Goal: Information Seeking & Learning: Check status

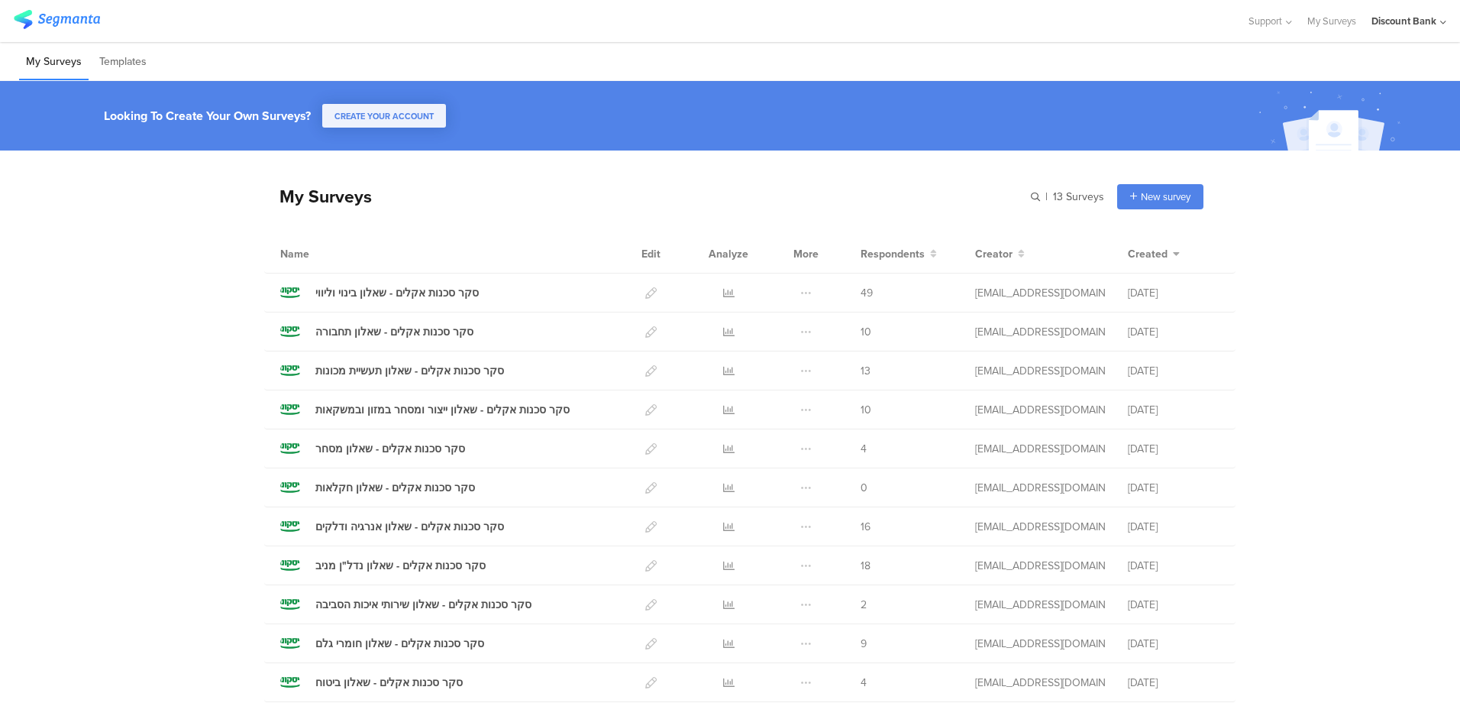
click at [723, 291] on icon at bounding box center [728, 292] width 11 height 11
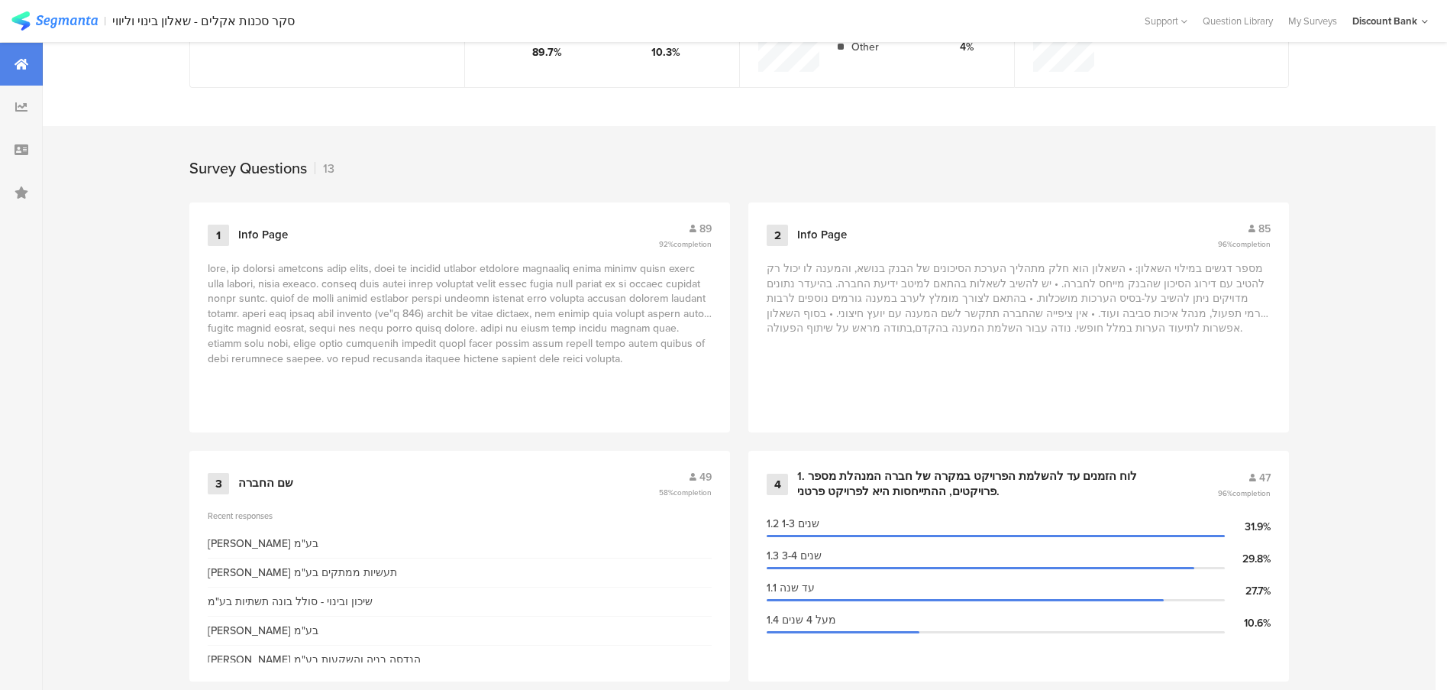
scroll to position [611, 0]
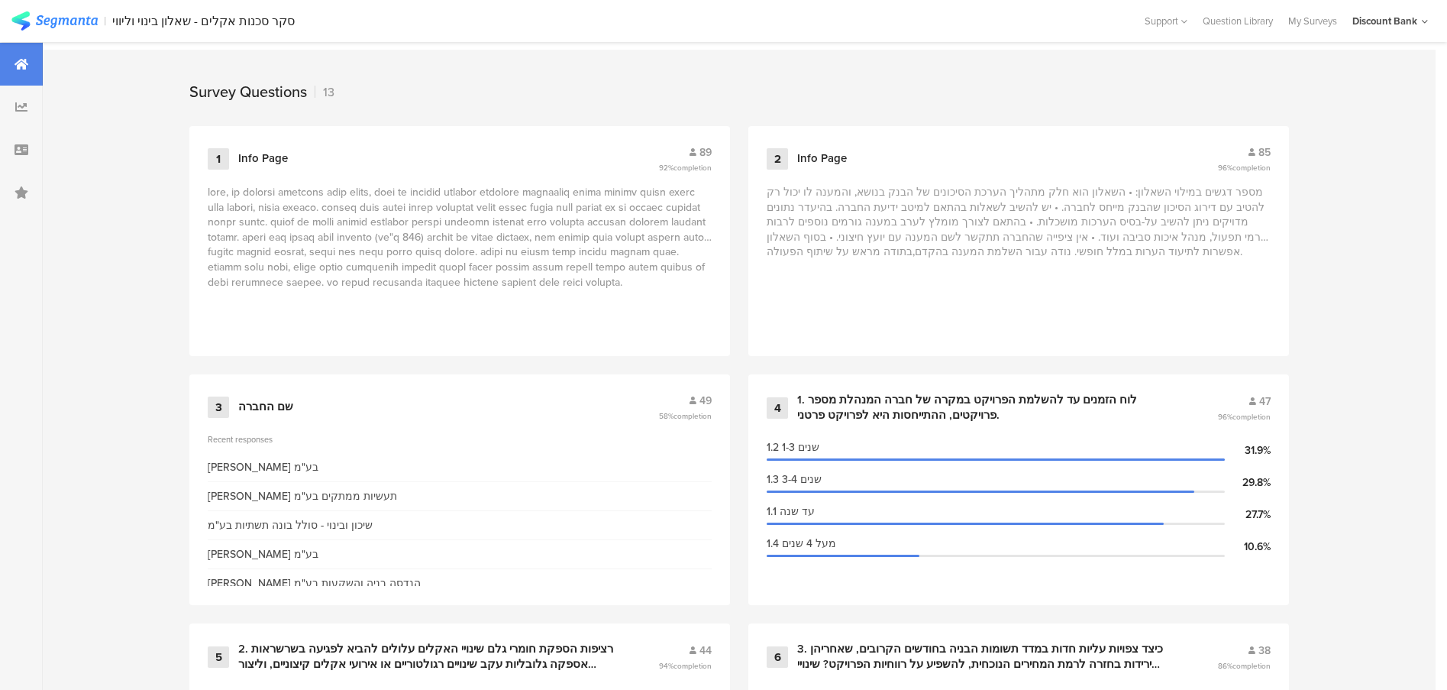
click at [707, 397] on span "49" at bounding box center [706, 401] width 12 height 16
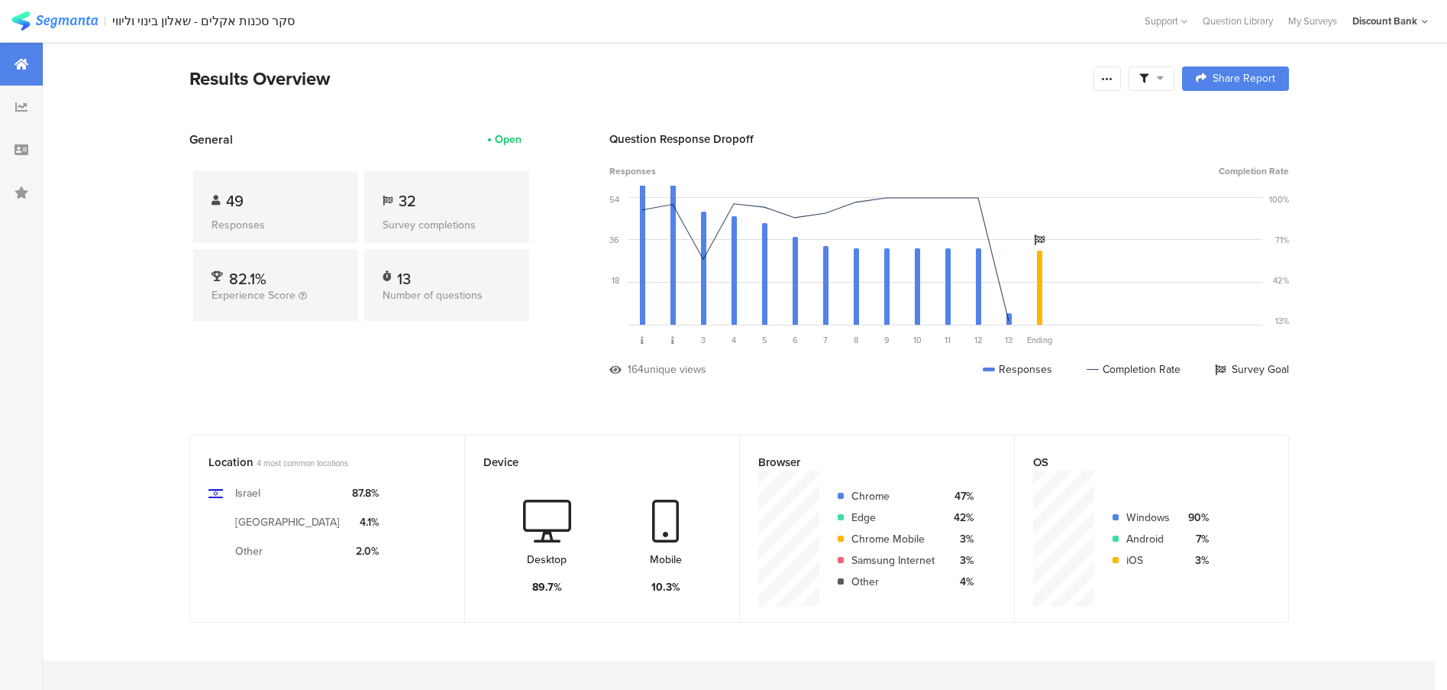
click at [1313, 20] on div "My Surveys" at bounding box center [1313, 21] width 64 height 15
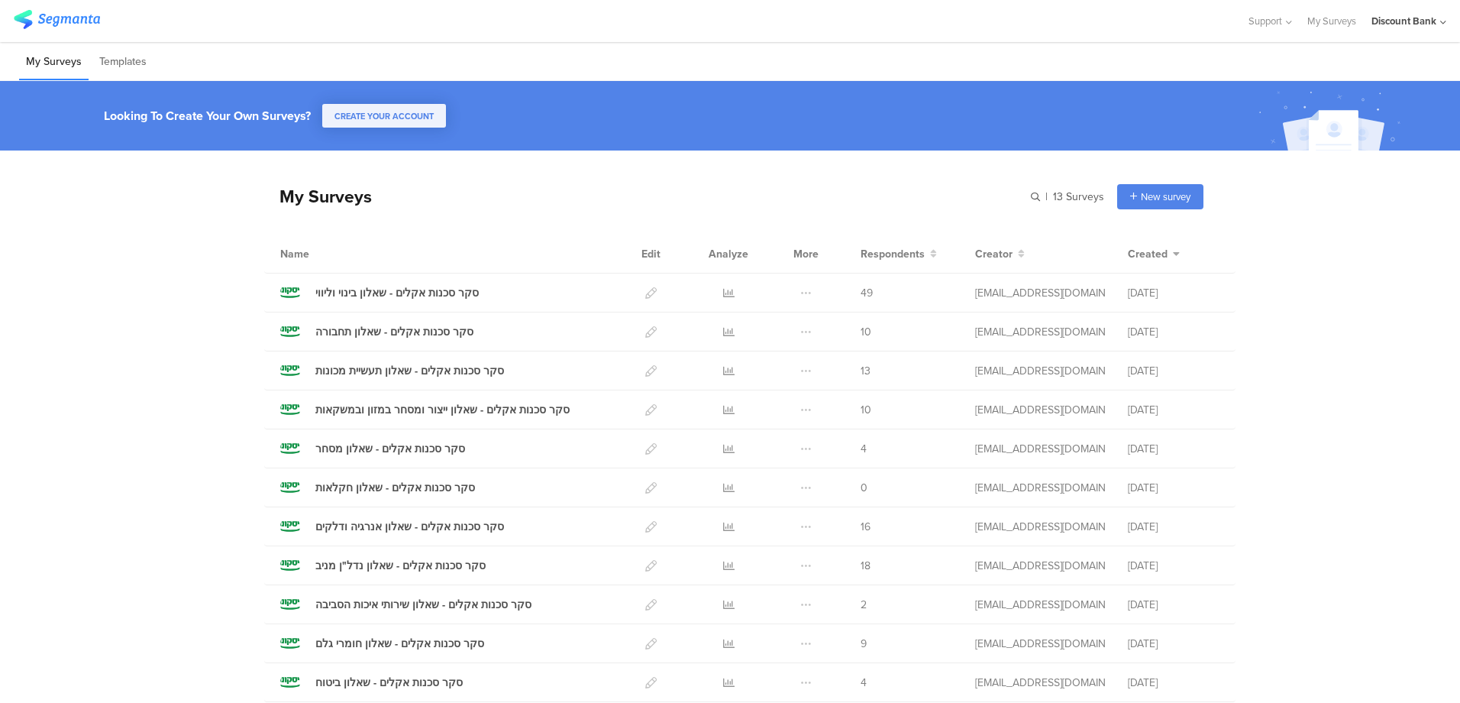
click at [723, 331] on icon at bounding box center [728, 331] width 11 height 11
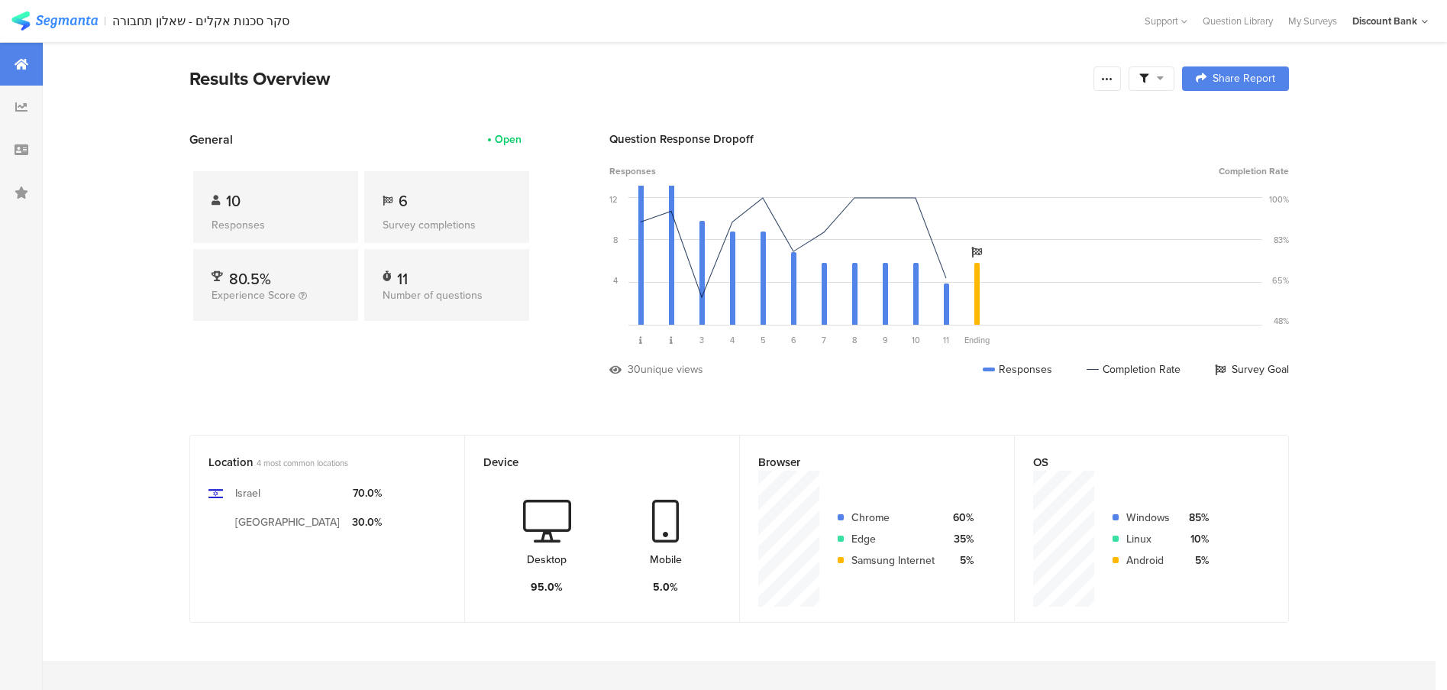
click at [27, 152] on icon at bounding box center [22, 150] width 14 height 12
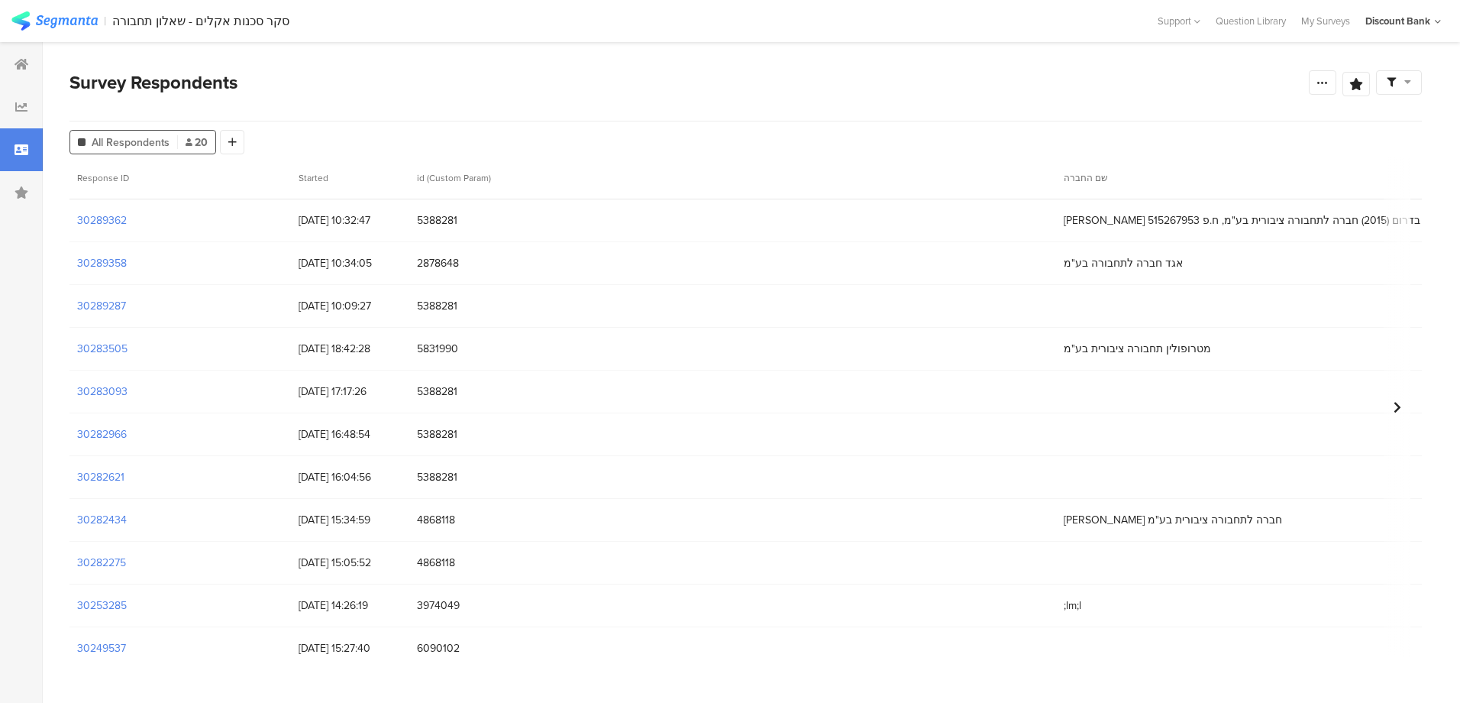
click at [1323, 18] on div "My Surveys" at bounding box center [1326, 21] width 64 height 15
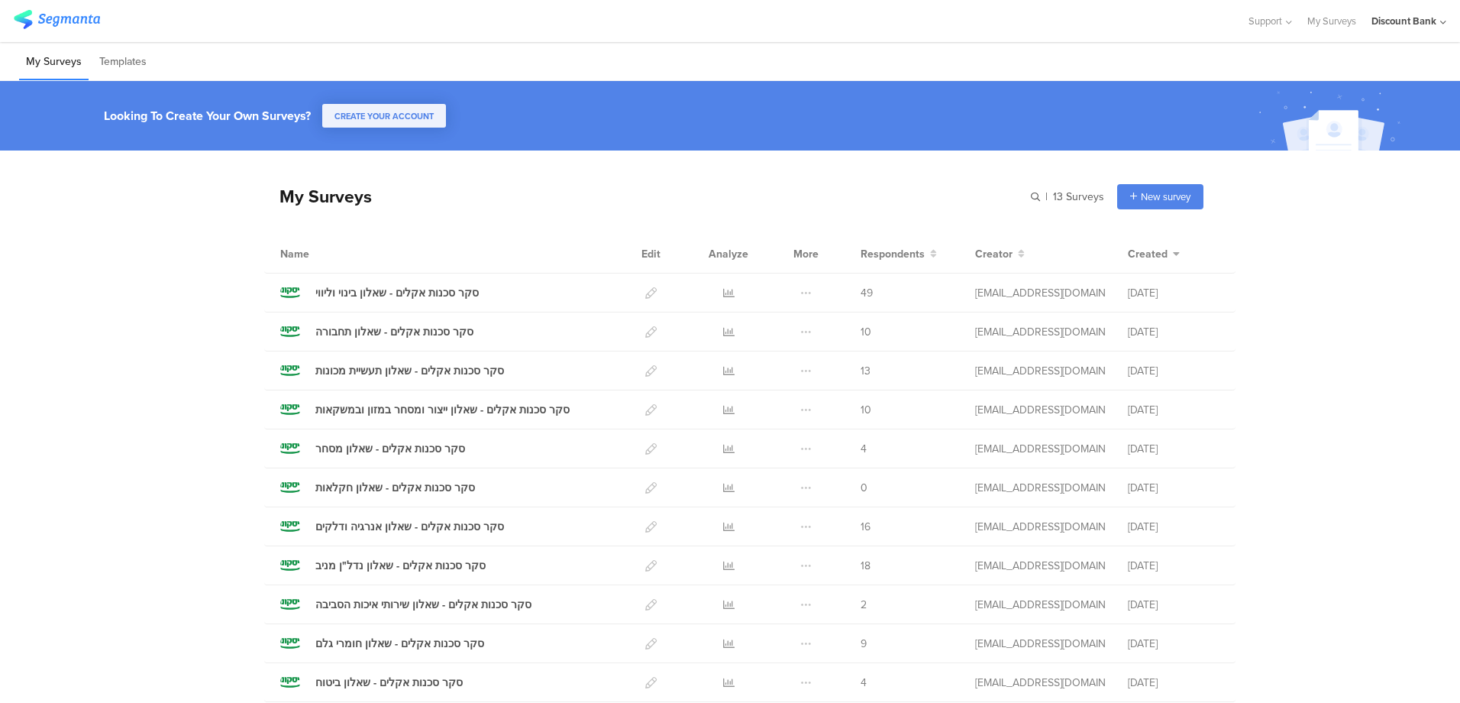
click at [723, 369] on icon at bounding box center [728, 370] width 11 height 11
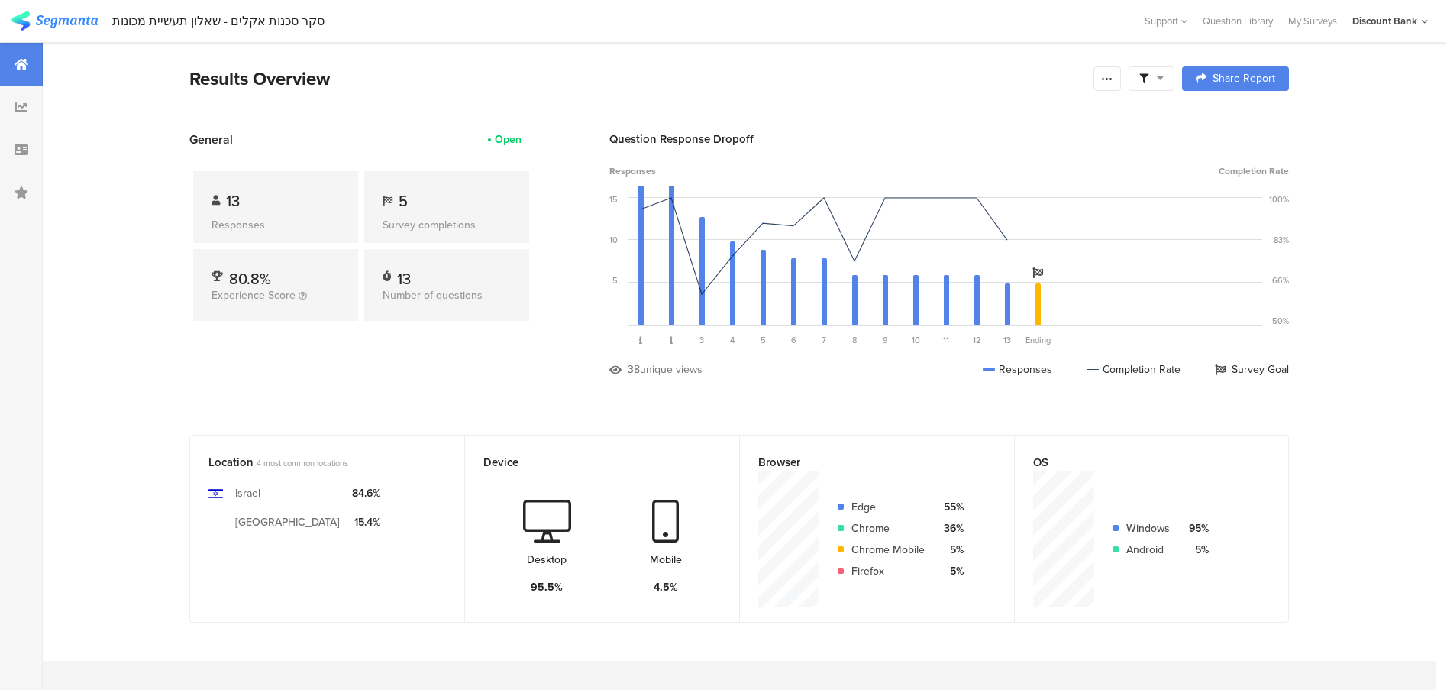
click at [7, 151] on div at bounding box center [21, 149] width 43 height 43
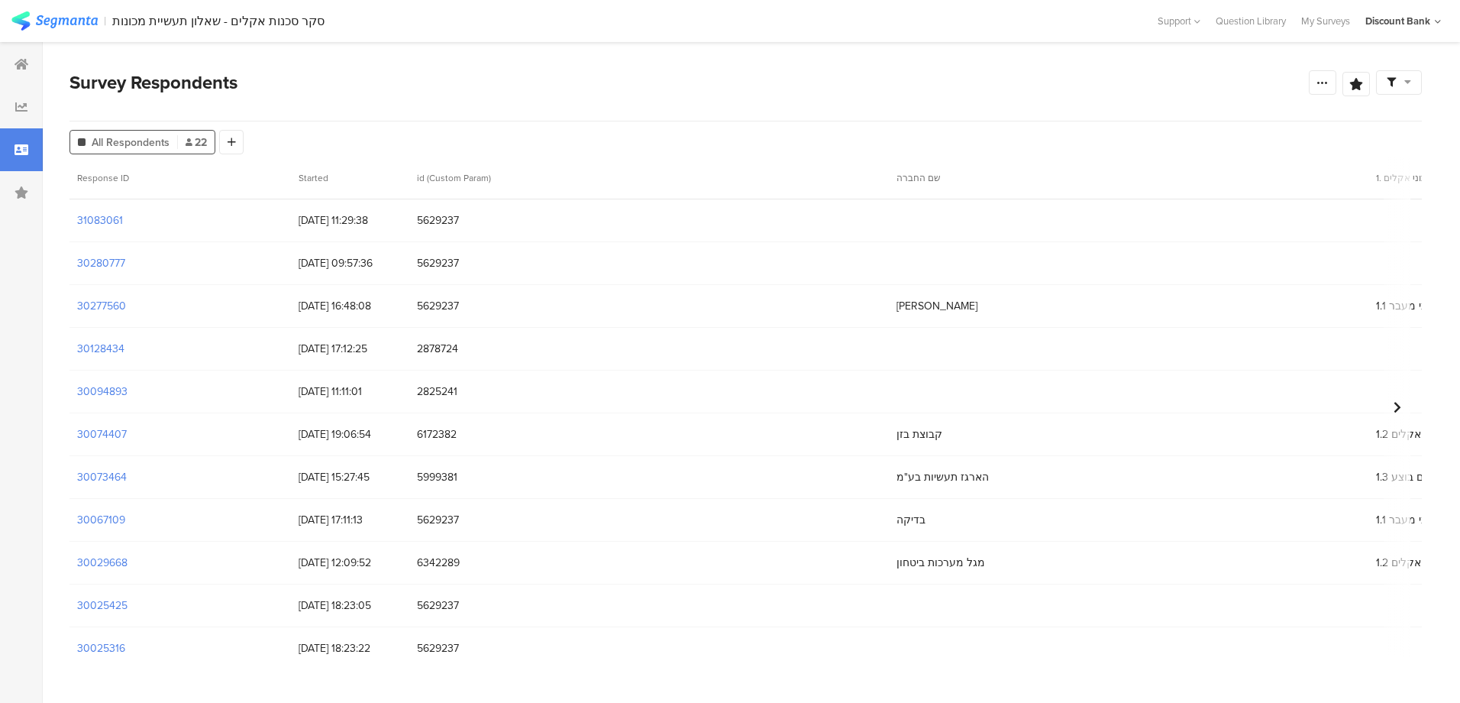
click at [102, 217] on section "31083061" at bounding box center [100, 220] width 46 height 16
click at [1327, 21] on div "My Surveys" at bounding box center [1326, 21] width 64 height 15
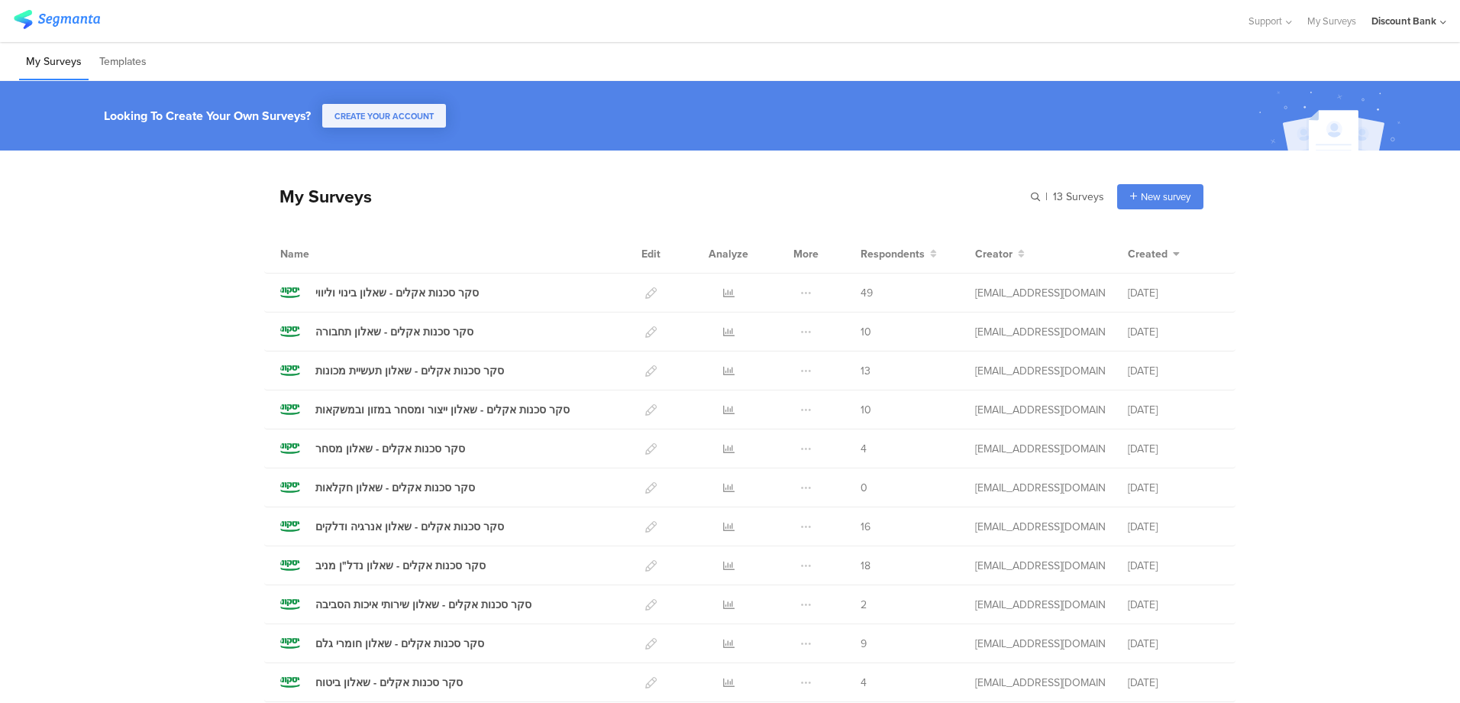
click at [723, 409] on icon at bounding box center [728, 409] width 11 height 11
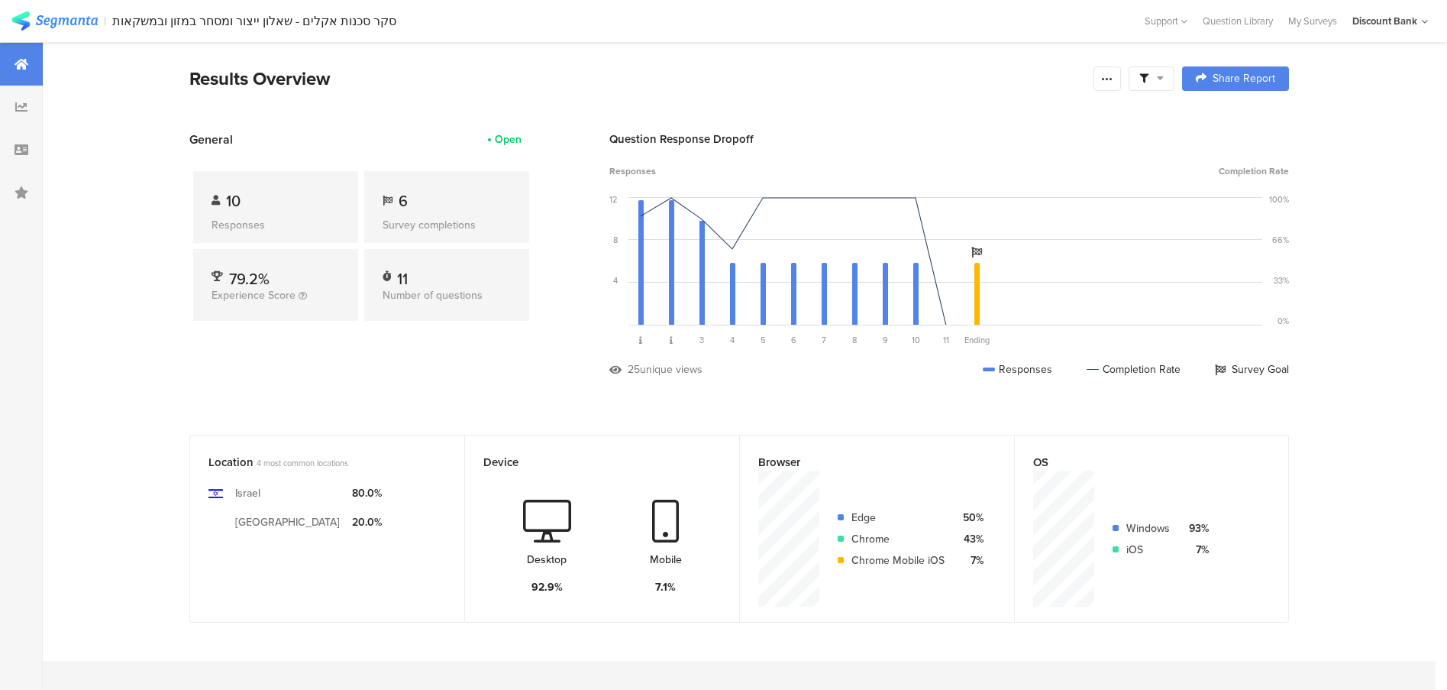
click at [29, 147] on div at bounding box center [21, 149] width 43 height 43
click at [1302, 17] on div "My Surveys" at bounding box center [1313, 21] width 64 height 15
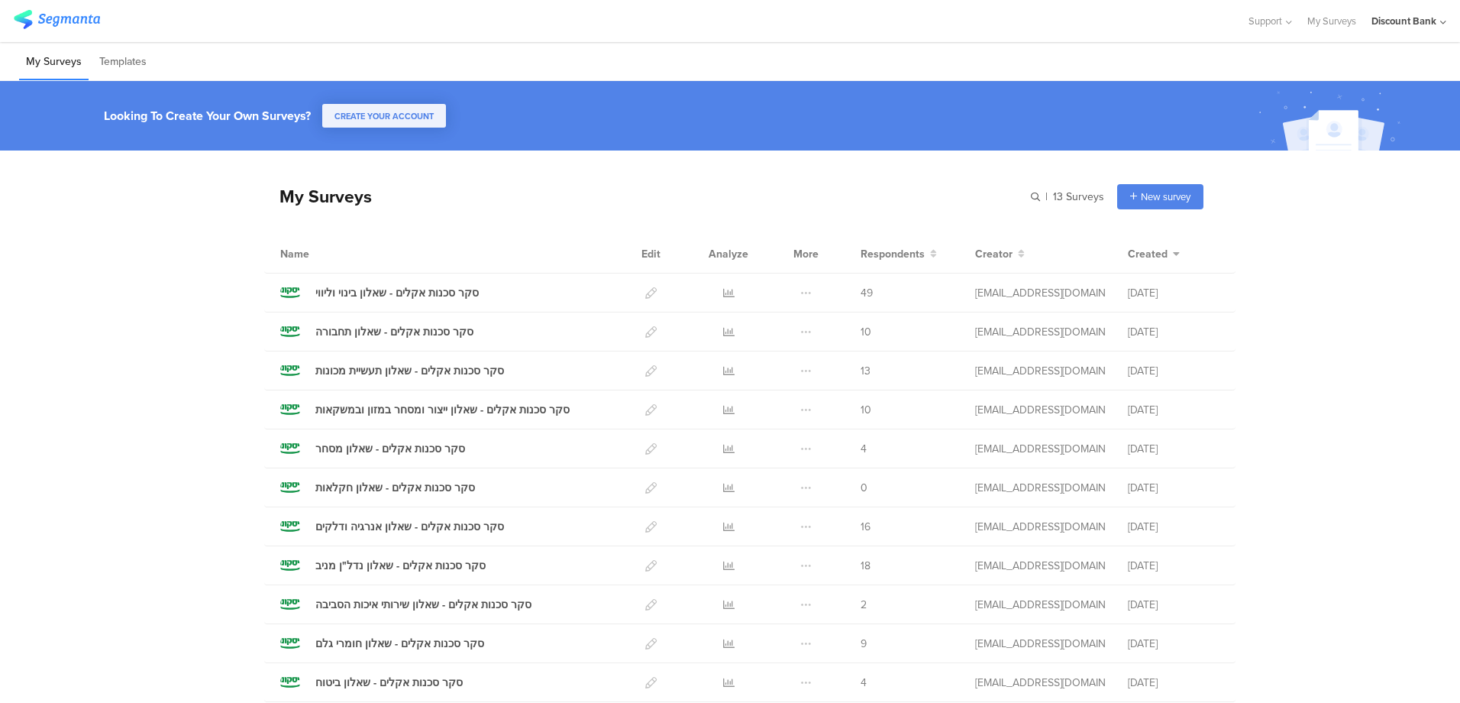
click at [723, 451] on icon at bounding box center [728, 448] width 11 height 11
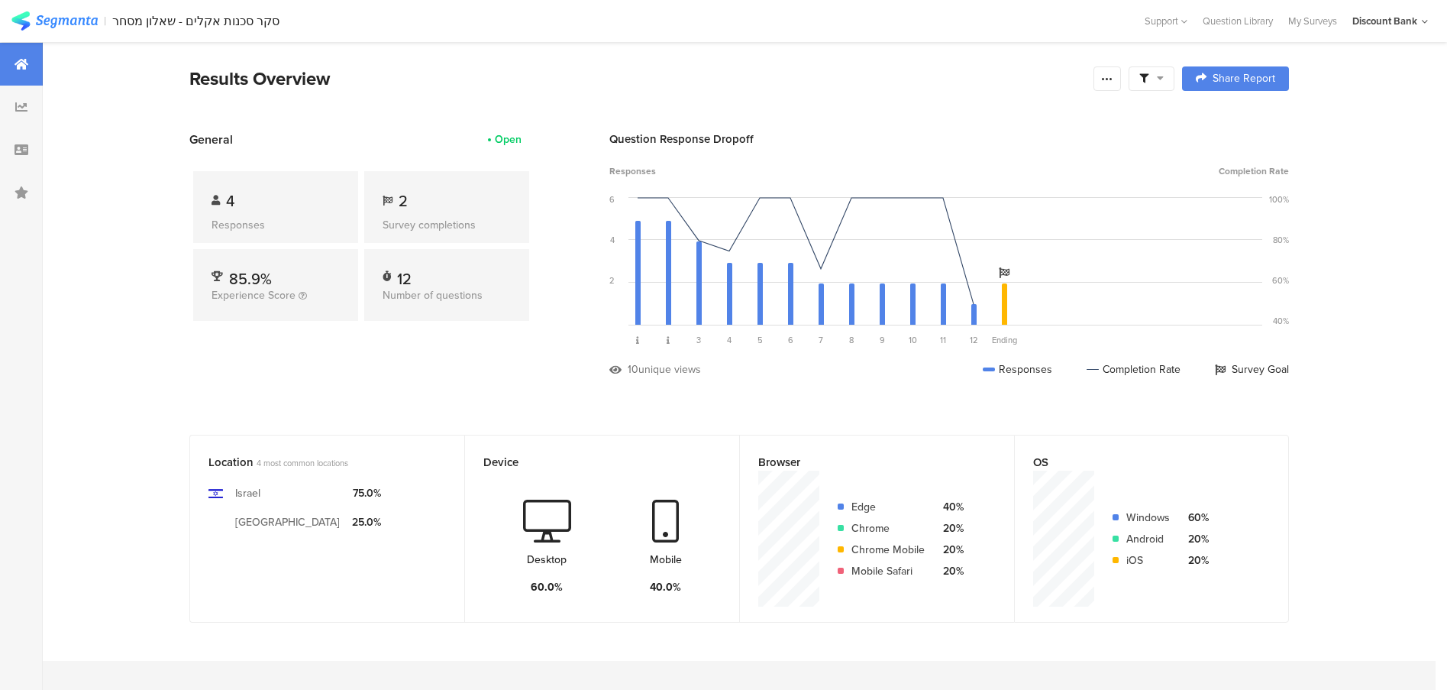
click at [16, 151] on icon at bounding box center [22, 150] width 14 height 12
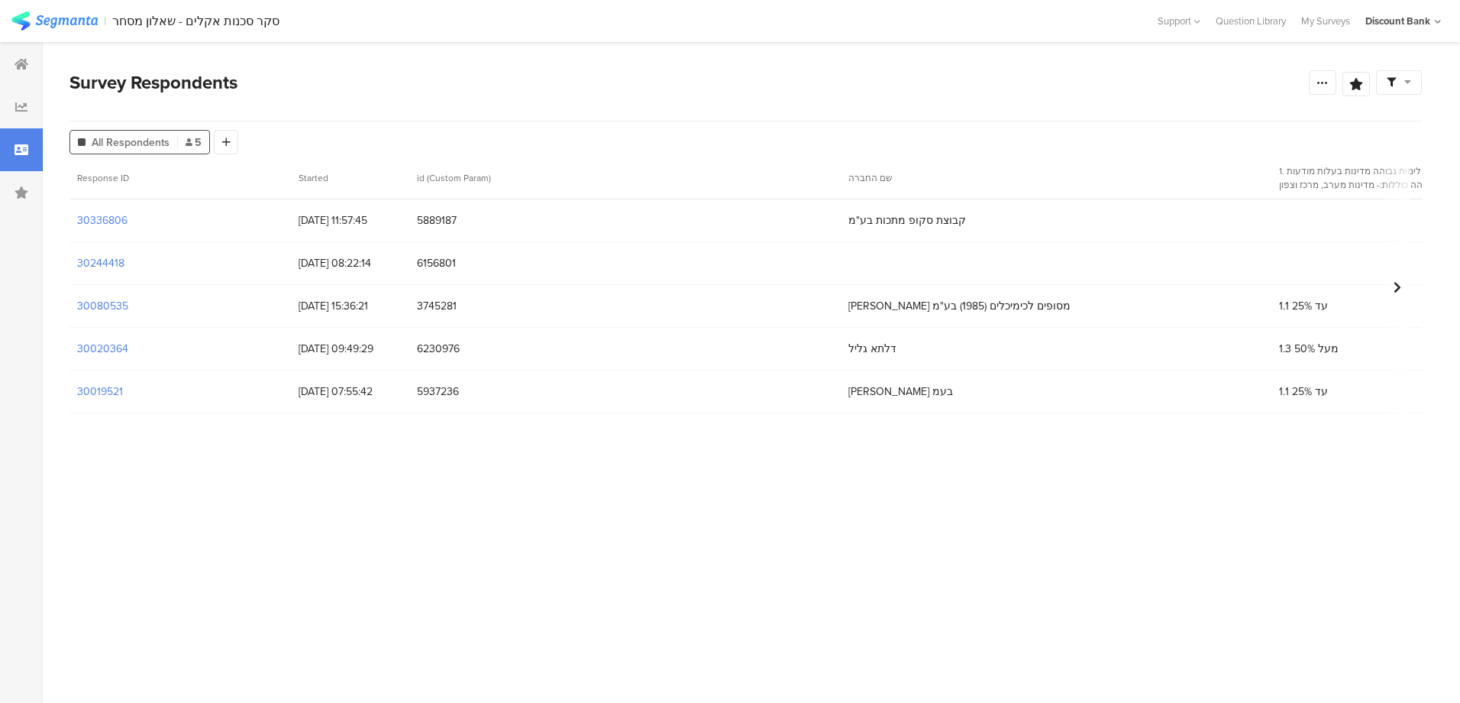
click at [1309, 23] on div "My Surveys" at bounding box center [1326, 21] width 64 height 15
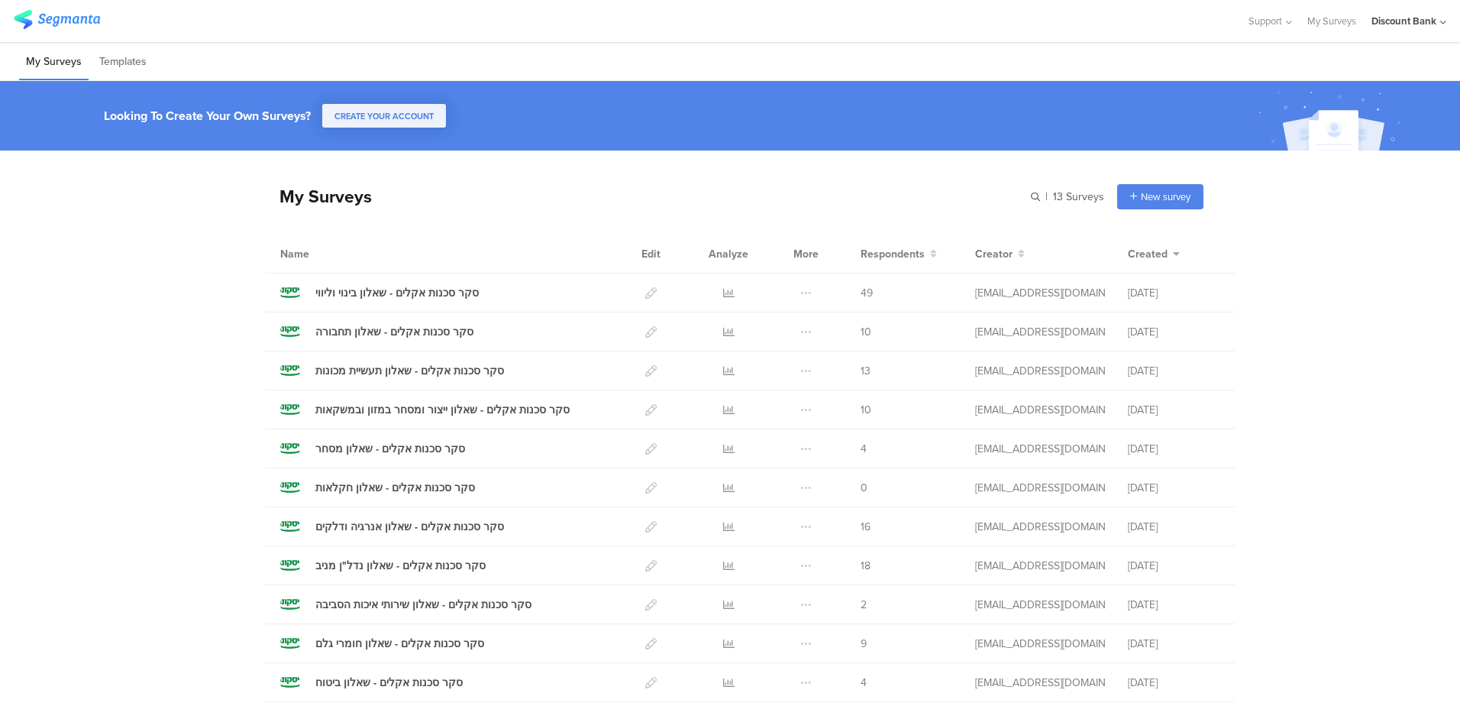
click at [725, 491] on icon at bounding box center [728, 487] width 11 height 11
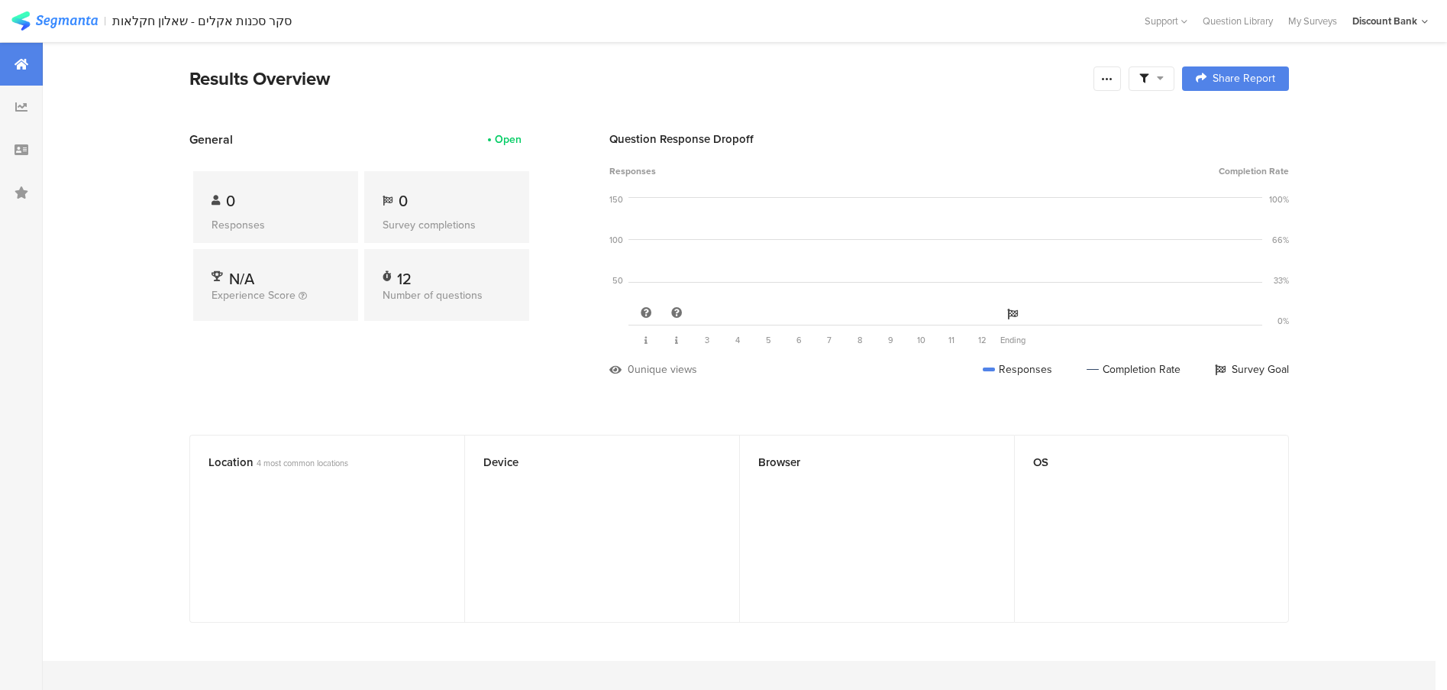
click at [21, 153] on icon at bounding box center [22, 150] width 14 height 12
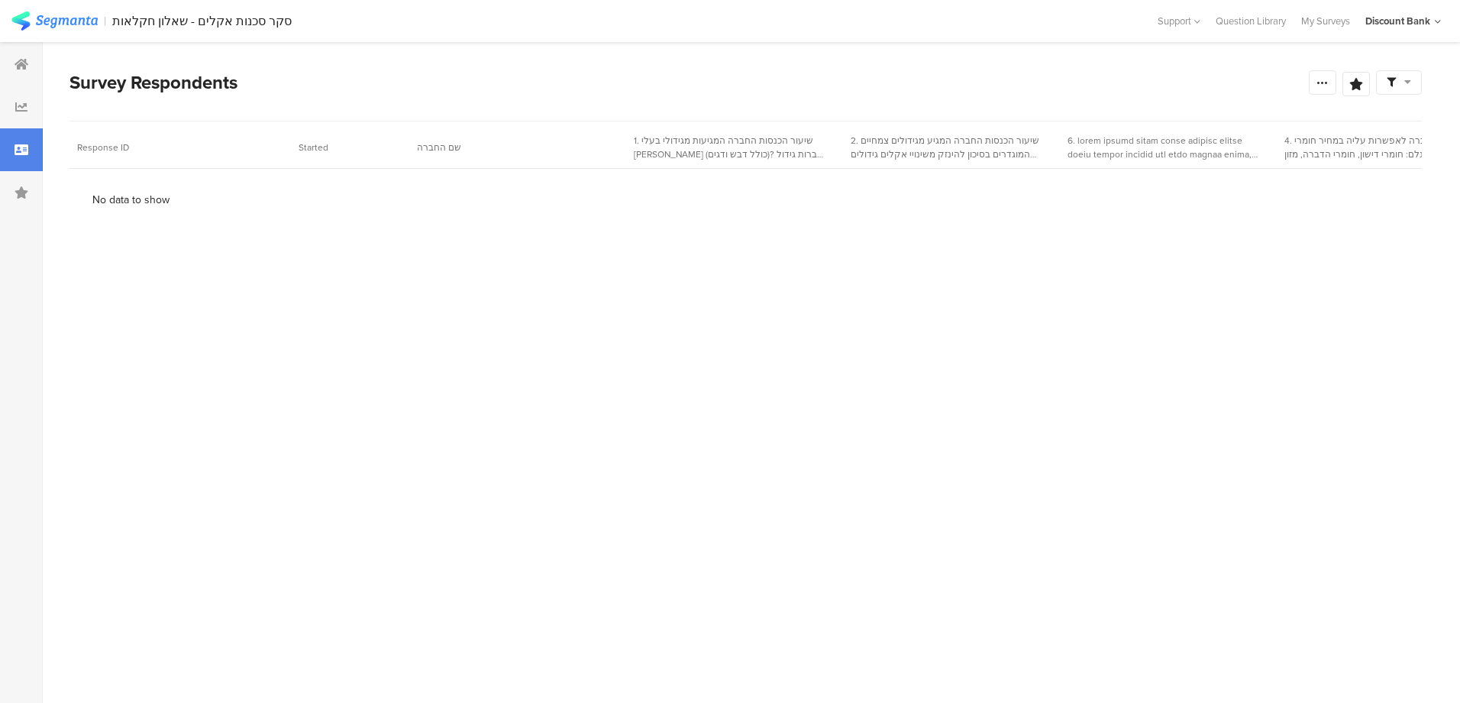
click at [1308, 20] on div "My Surveys" at bounding box center [1326, 21] width 64 height 15
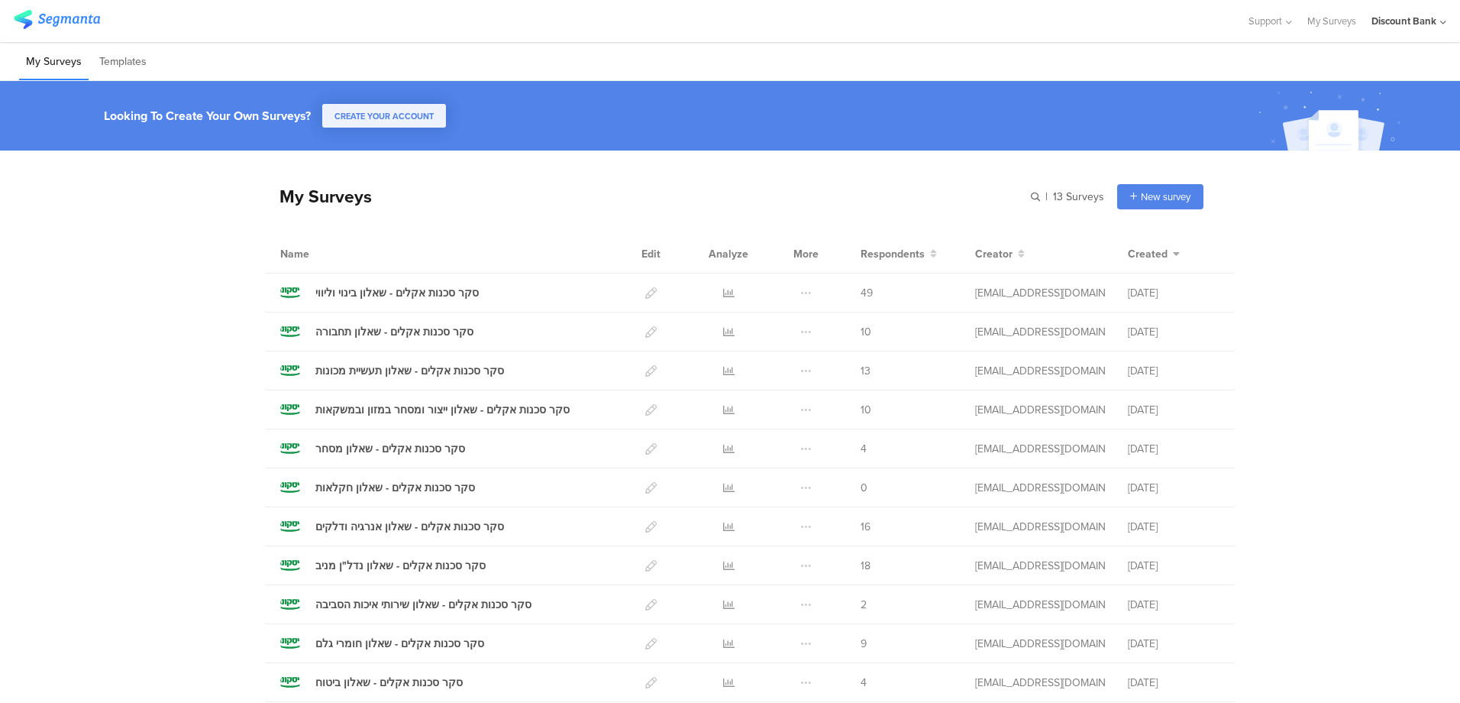
click at [723, 526] on icon at bounding box center [728, 526] width 11 height 11
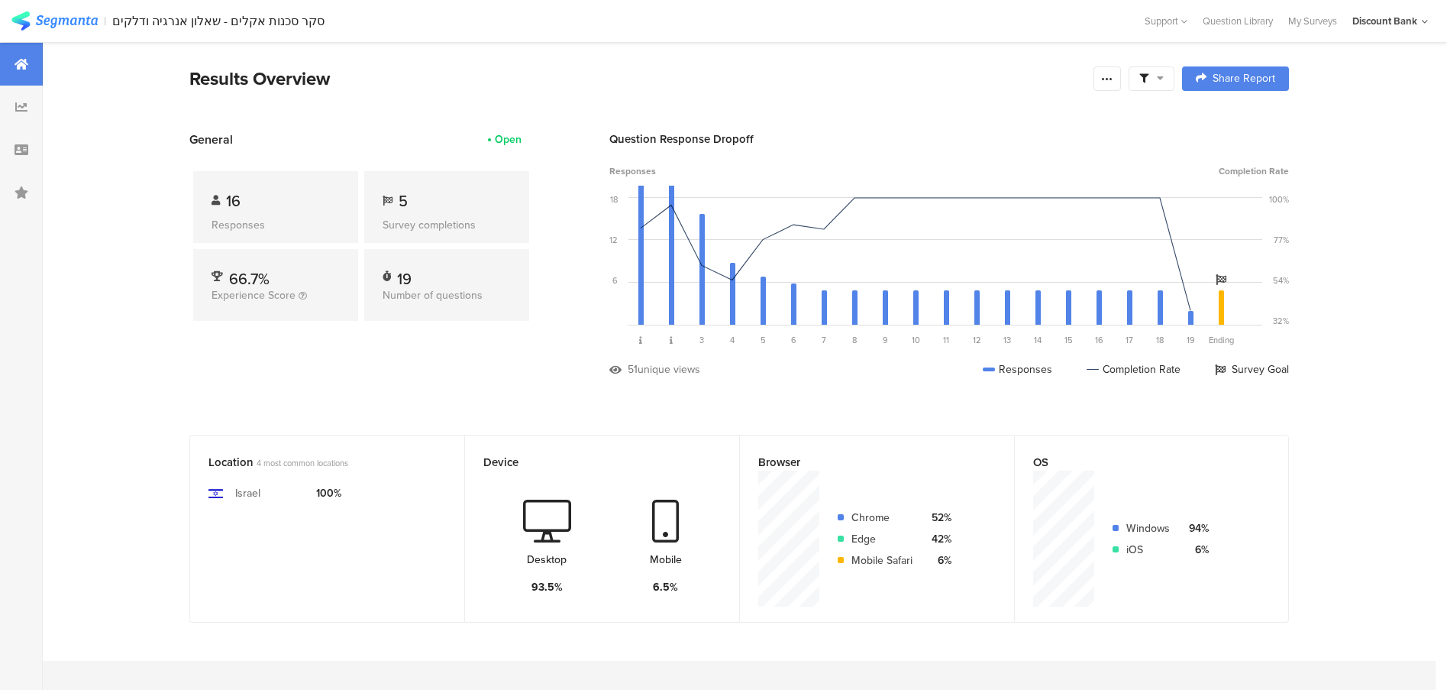
click at [16, 141] on div at bounding box center [21, 149] width 43 height 43
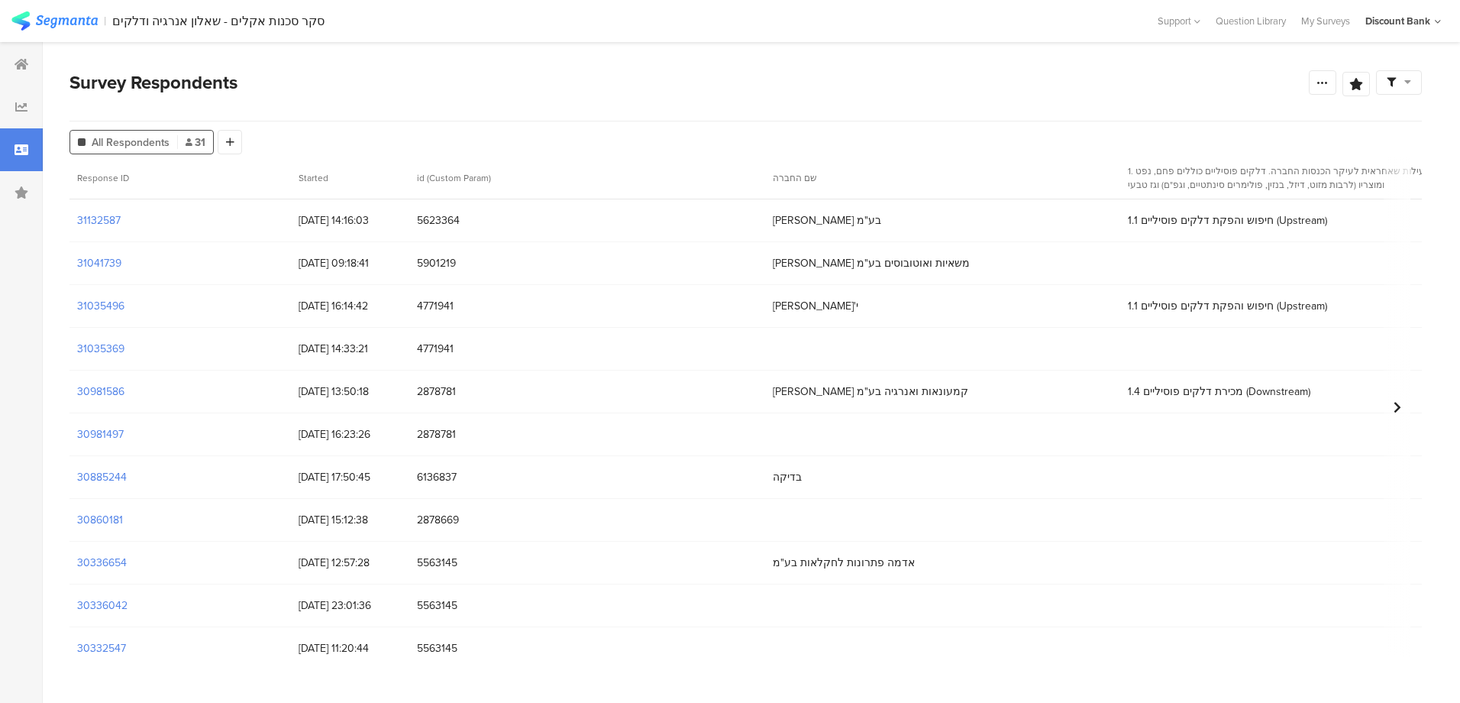
click at [99, 219] on section "31132587" at bounding box center [99, 220] width 44 height 16
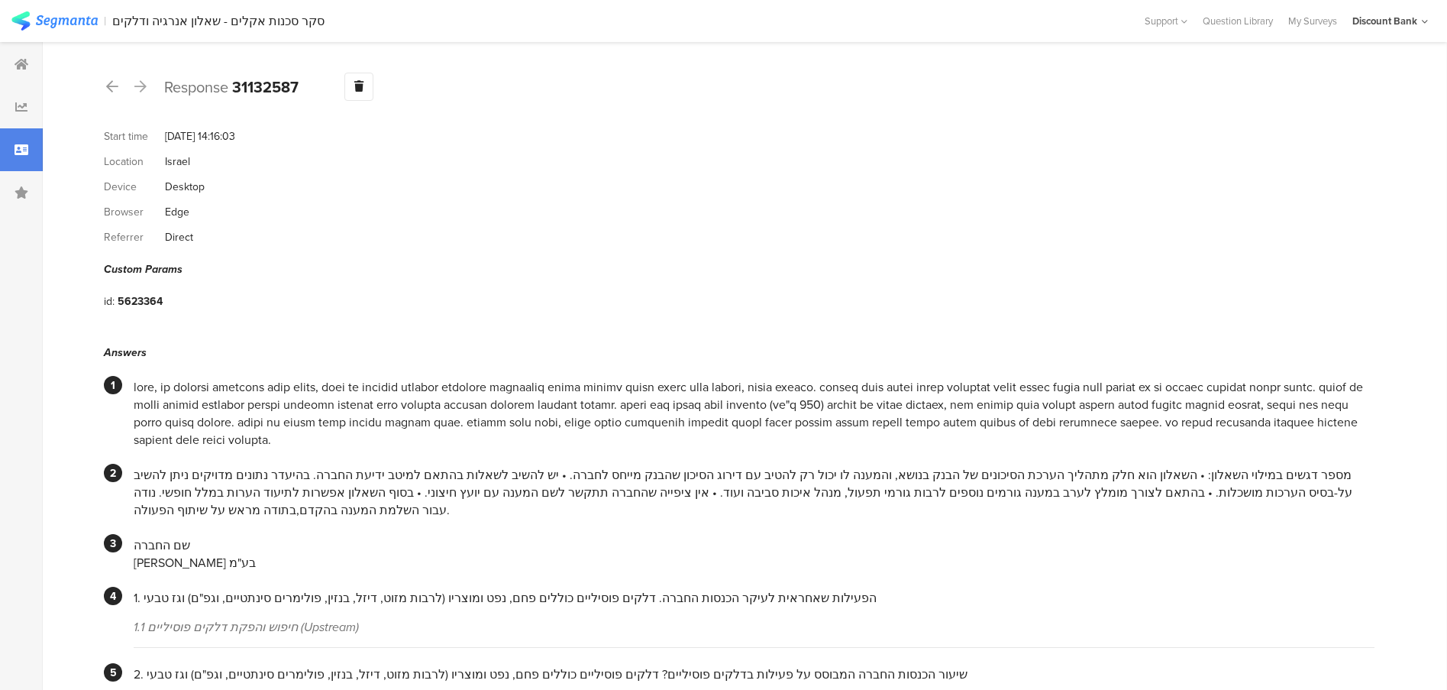
click at [25, 145] on icon at bounding box center [22, 150] width 14 height 12
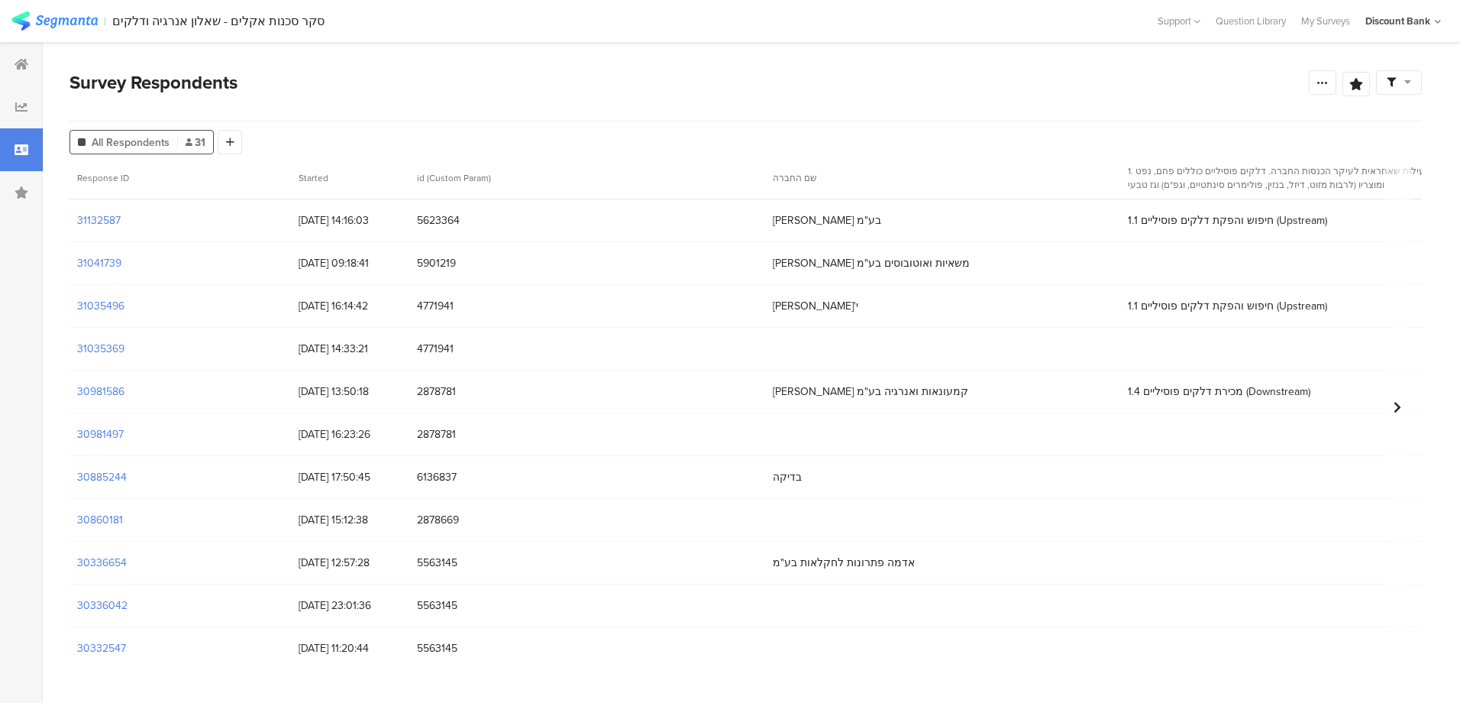
click at [107, 261] on section "31041739" at bounding box center [99, 263] width 44 height 16
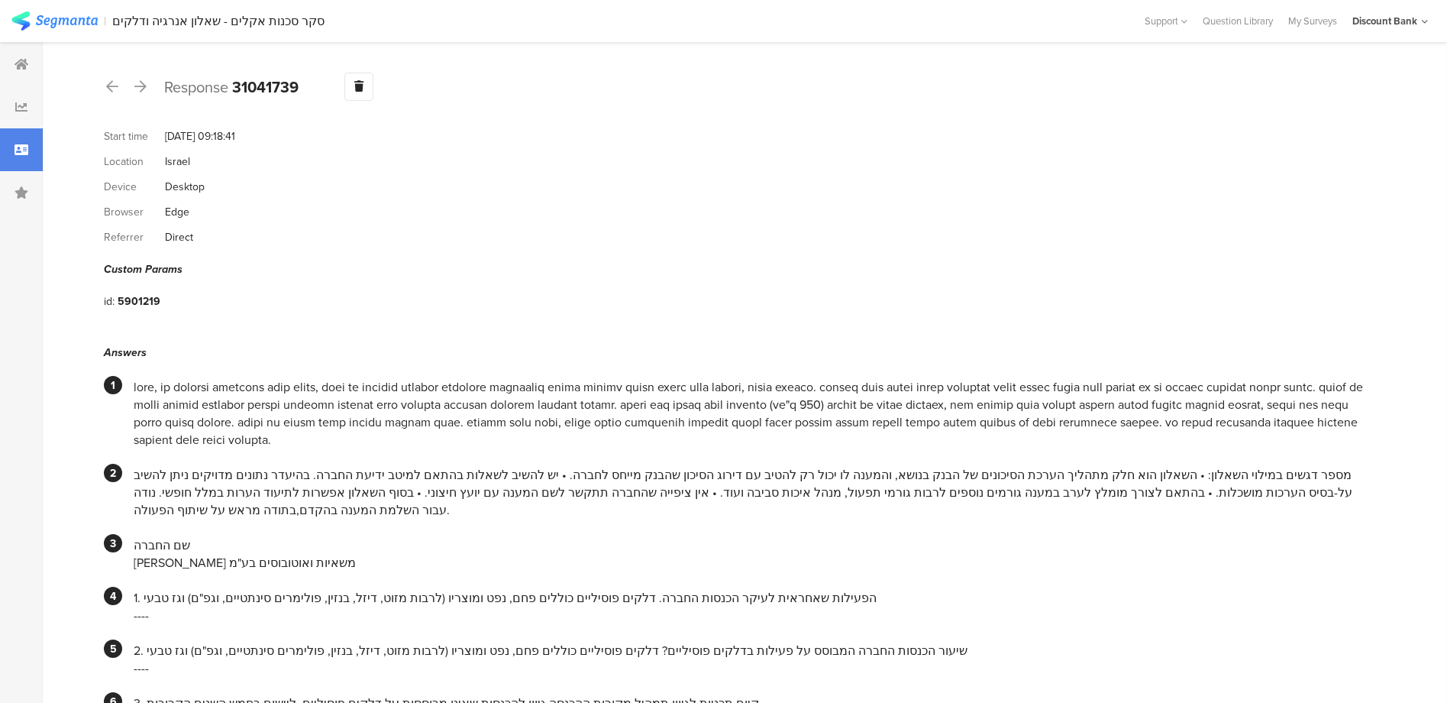
click at [16, 141] on div at bounding box center [21, 149] width 43 height 43
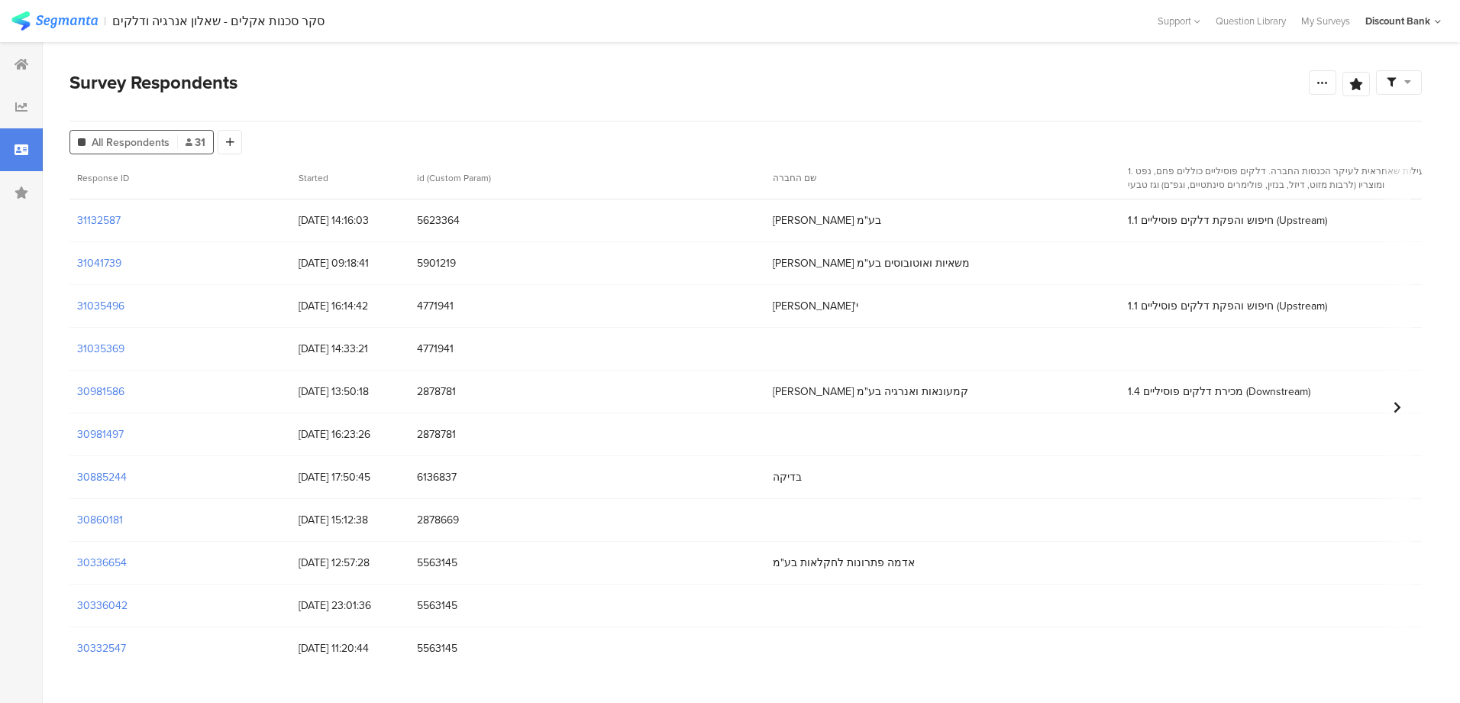
click at [102, 303] on section "31035496" at bounding box center [100, 306] width 47 height 16
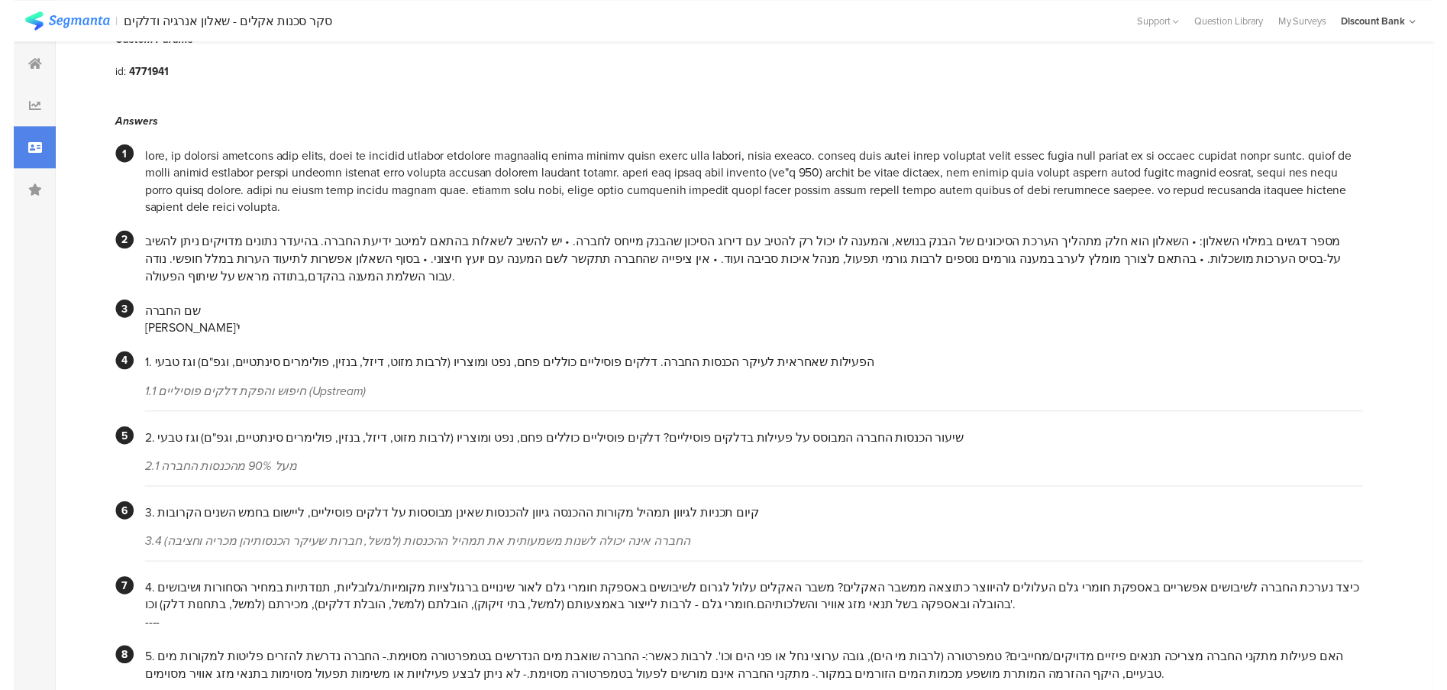
scroll to position [458, 0]
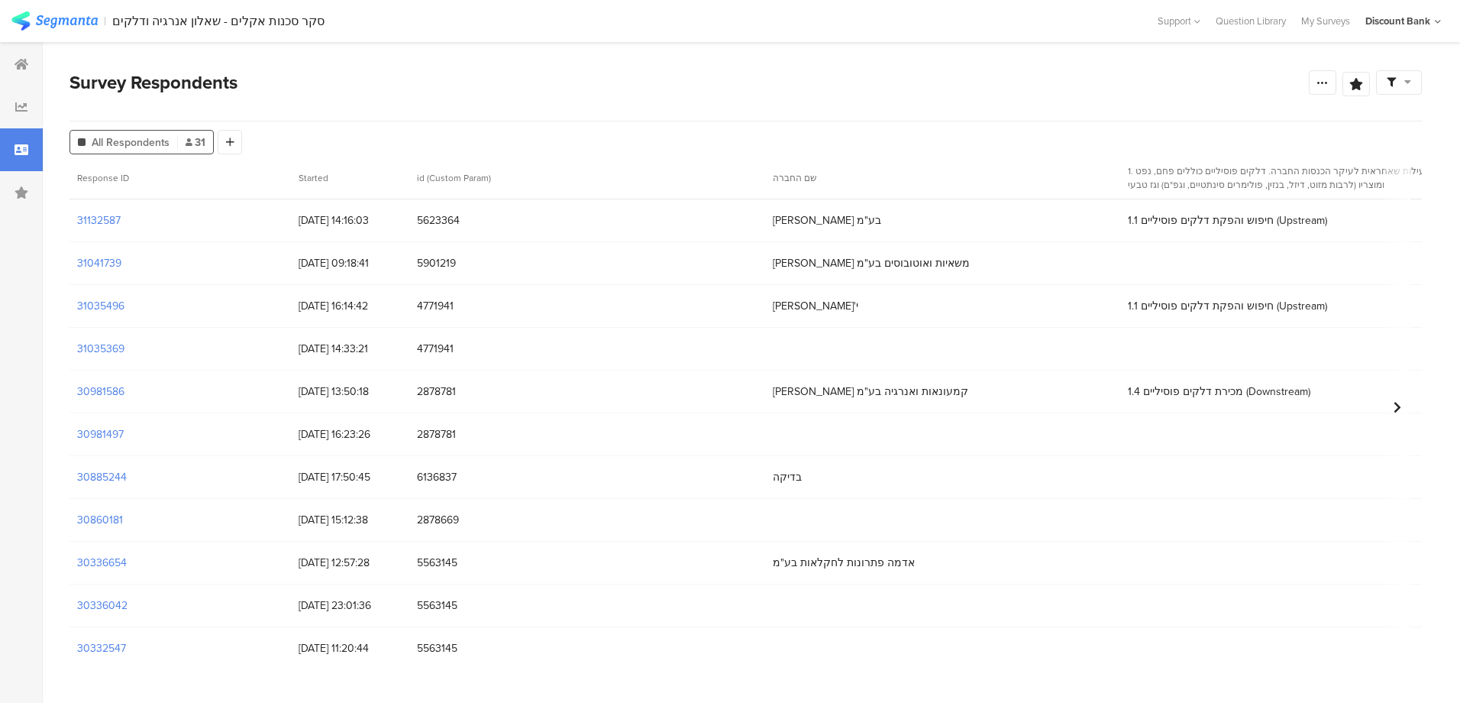
click at [114, 347] on section "31035369" at bounding box center [100, 349] width 47 height 16
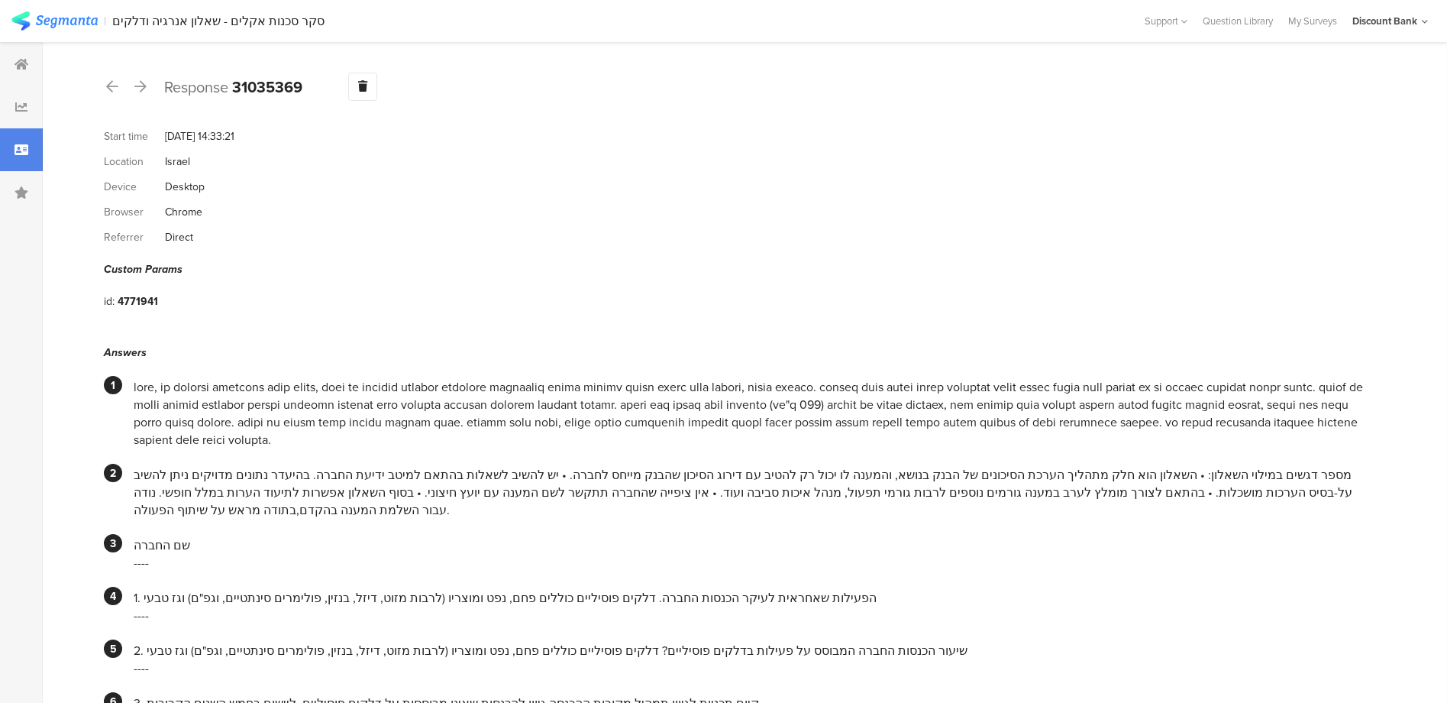
click at [18, 149] on icon at bounding box center [22, 150] width 14 height 12
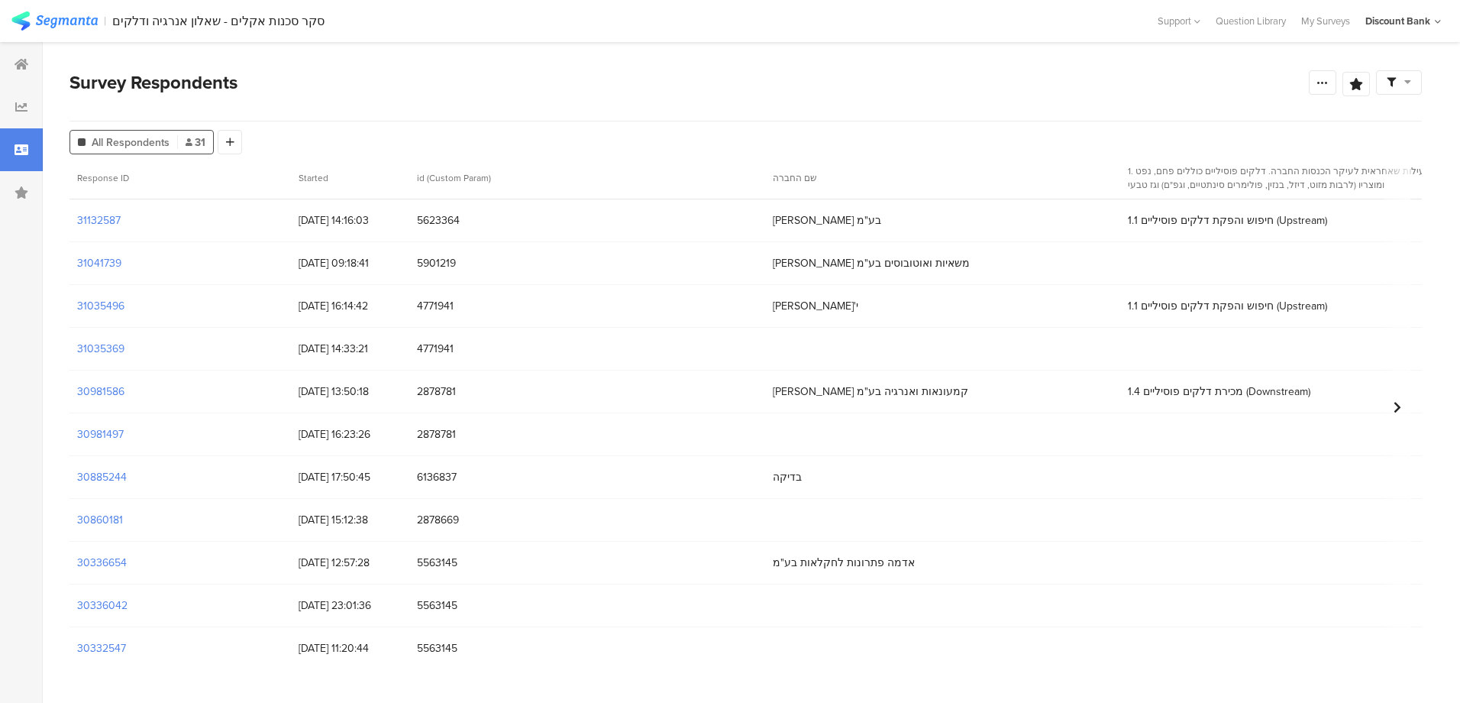
click at [106, 392] on section "30981586" at bounding box center [100, 391] width 47 height 16
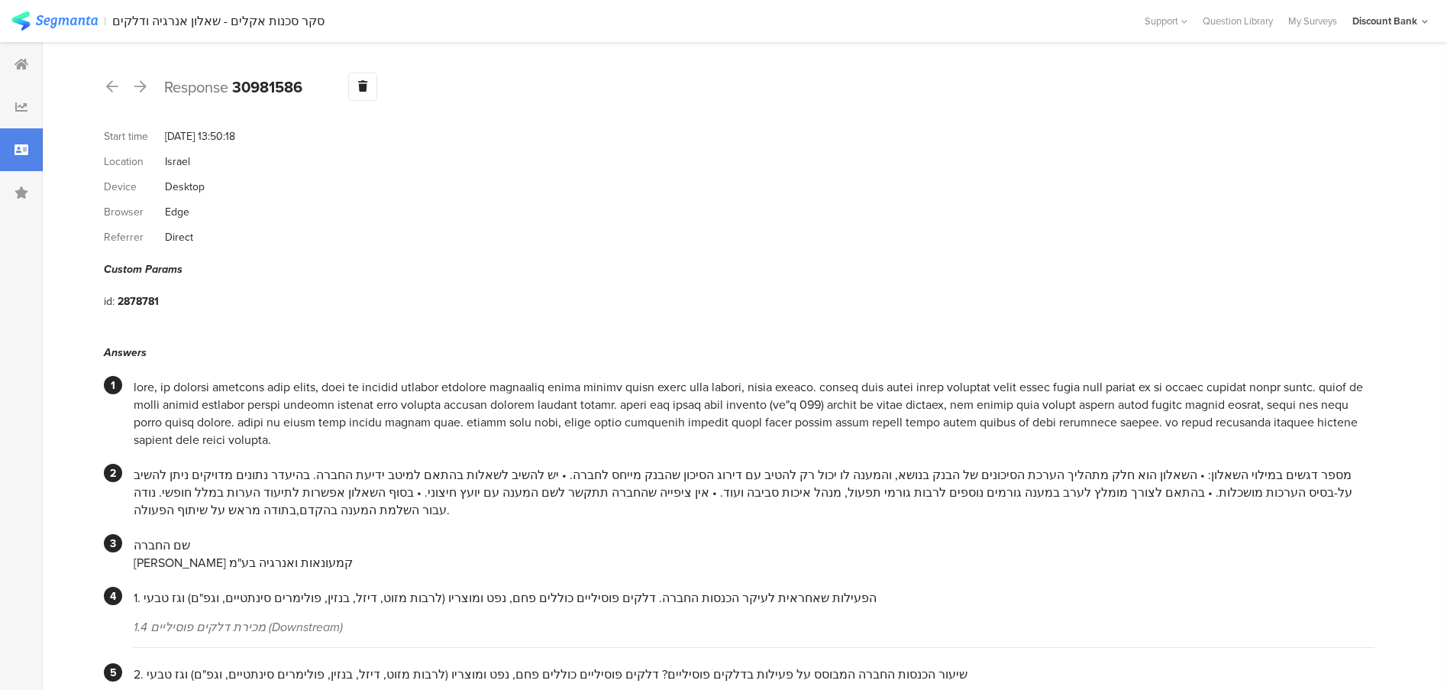
click at [246, 381] on div at bounding box center [754, 413] width 1241 height 70
click at [23, 148] on icon at bounding box center [22, 150] width 14 height 12
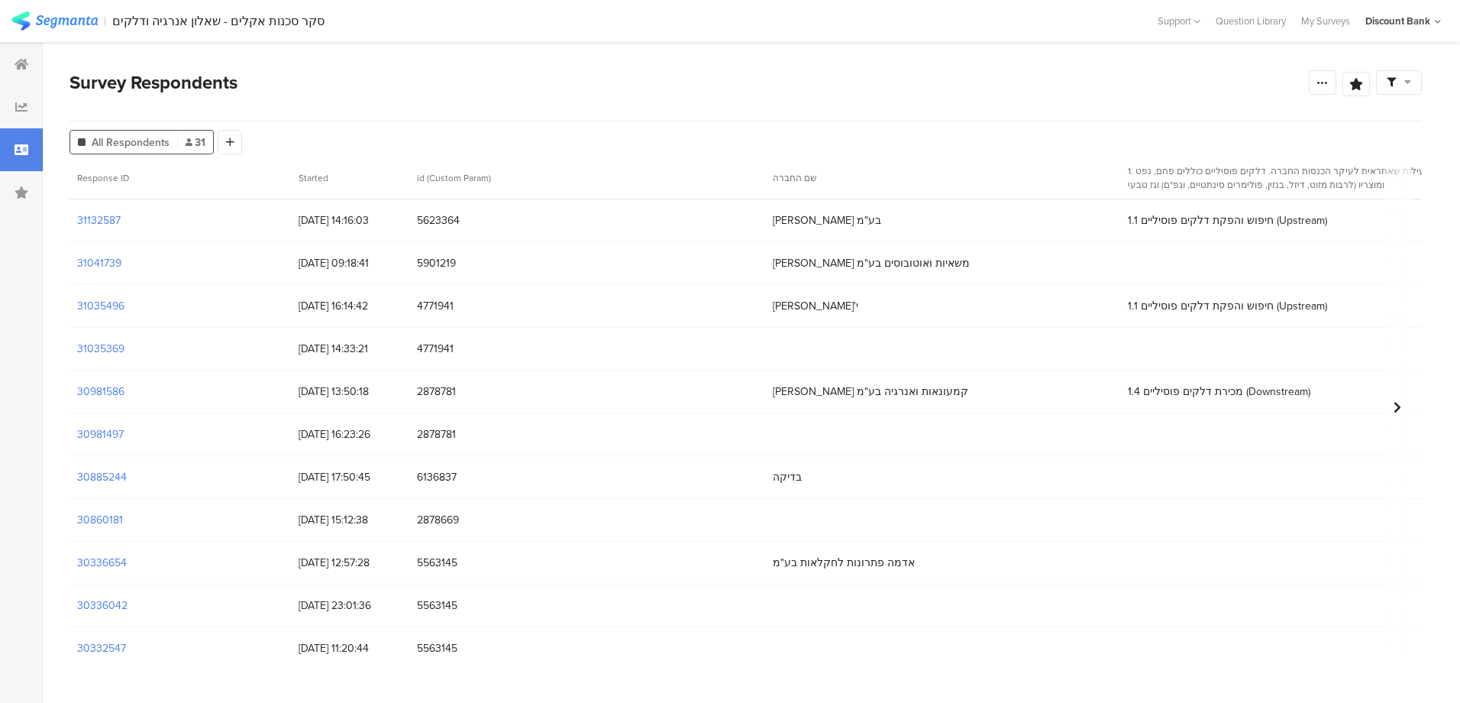
click at [104, 434] on section "30981497" at bounding box center [100, 434] width 47 height 16
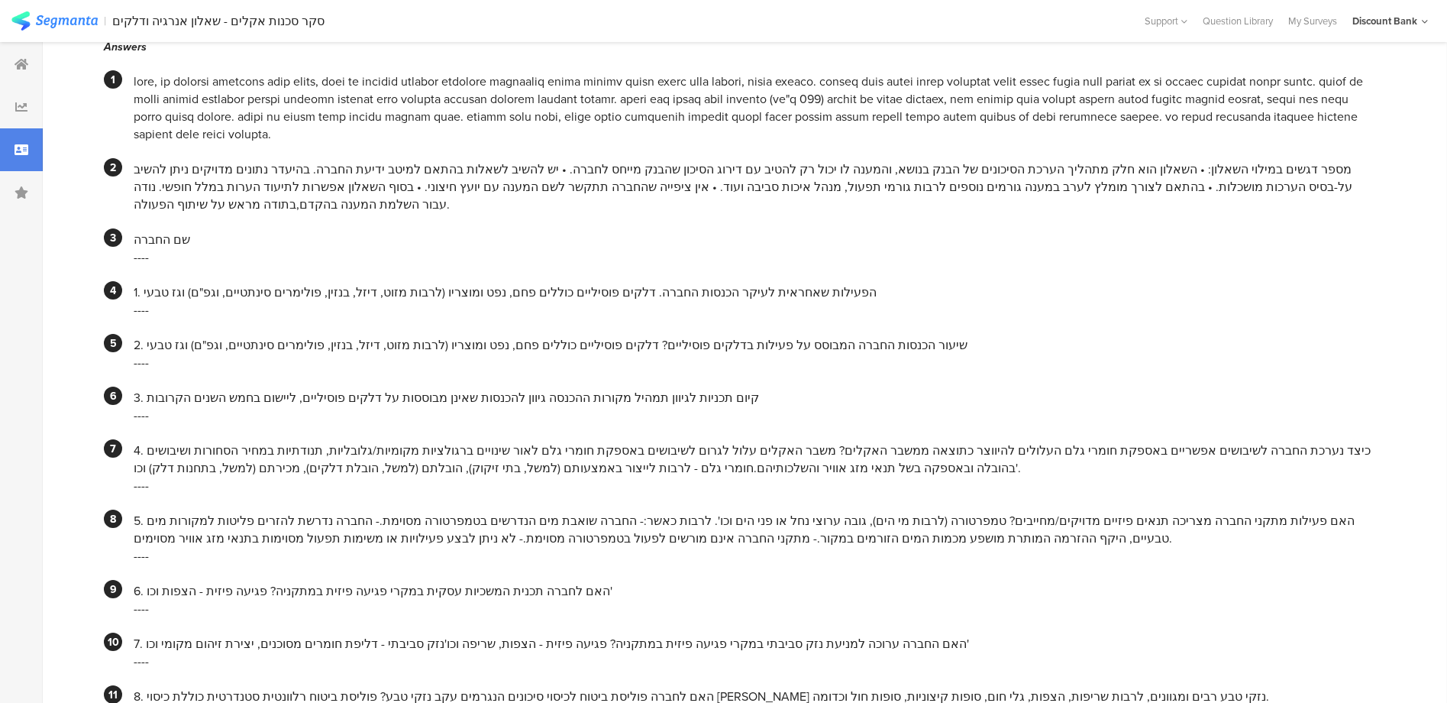
scroll to position [458, 0]
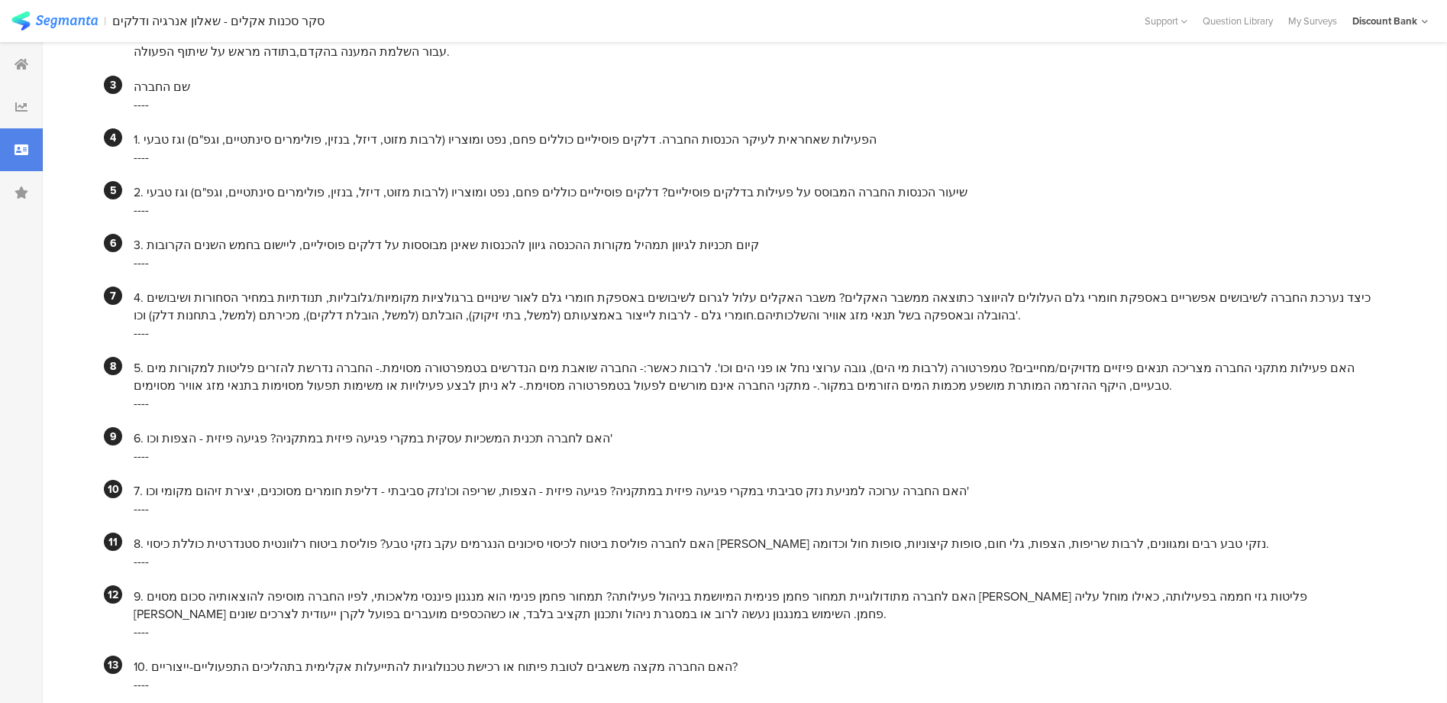
click at [21, 147] on icon at bounding box center [22, 150] width 14 height 12
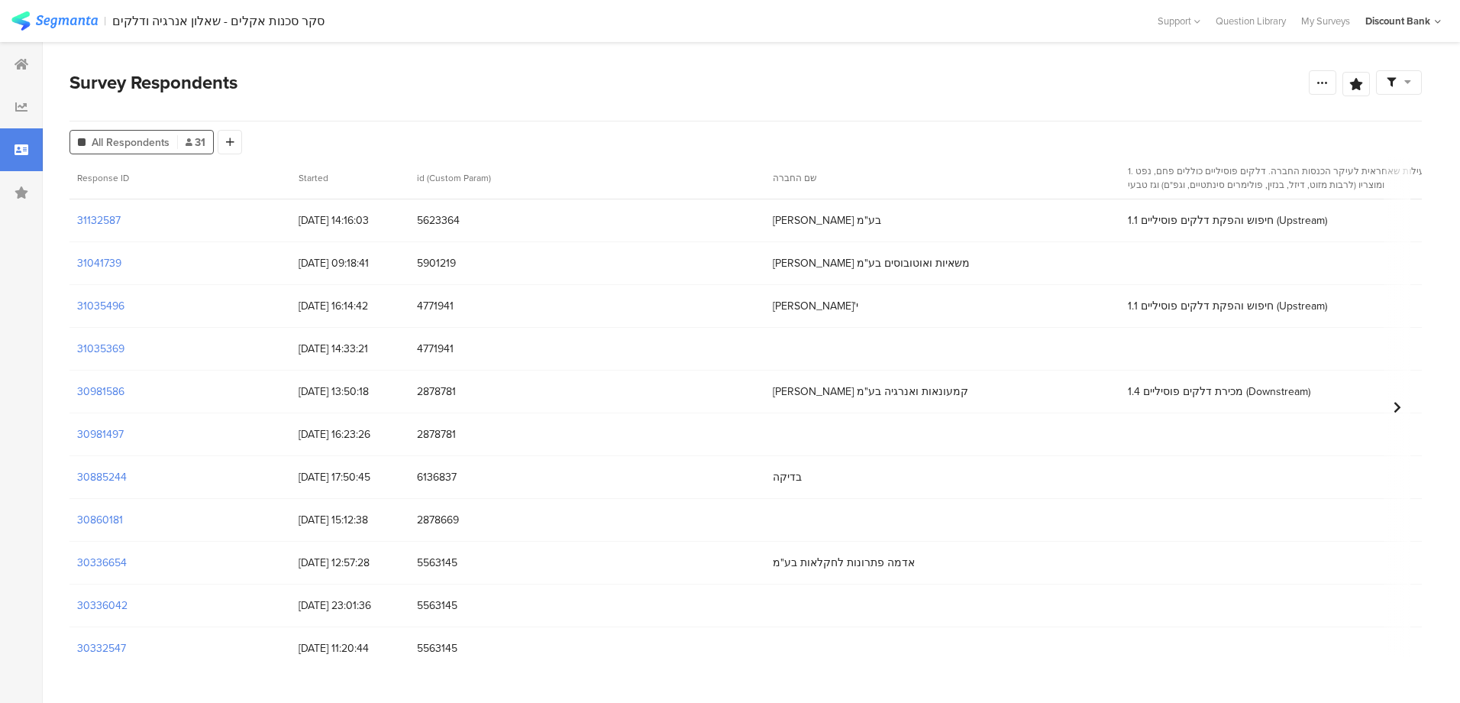
click at [103, 522] on section "30860181" at bounding box center [100, 520] width 46 height 16
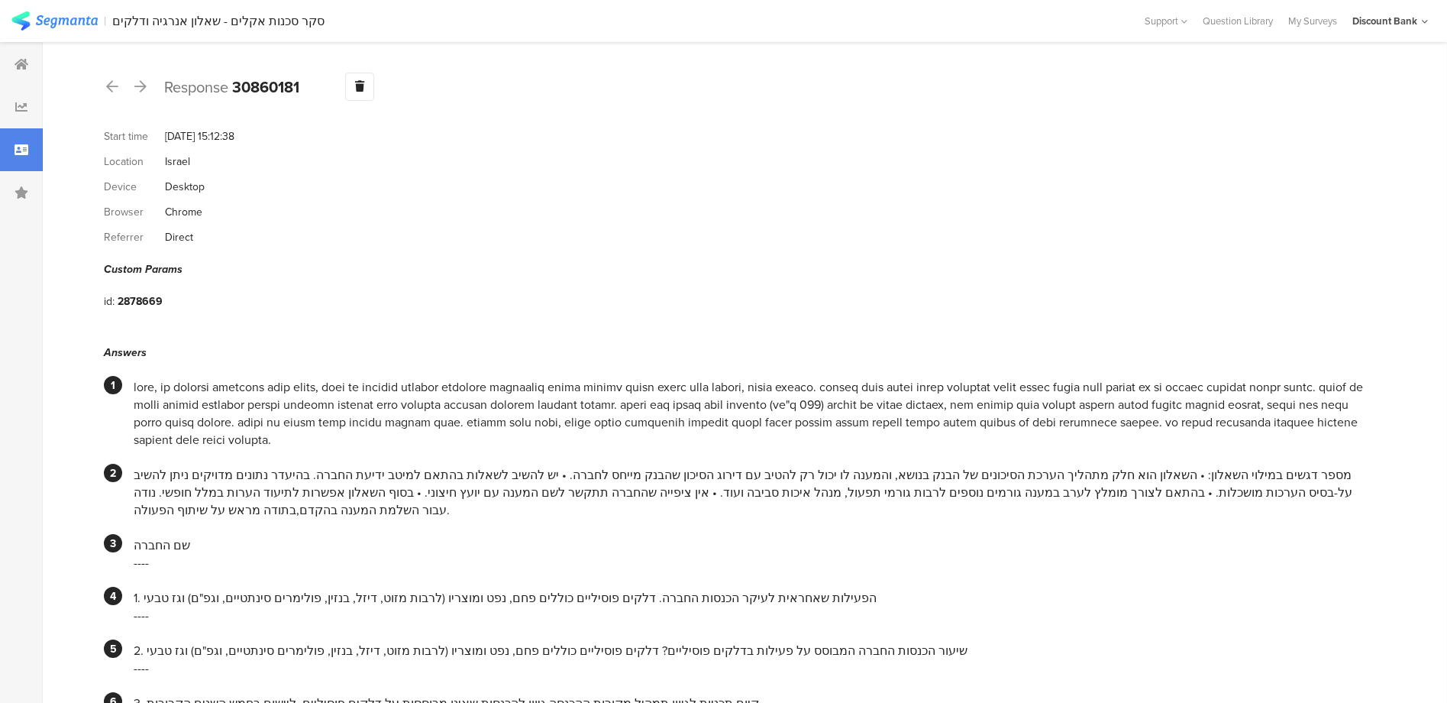
click at [1308, 22] on div "My Surveys" at bounding box center [1313, 21] width 64 height 15
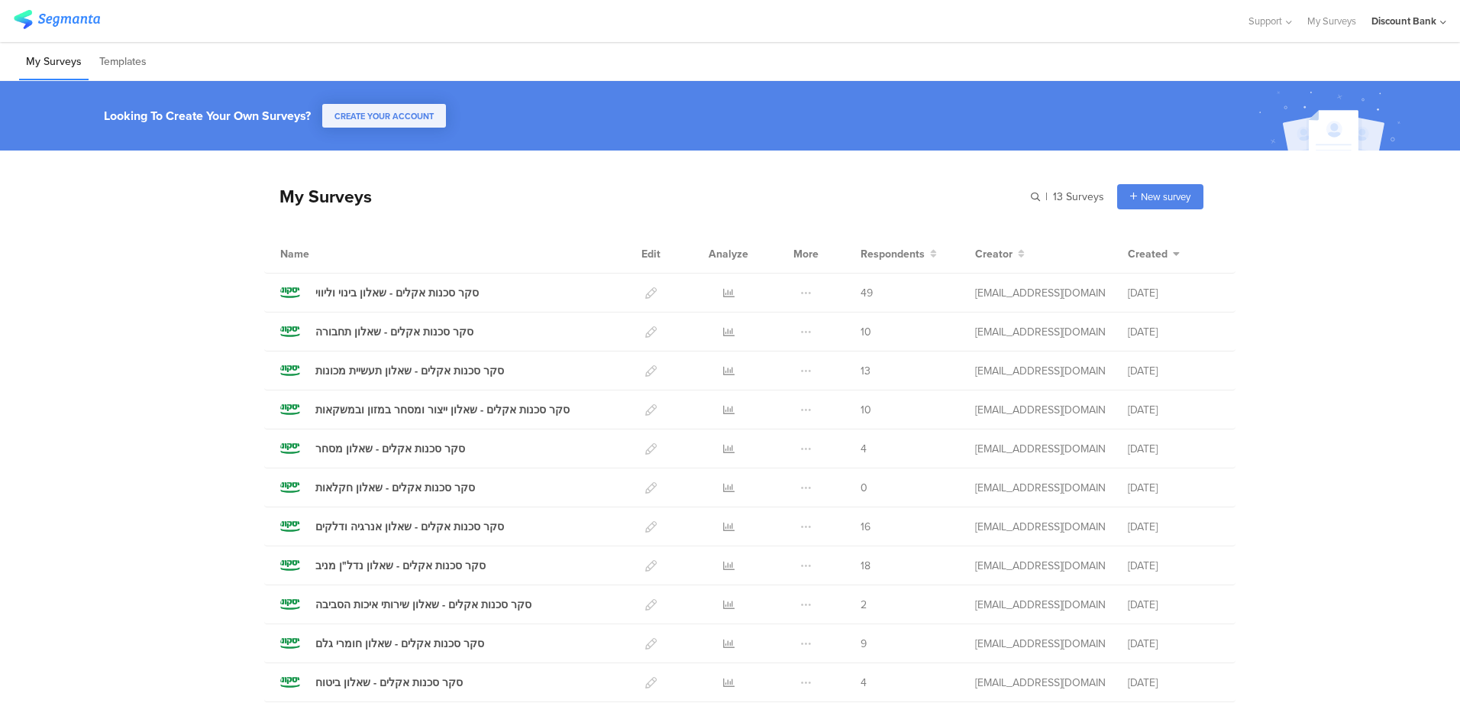
click at [395, 562] on div "סקר סכנות אקלים - שאלון נדל"ן מניב" at bounding box center [400, 565] width 170 height 16
click at [725, 563] on icon at bounding box center [728, 565] width 11 height 11
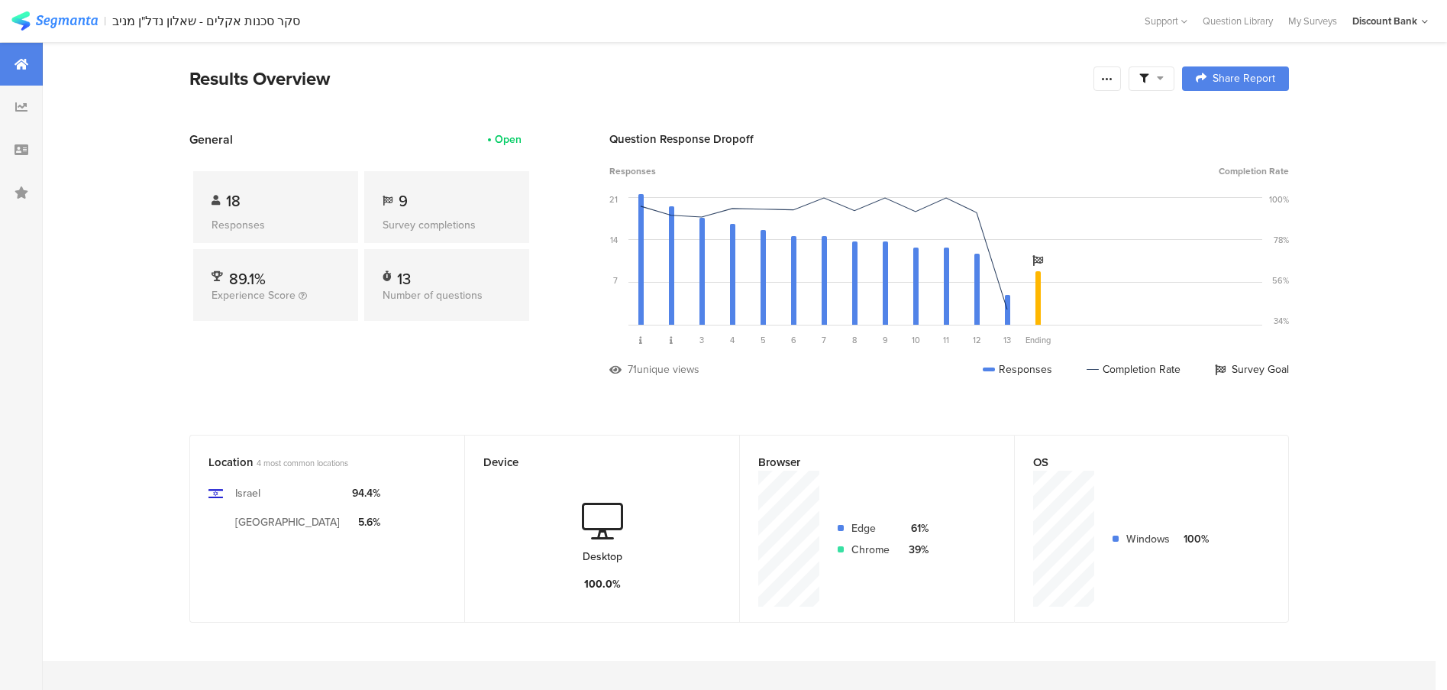
click at [27, 153] on icon at bounding box center [22, 150] width 14 height 12
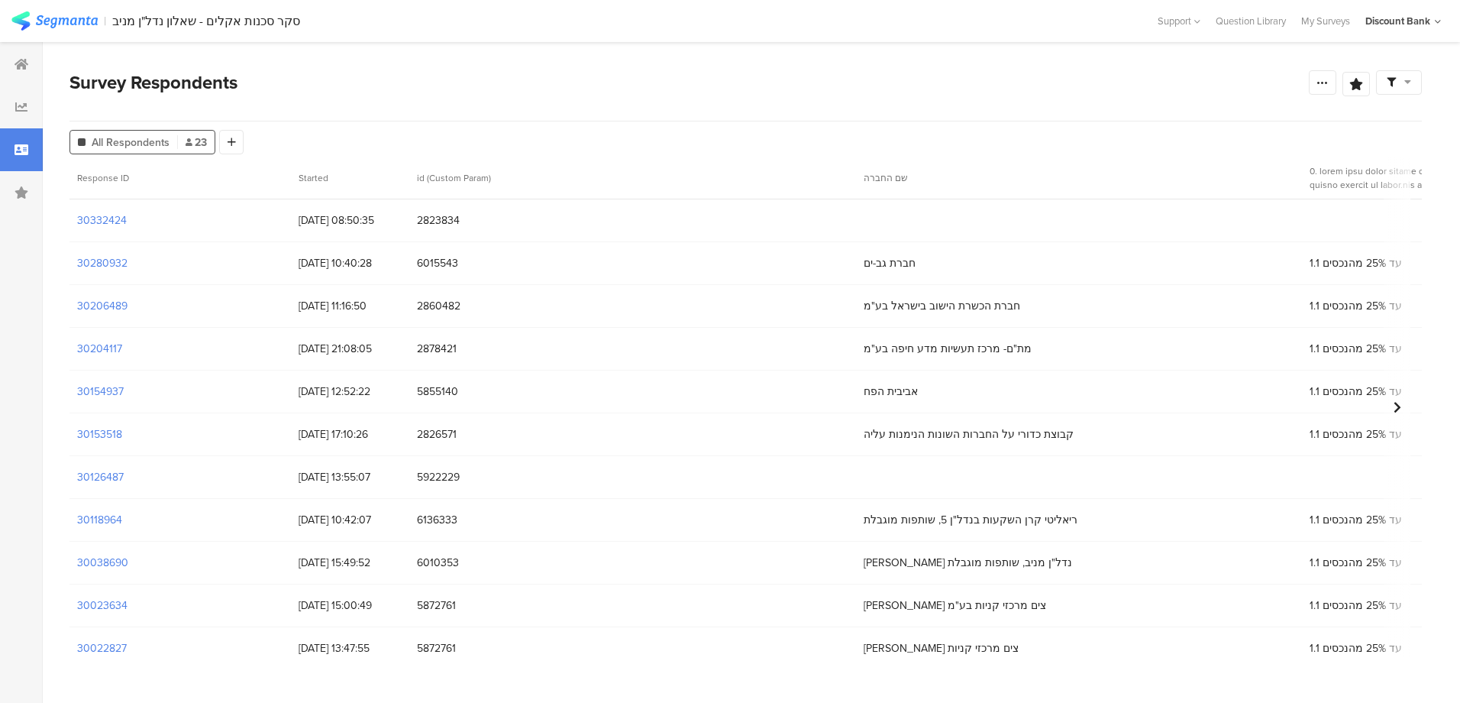
click at [1330, 21] on div "My Surveys" at bounding box center [1326, 21] width 64 height 15
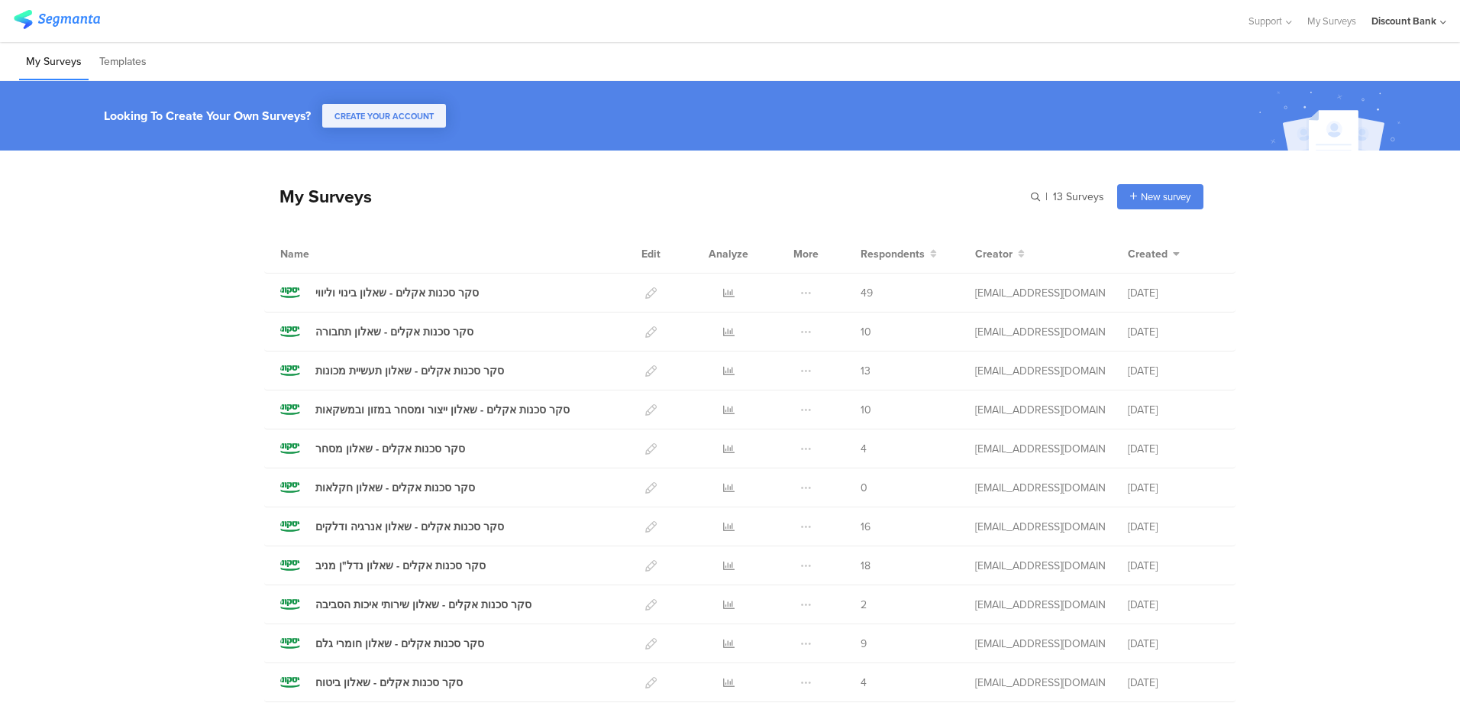
scroll to position [153, 0]
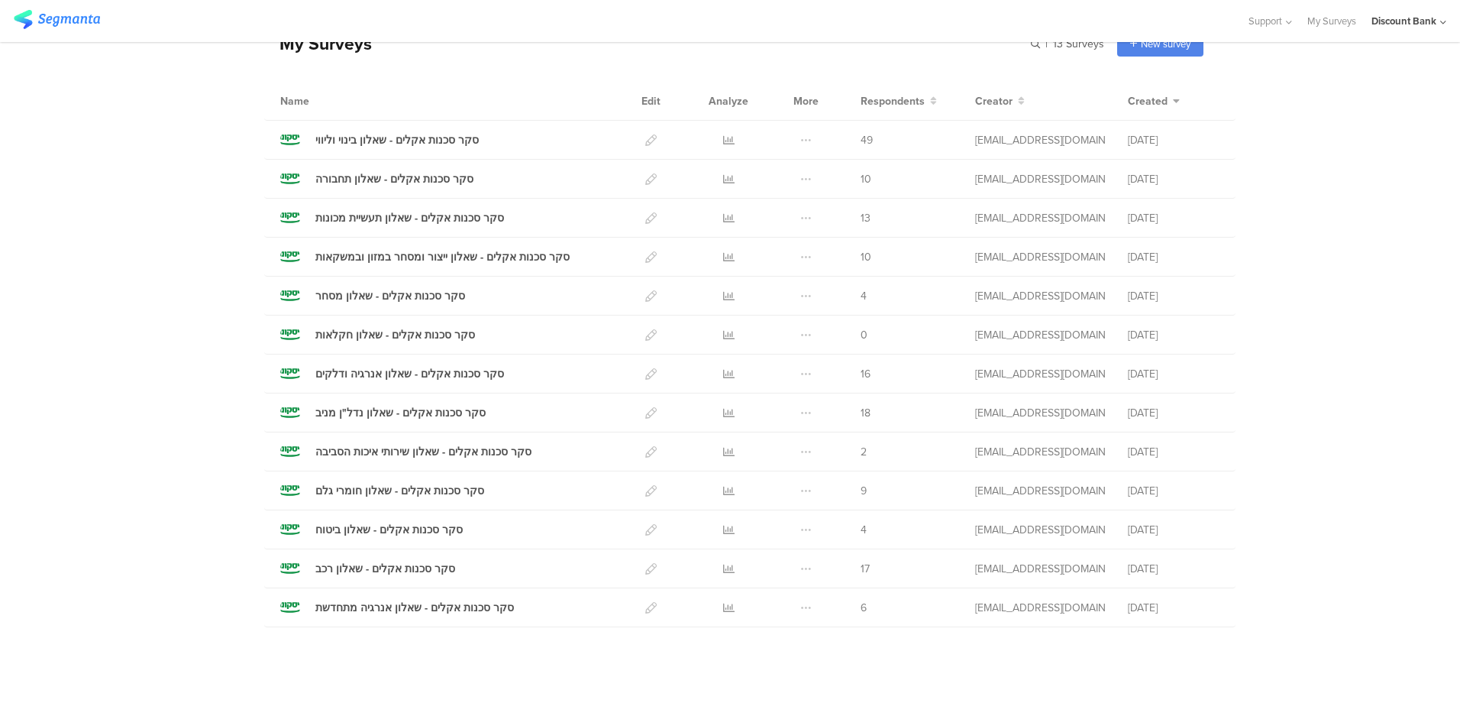
click at [724, 453] on icon at bounding box center [728, 451] width 11 height 11
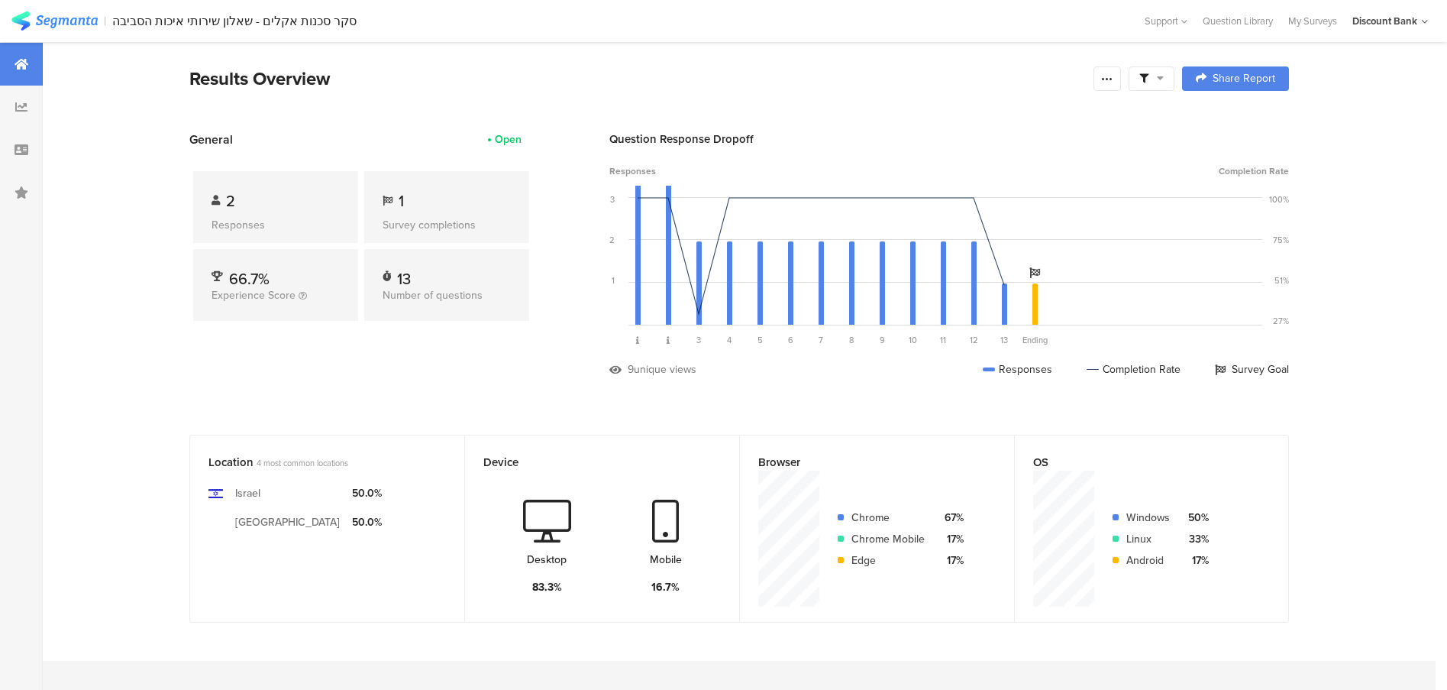
click at [9, 151] on div at bounding box center [21, 149] width 43 height 43
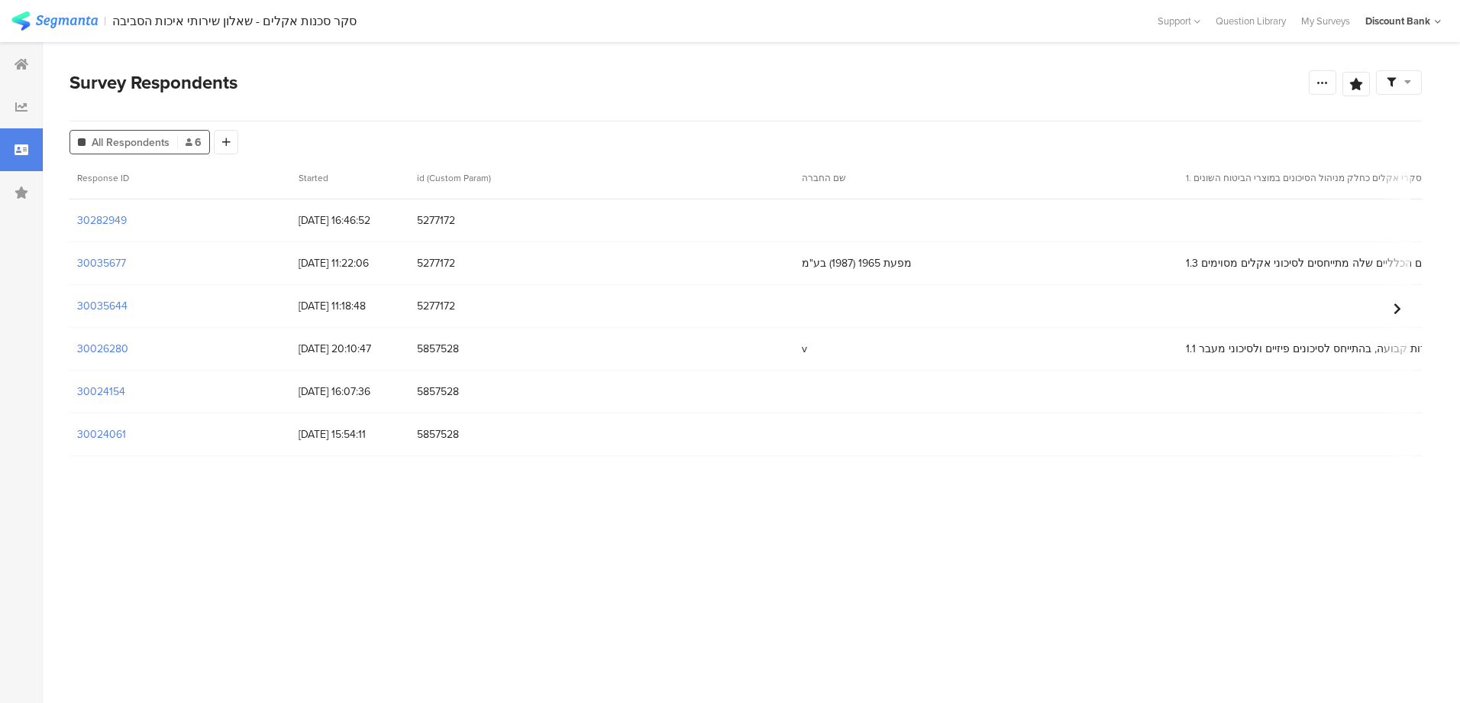
click at [1312, 21] on div "My Surveys" at bounding box center [1326, 21] width 64 height 15
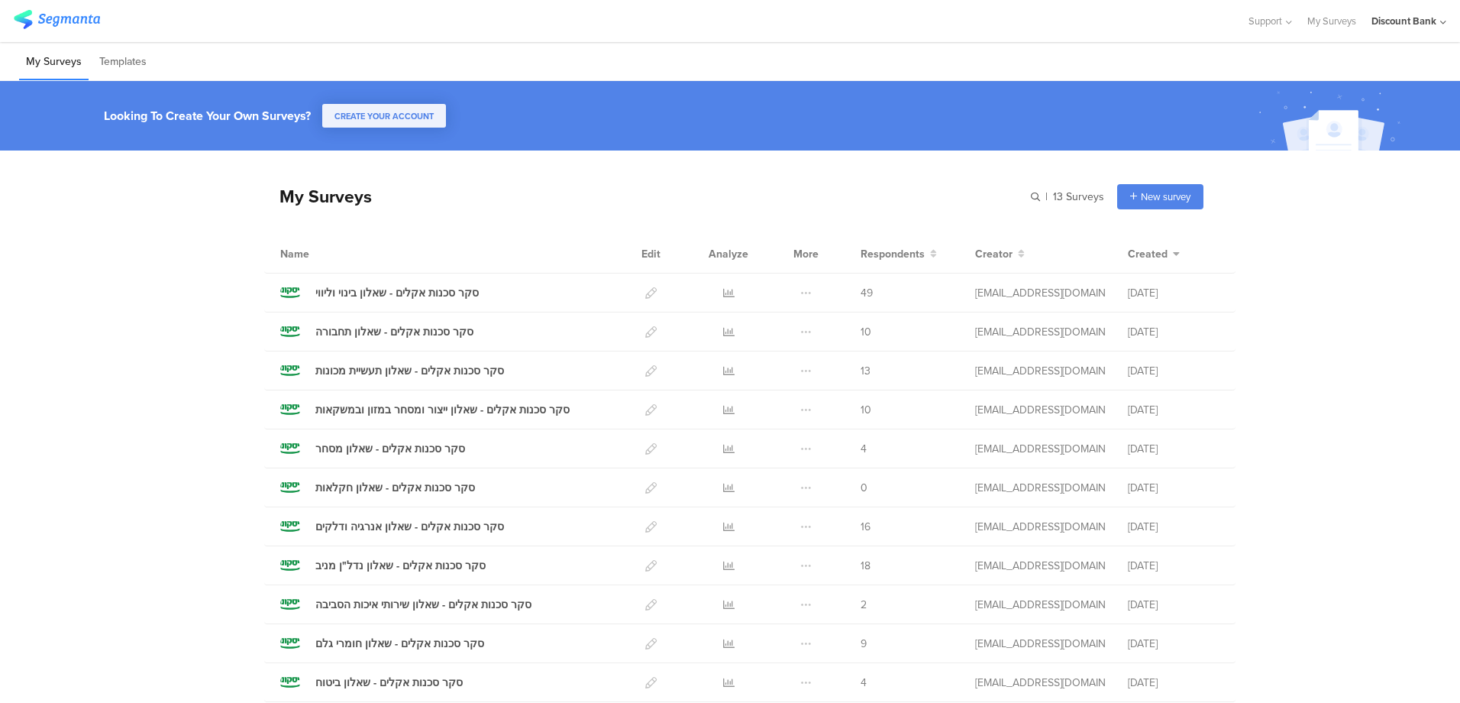
scroll to position [176, 0]
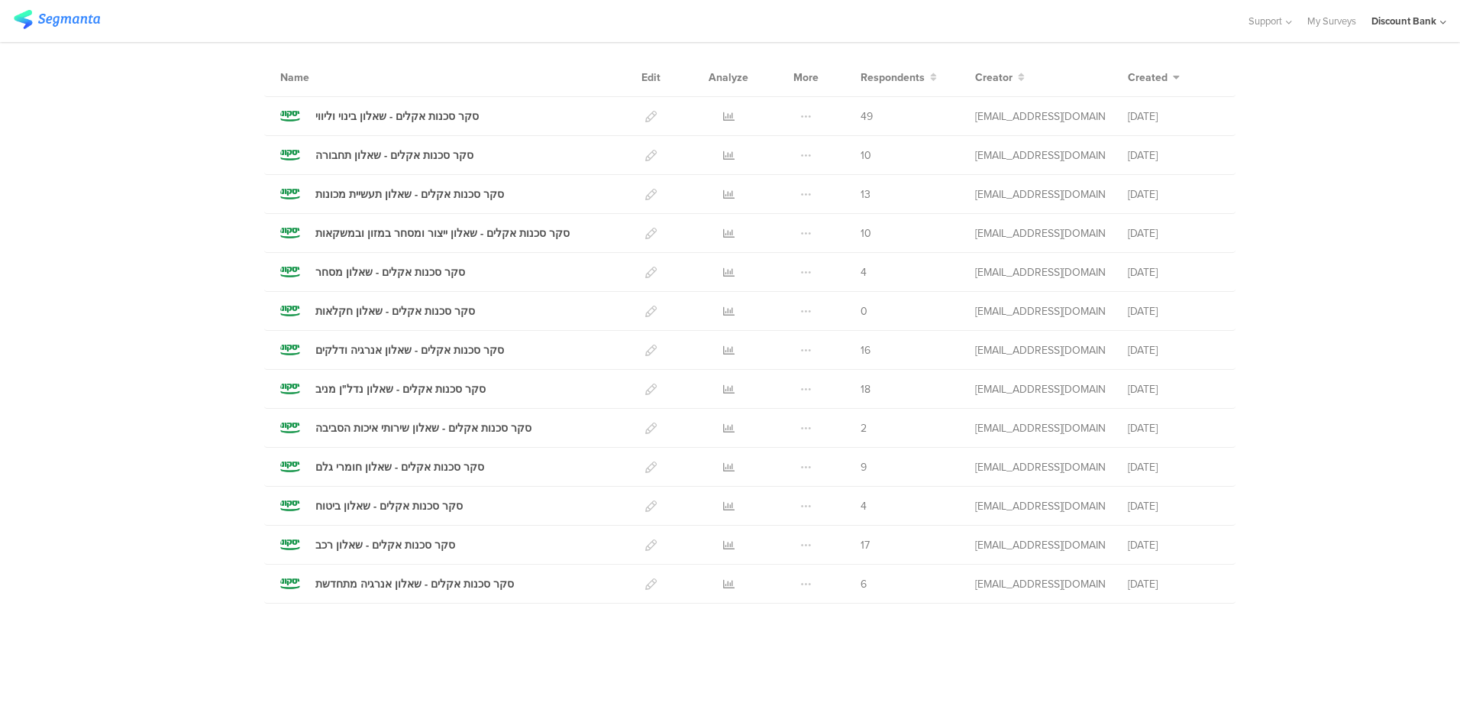
click at [728, 467] on div at bounding box center [729, 467] width 46 height 38
click at [723, 467] on icon at bounding box center [728, 466] width 11 height 11
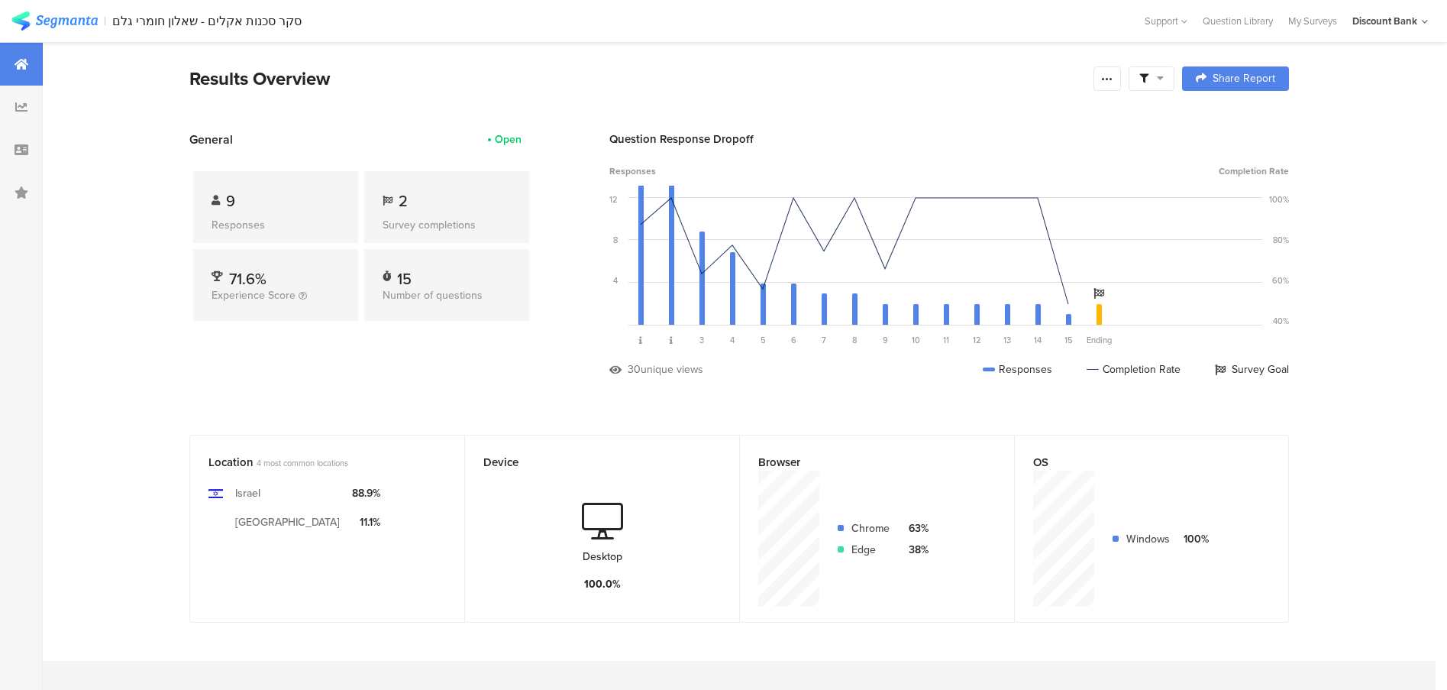
click at [22, 147] on icon at bounding box center [22, 150] width 14 height 12
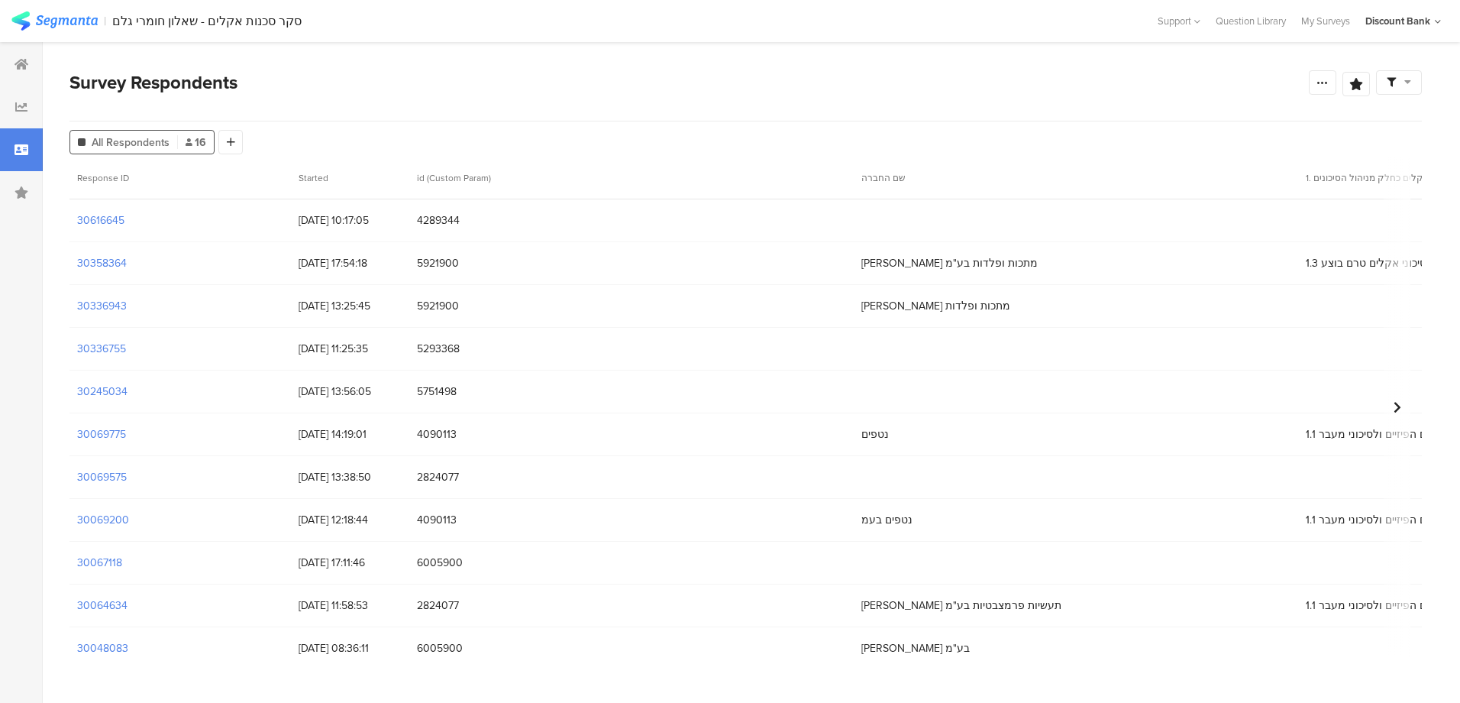
click at [1321, 21] on div "My Surveys" at bounding box center [1326, 21] width 64 height 15
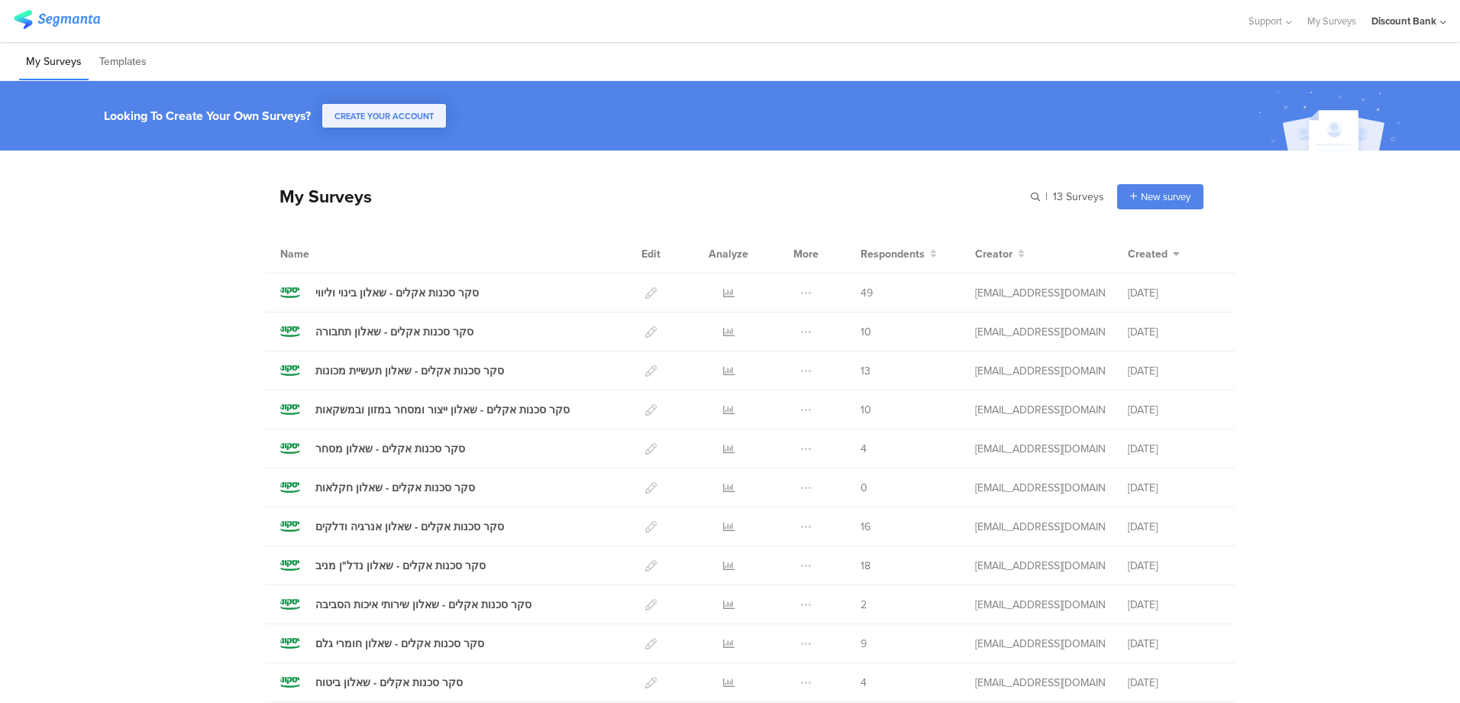
scroll to position [176, 0]
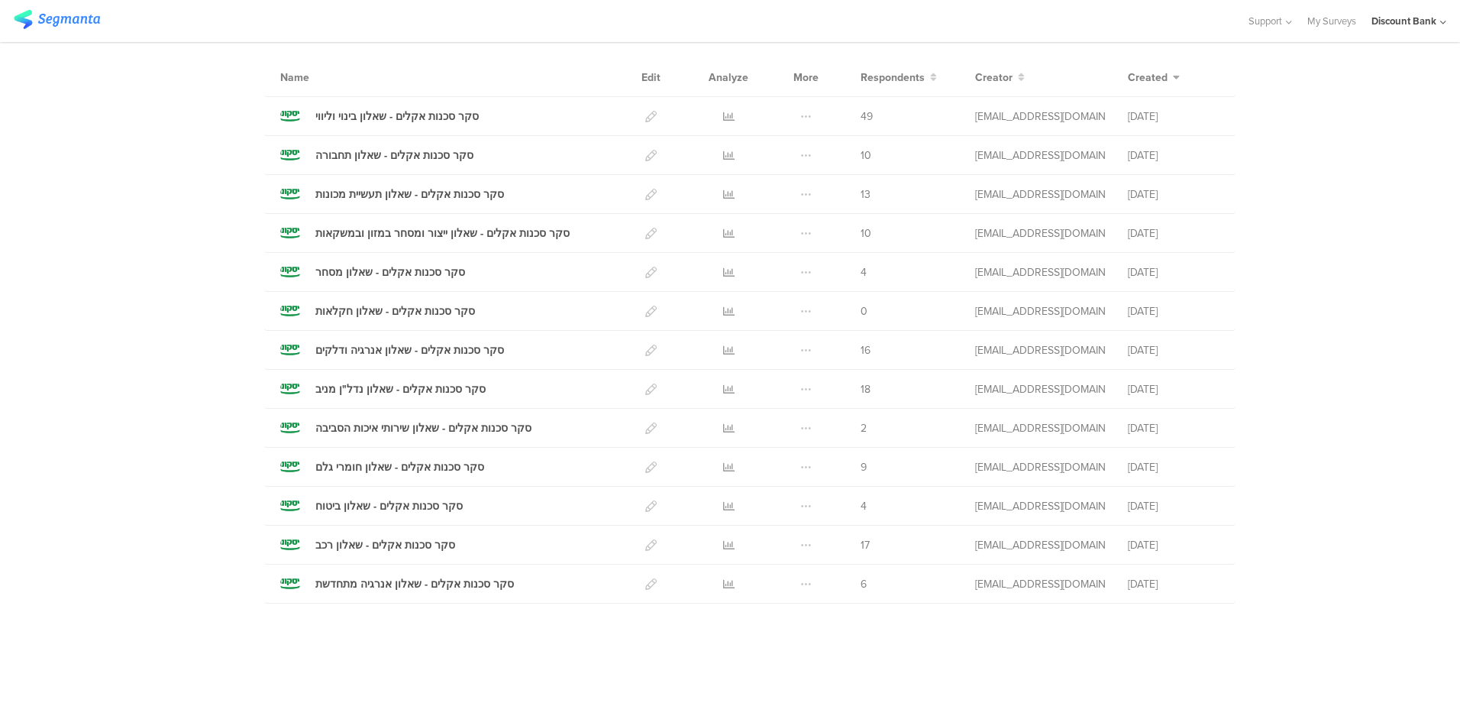
click at [723, 506] on icon at bounding box center [728, 505] width 11 height 11
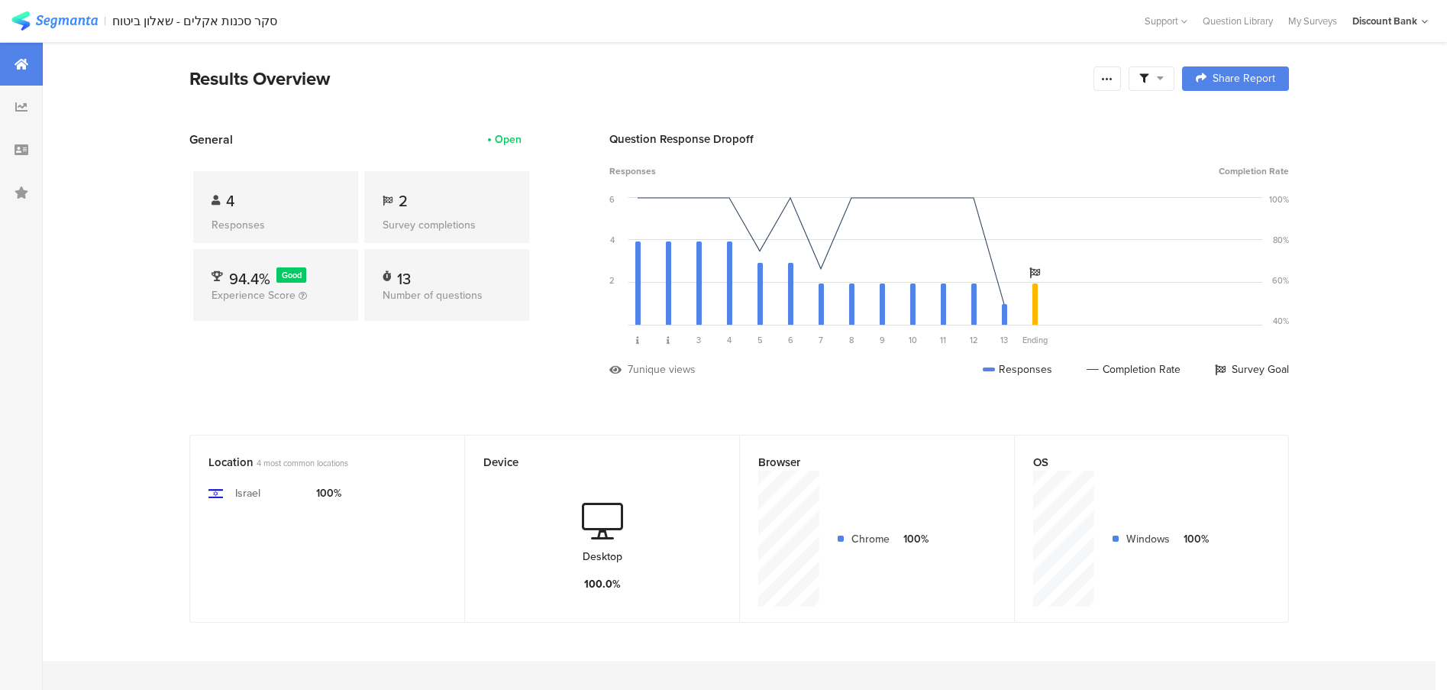
click at [24, 155] on icon at bounding box center [22, 150] width 14 height 12
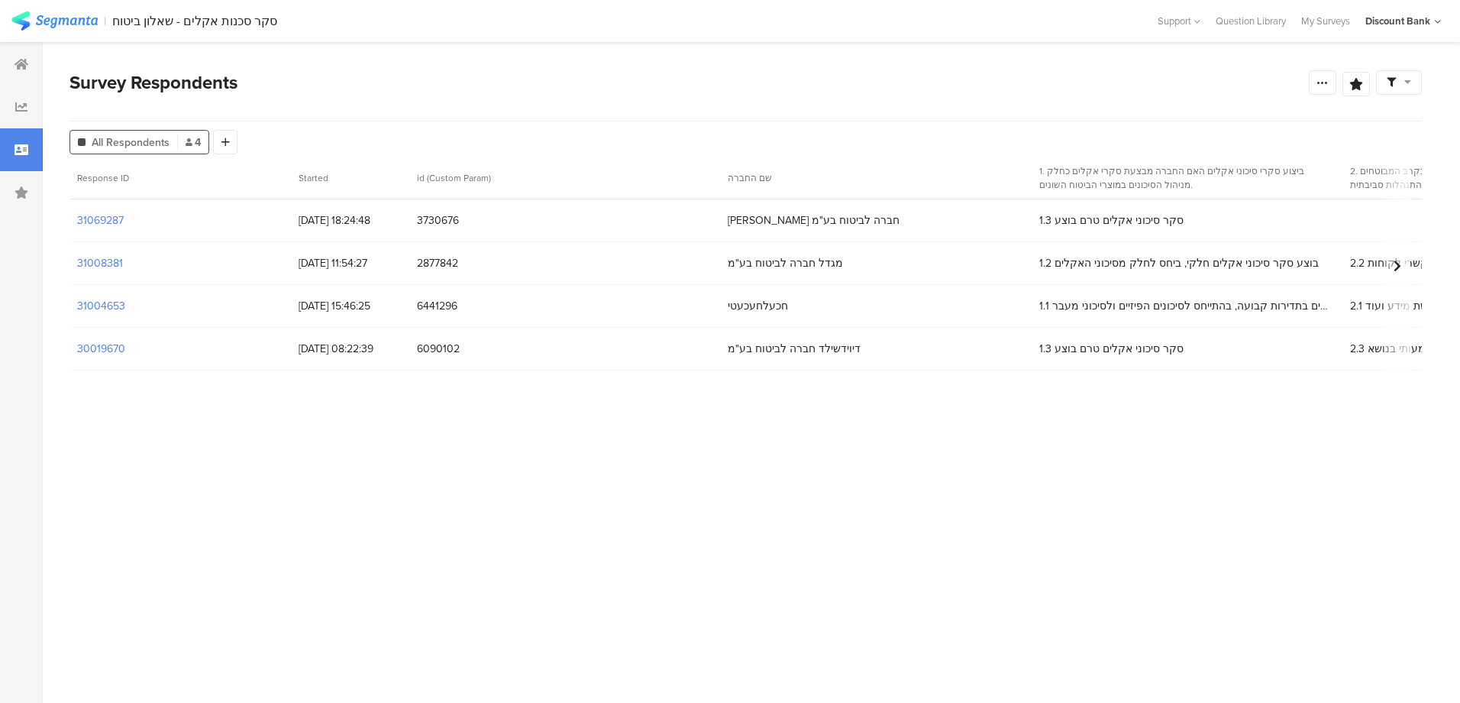
click at [111, 217] on section "31069287" at bounding box center [100, 220] width 47 height 16
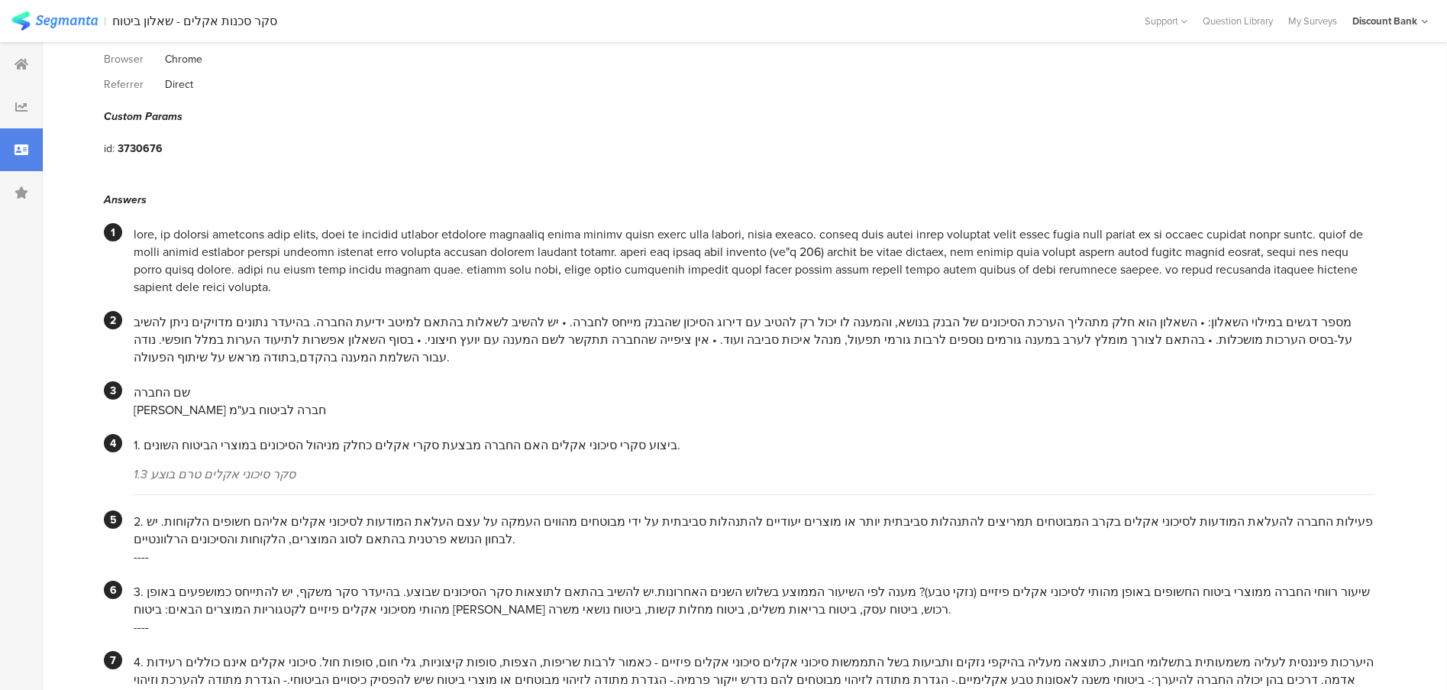
scroll to position [229, 0]
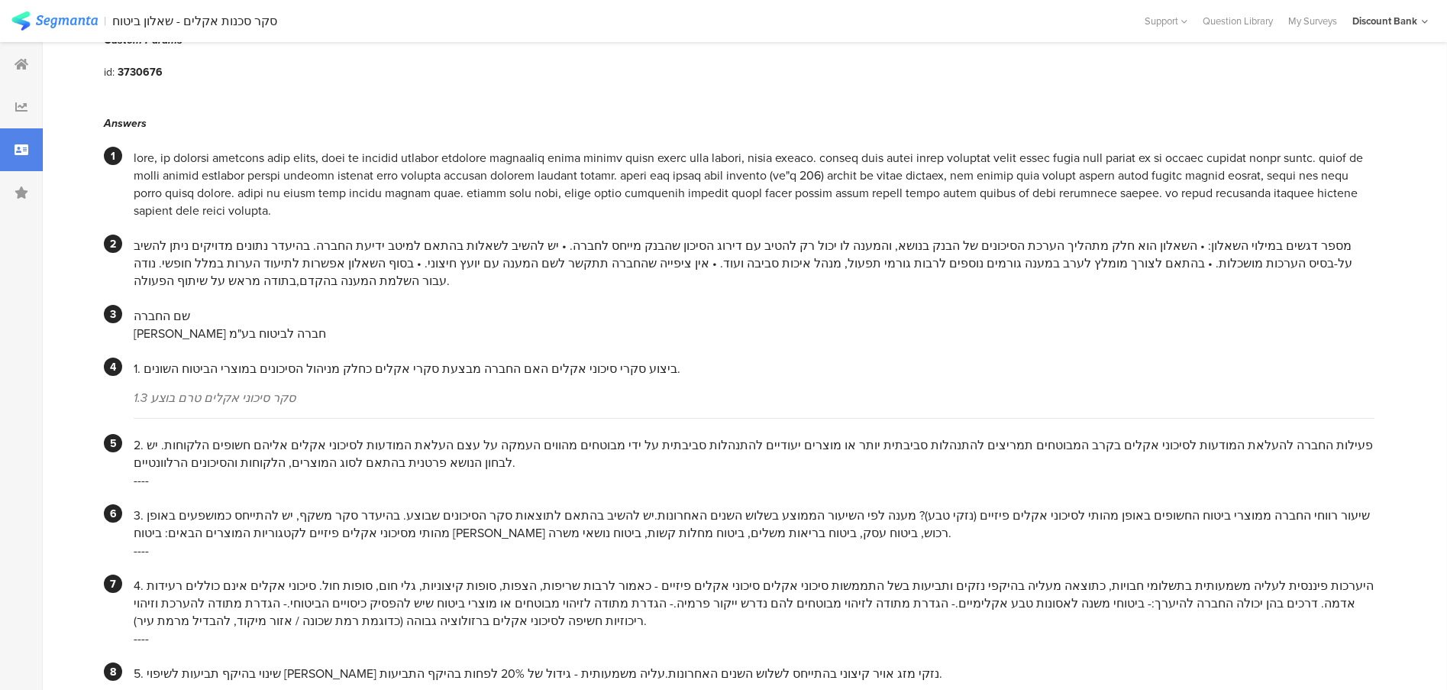
click at [31, 143] on div at bounding box center [21, 149] width 43 height 43
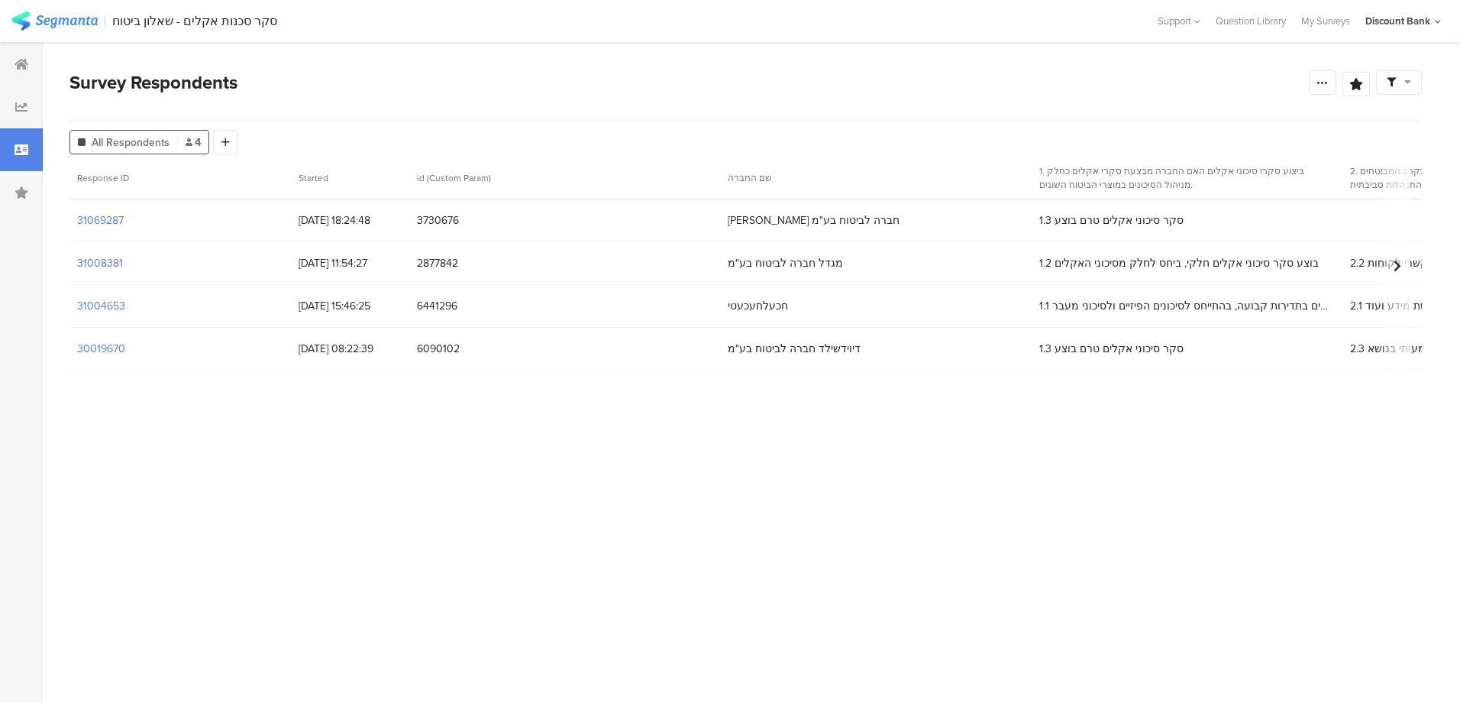
click at [87, 261] on section "31008381" at bounding box center [100, 263] width 46 height 16
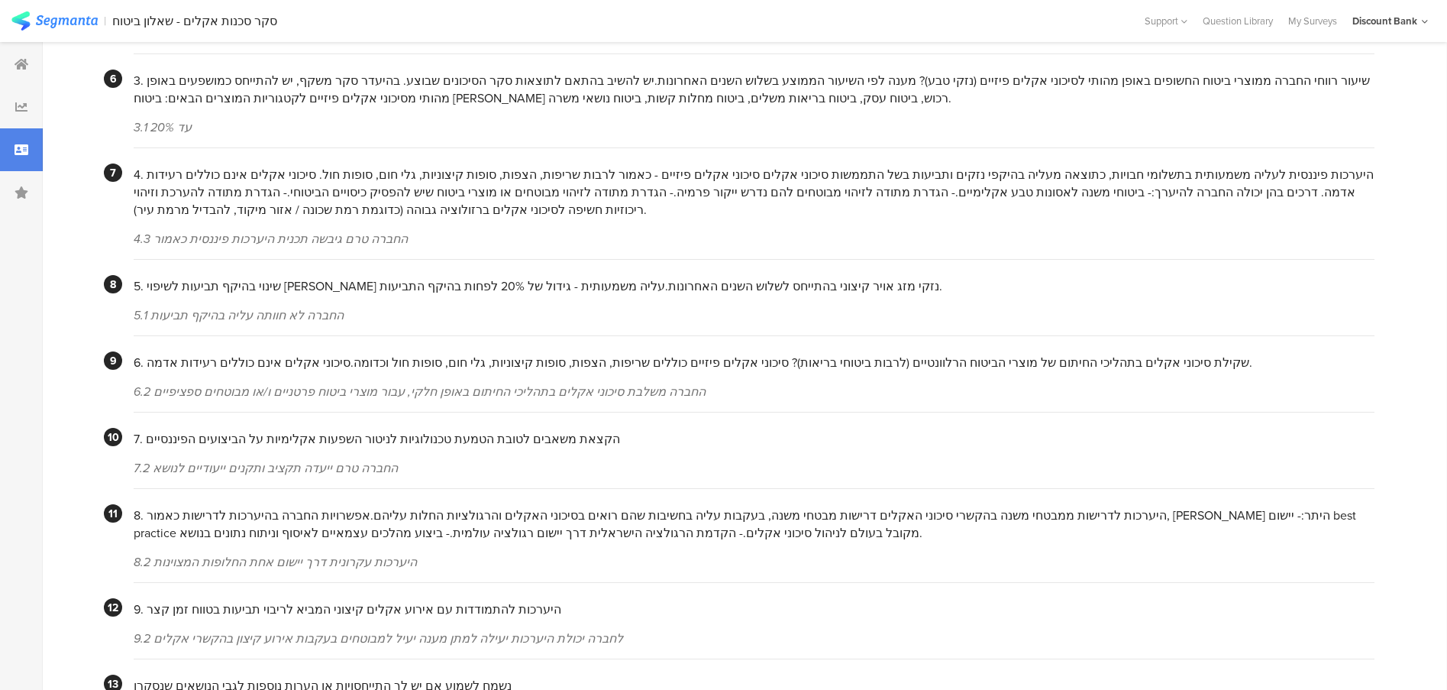
scroll to position [806, 0]
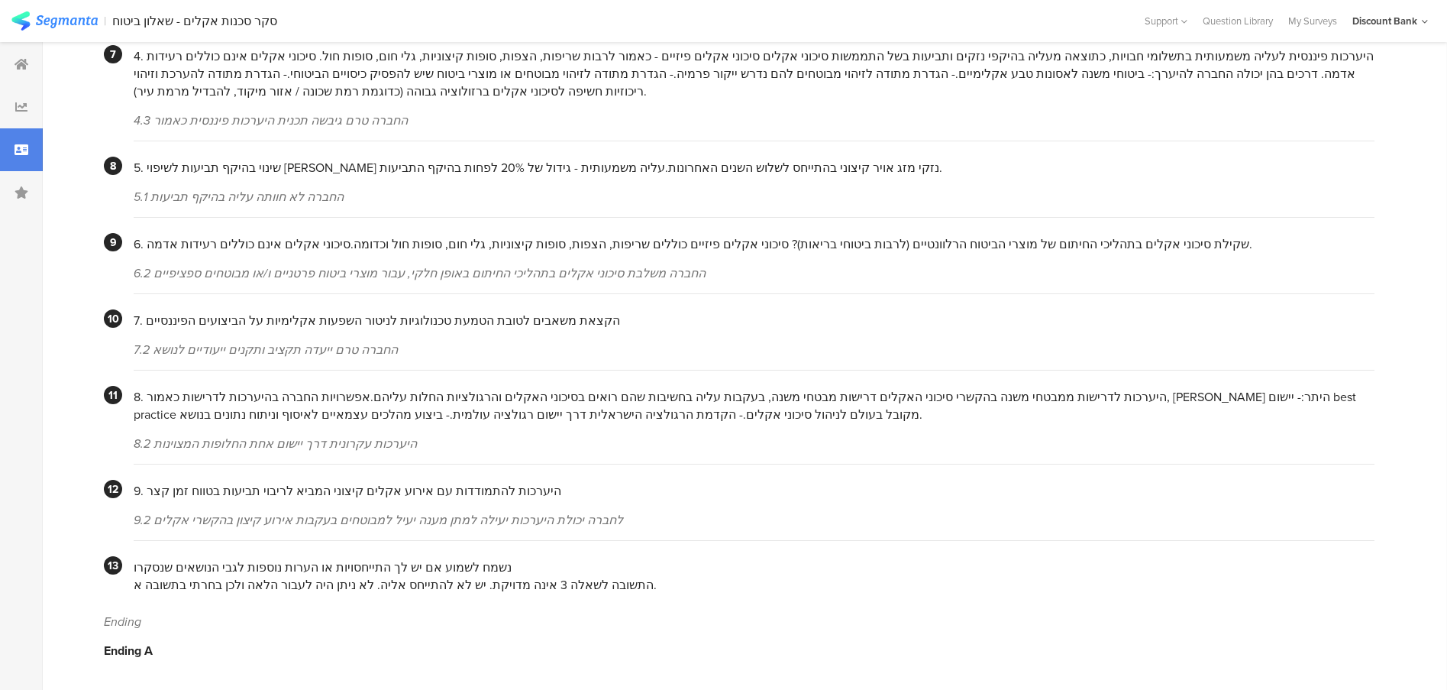
click at [1319, 23] on div "My Surveys" at bounding box center [1313, 21] width 64 height 15
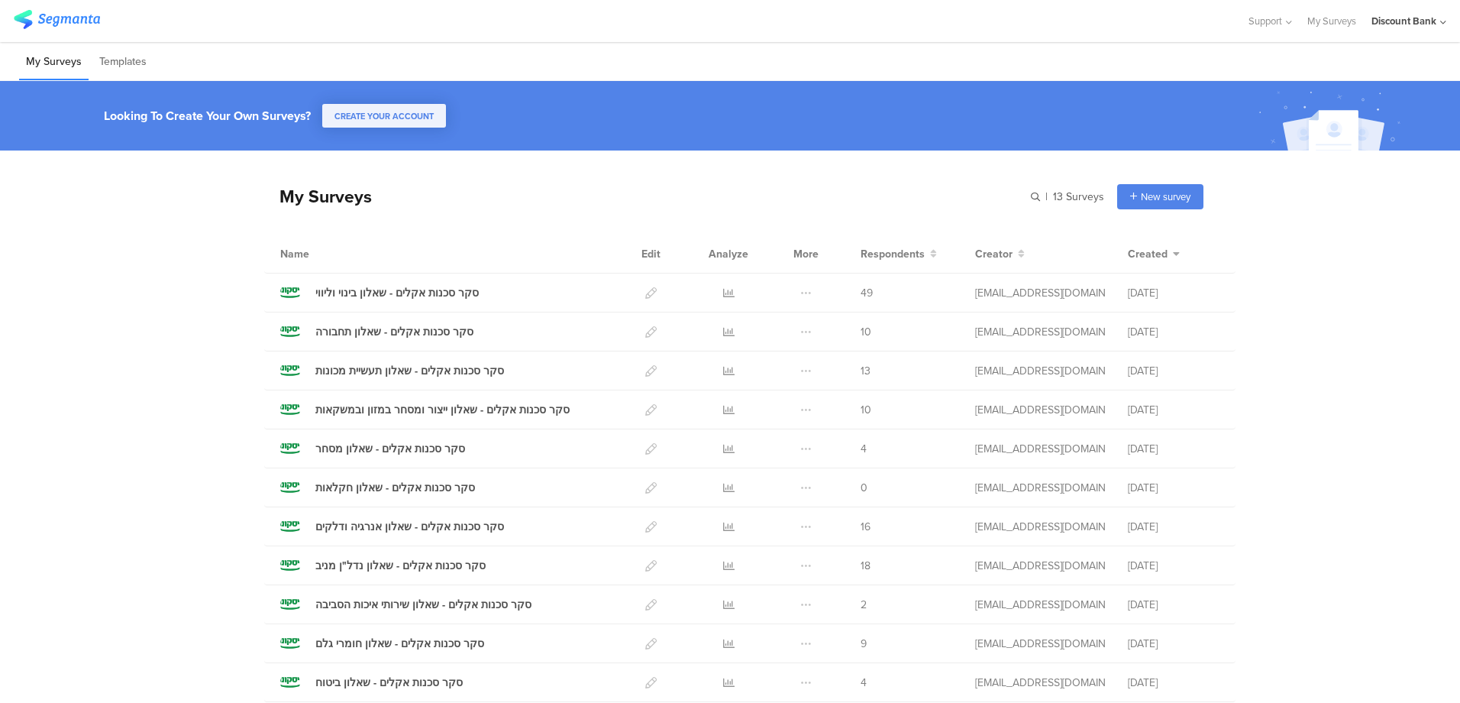
scroll to position [153, 0]
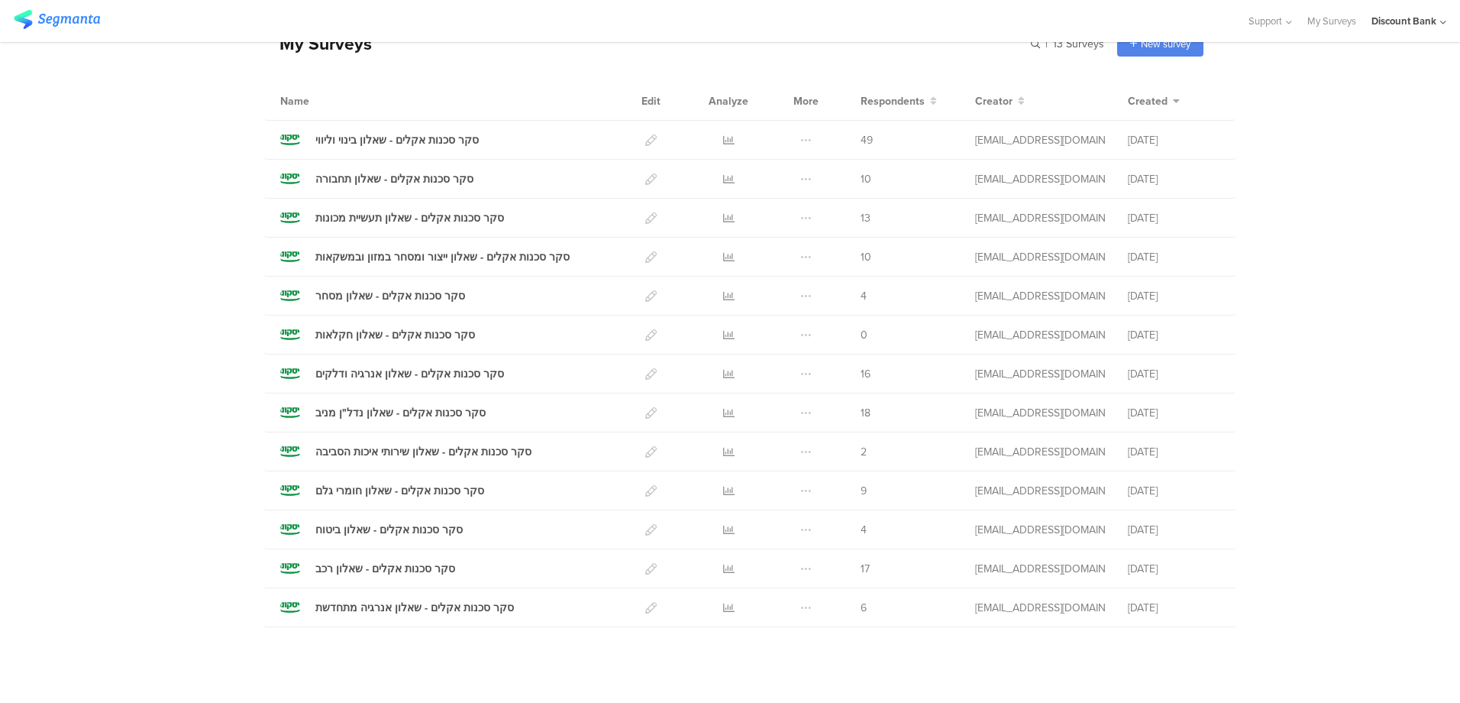
click at [723, 529] on icon at bounding box center [728, 529] width 11 height 11
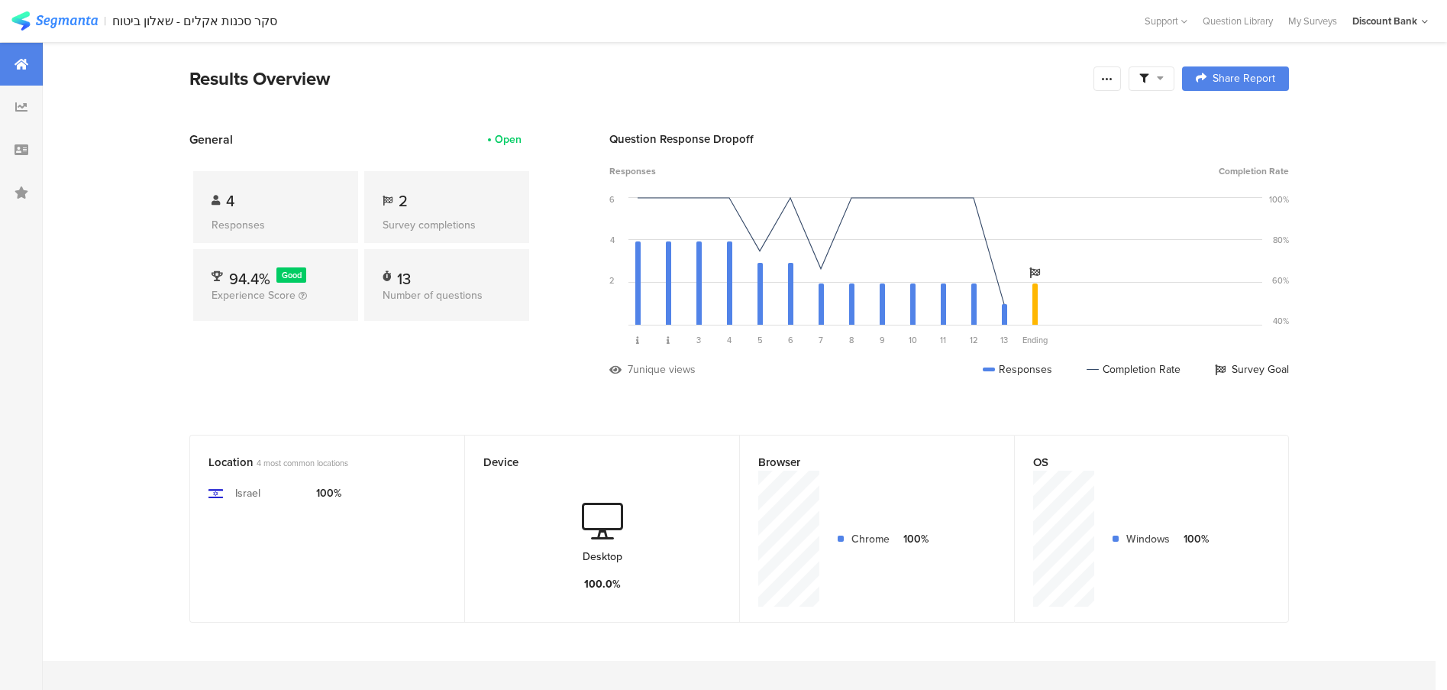
click at [28, 144] on div at bounding box center [21, 149] width 43 height 43
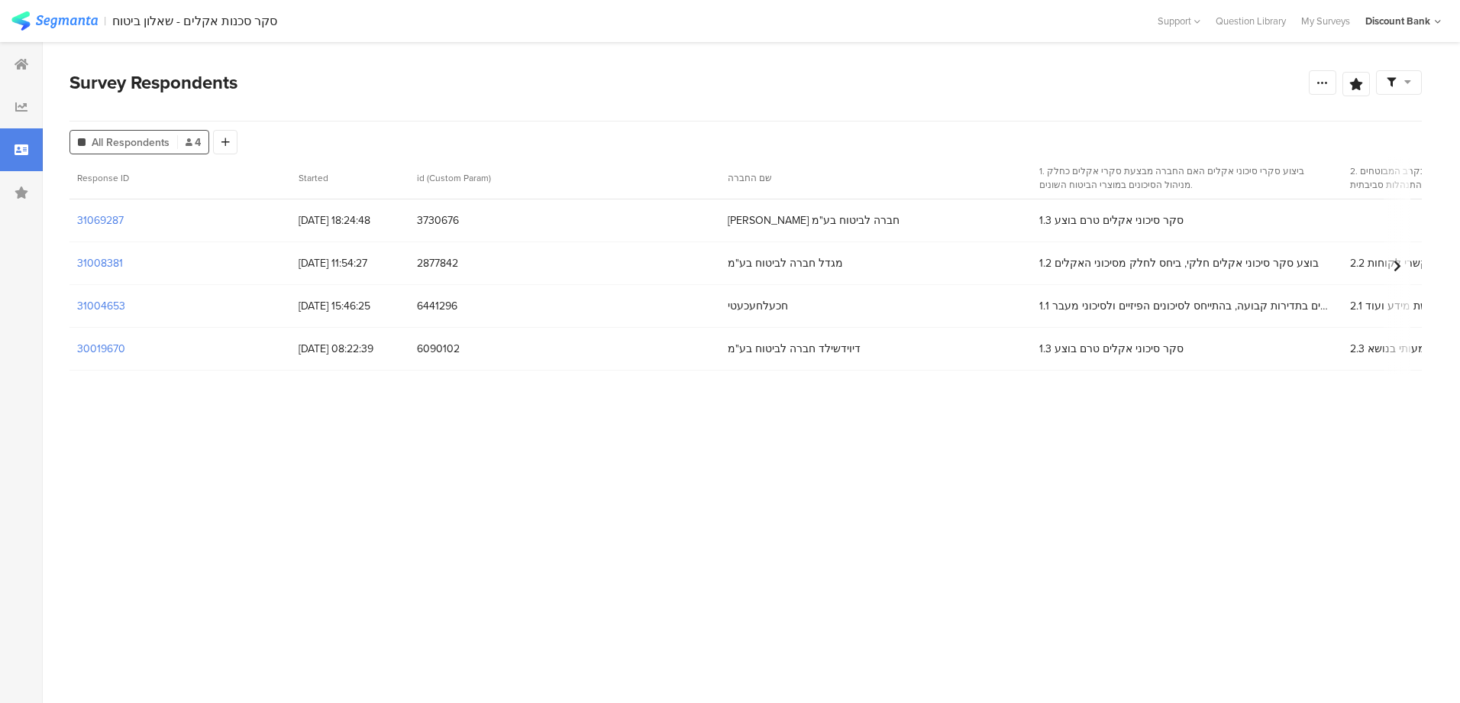
click at [109, 302] on section "31004653" at bounding box center [101, 306] width 48 height 16
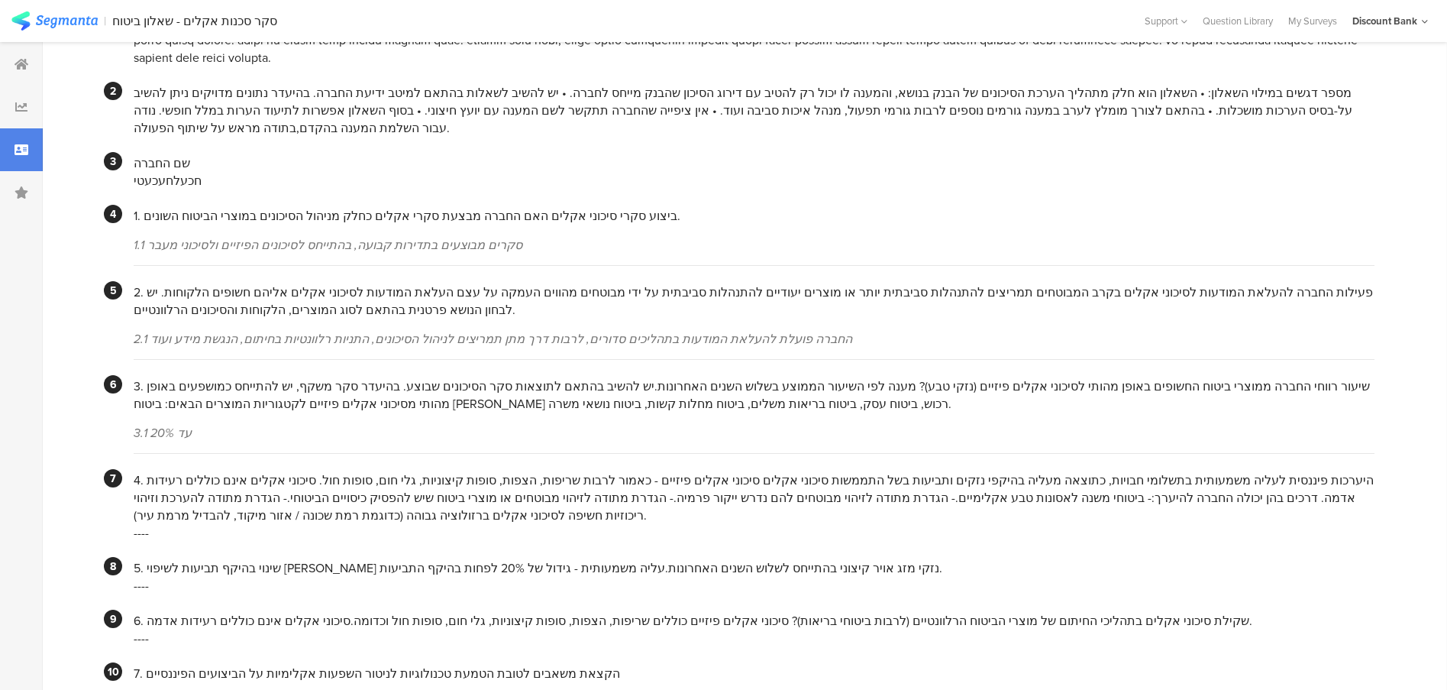
scroll to position [458, 0]
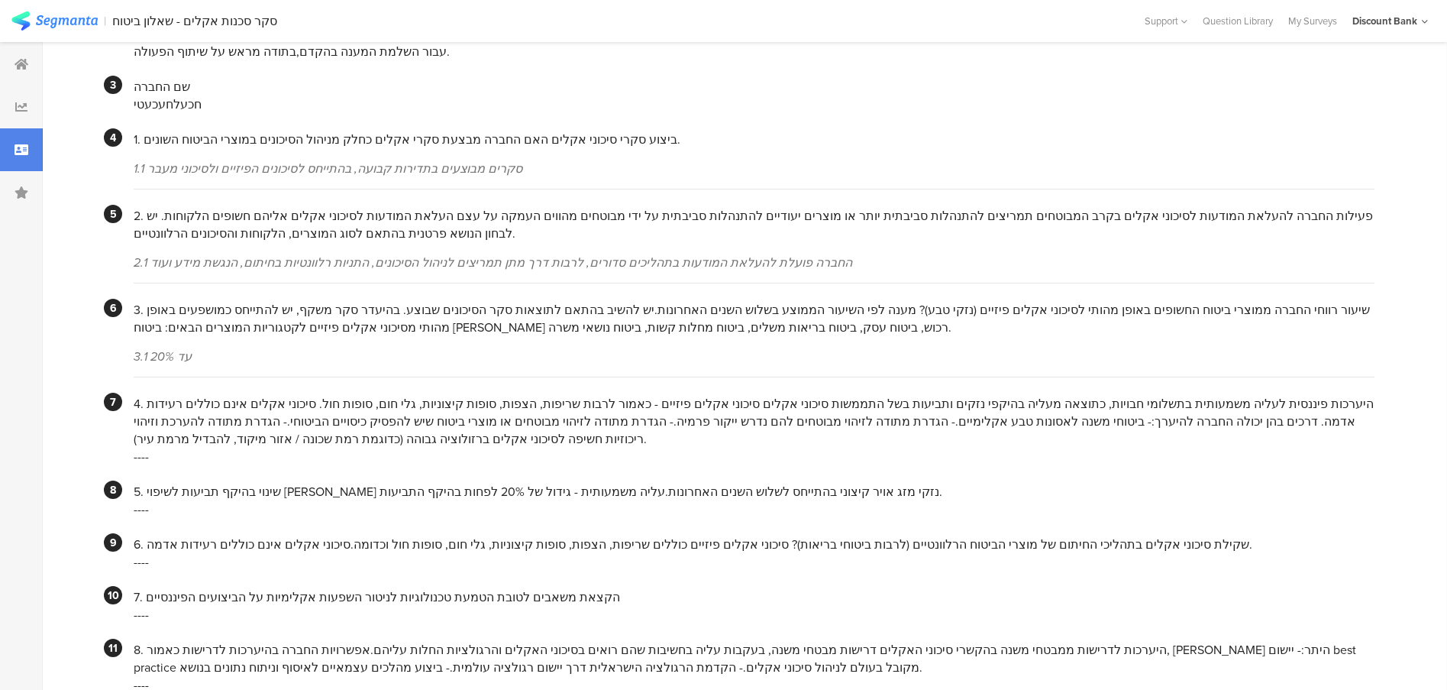
click at [1310, 18] on div "My Surveys" at bounding box center [1313, 21] width 64 height 15
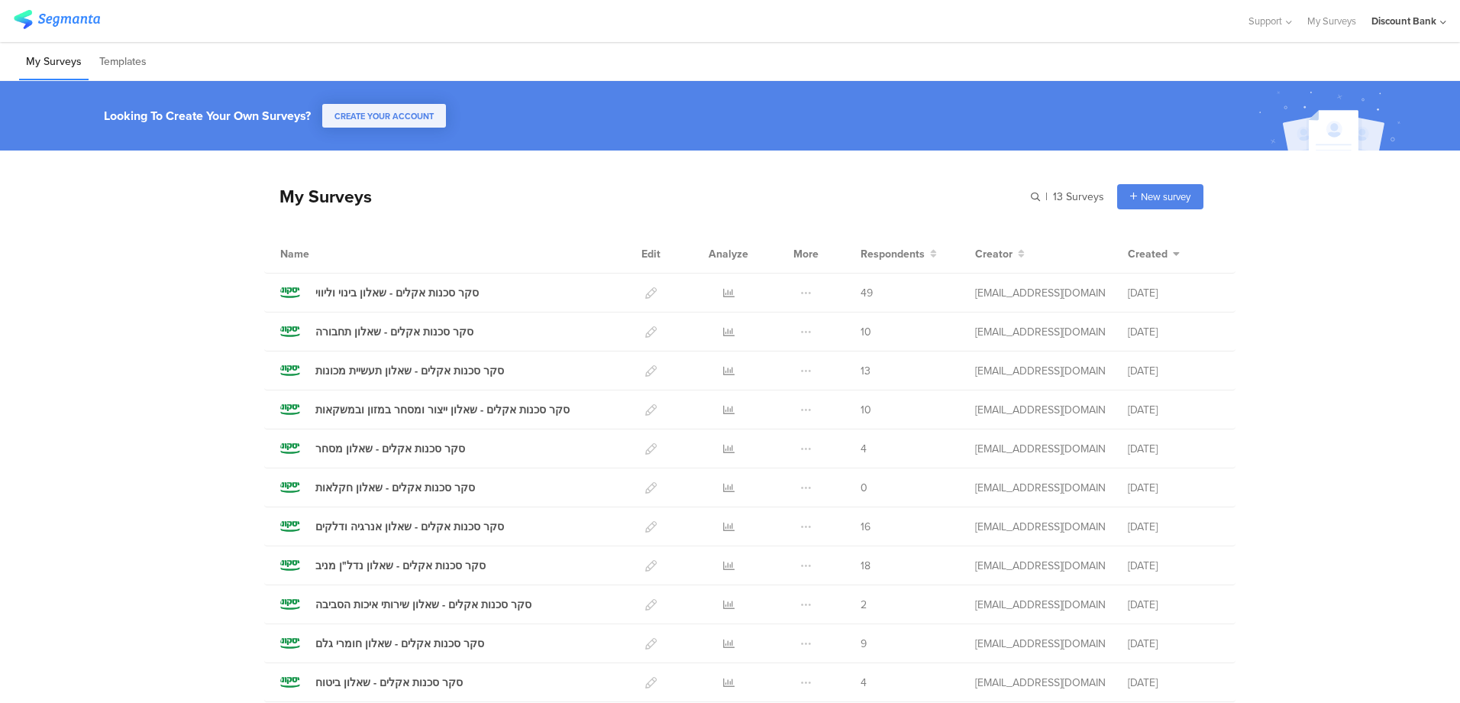
scroll to position [176, 0]
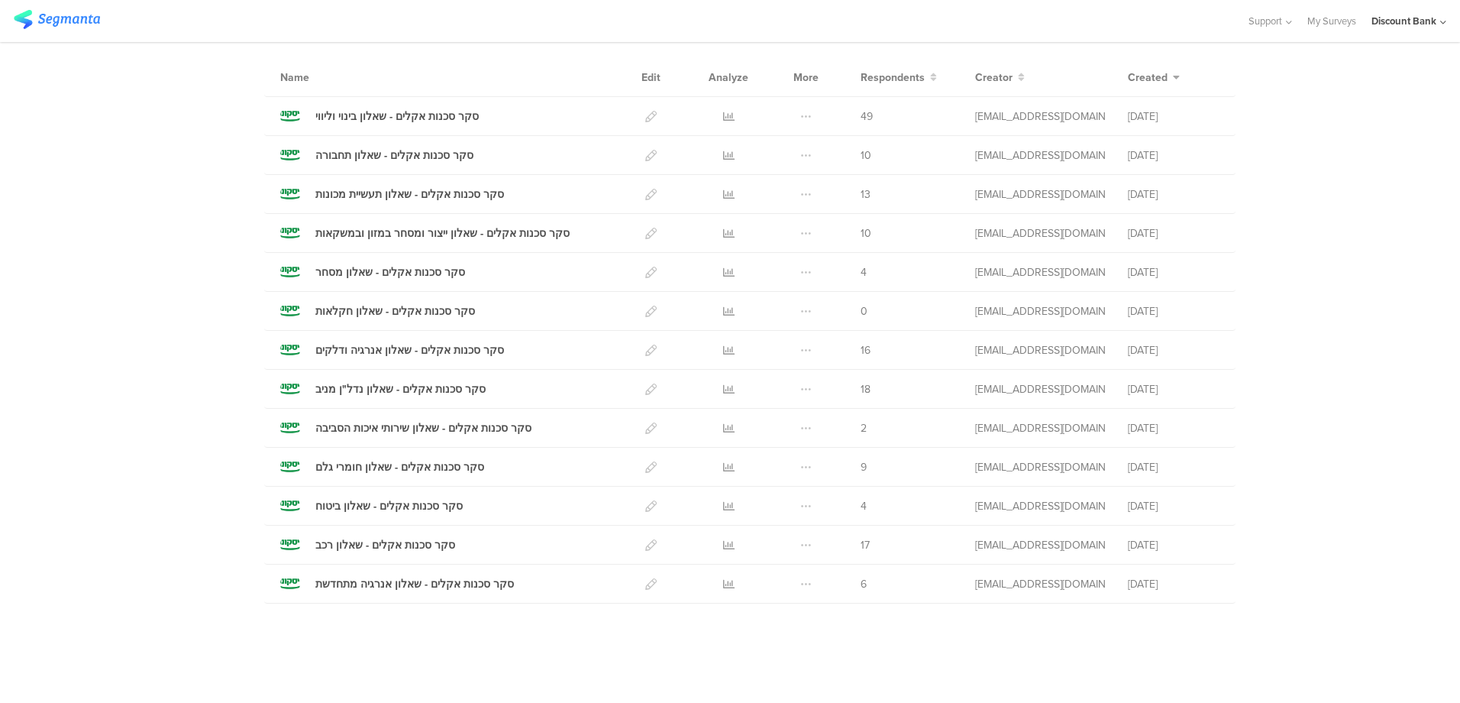
click at [723, 545] on icon at bounding box center [728, 544] width 11 height 11
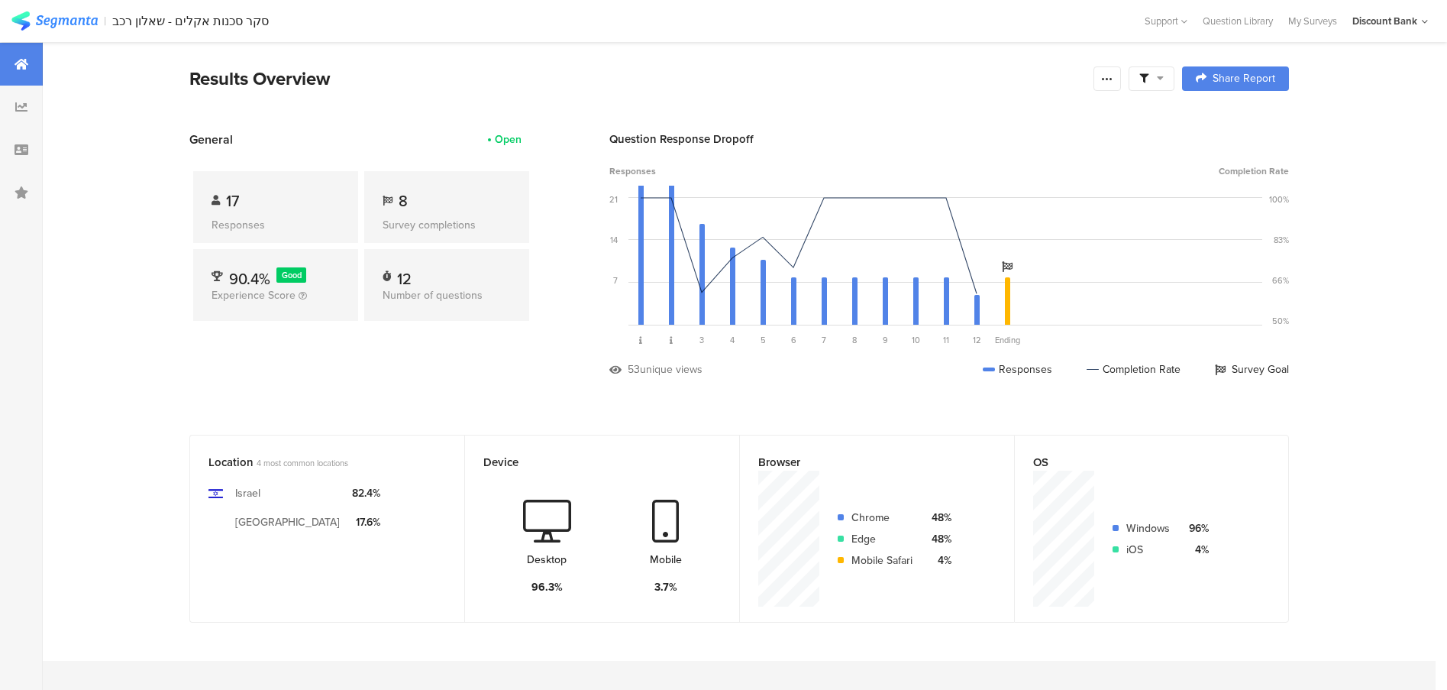
click at [24, 151] on icon at bounding box center [22, 150] width 14 height 12
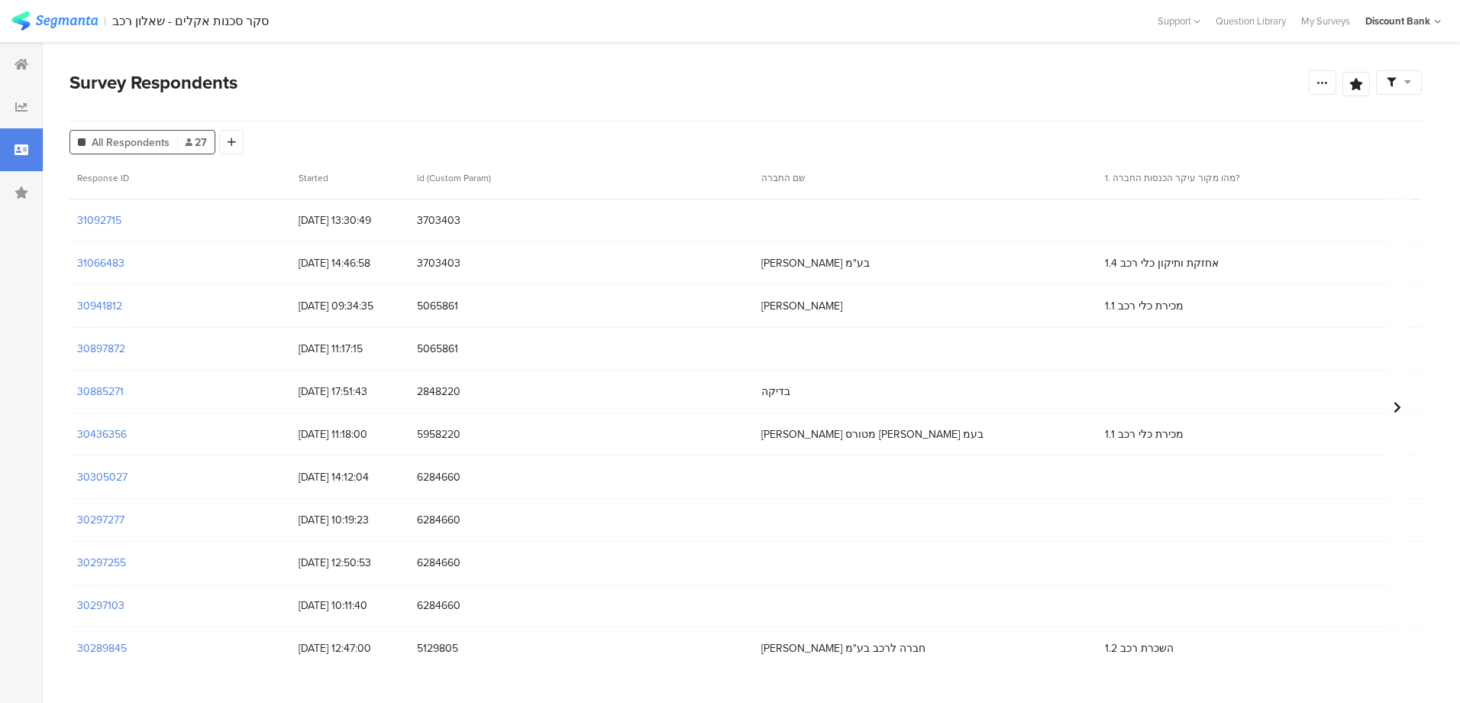
click at [105, 216] on section "31092715" at bounding box center [99, 220] width 44 height 16
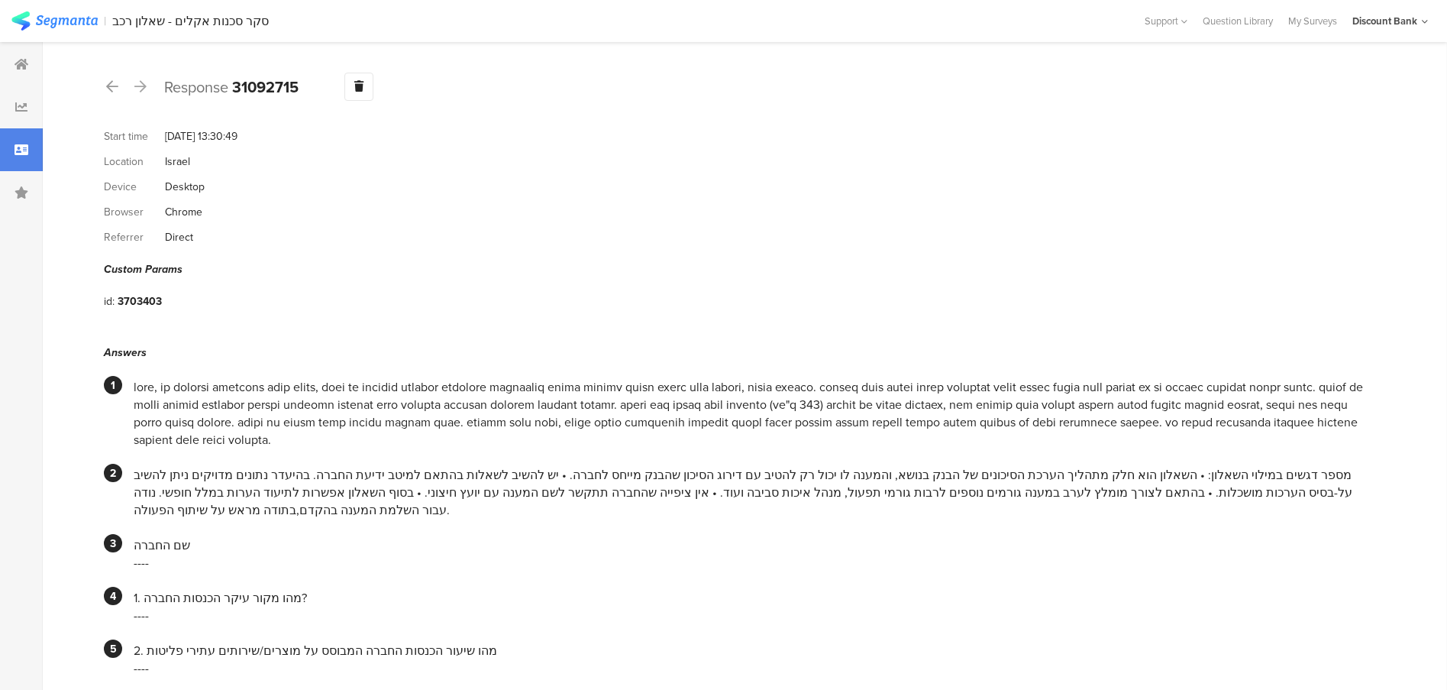
click at [27, 150] on icon at bounding box center [22, 150] width 14 height 12
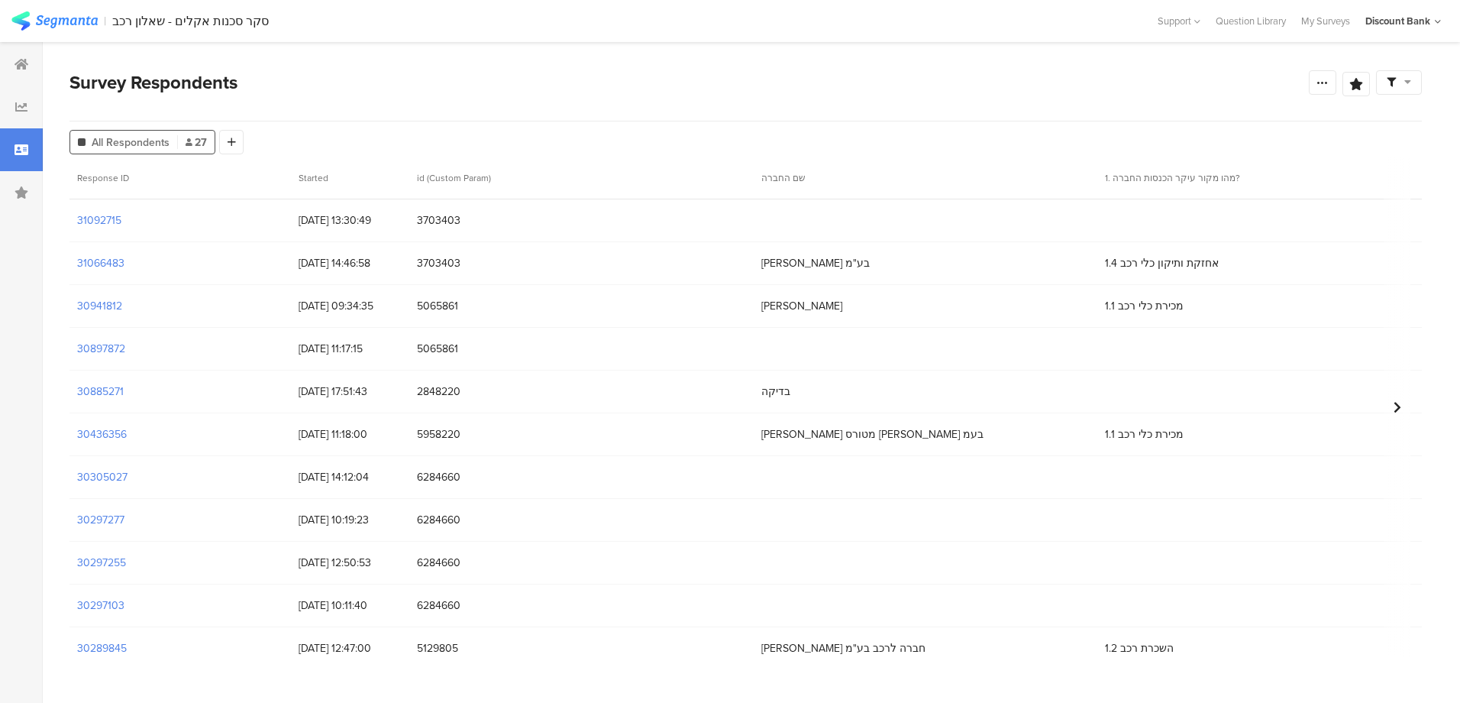
click at [111, 304] on section "30941812" at bounding box center [99, 306] width 45 height 16
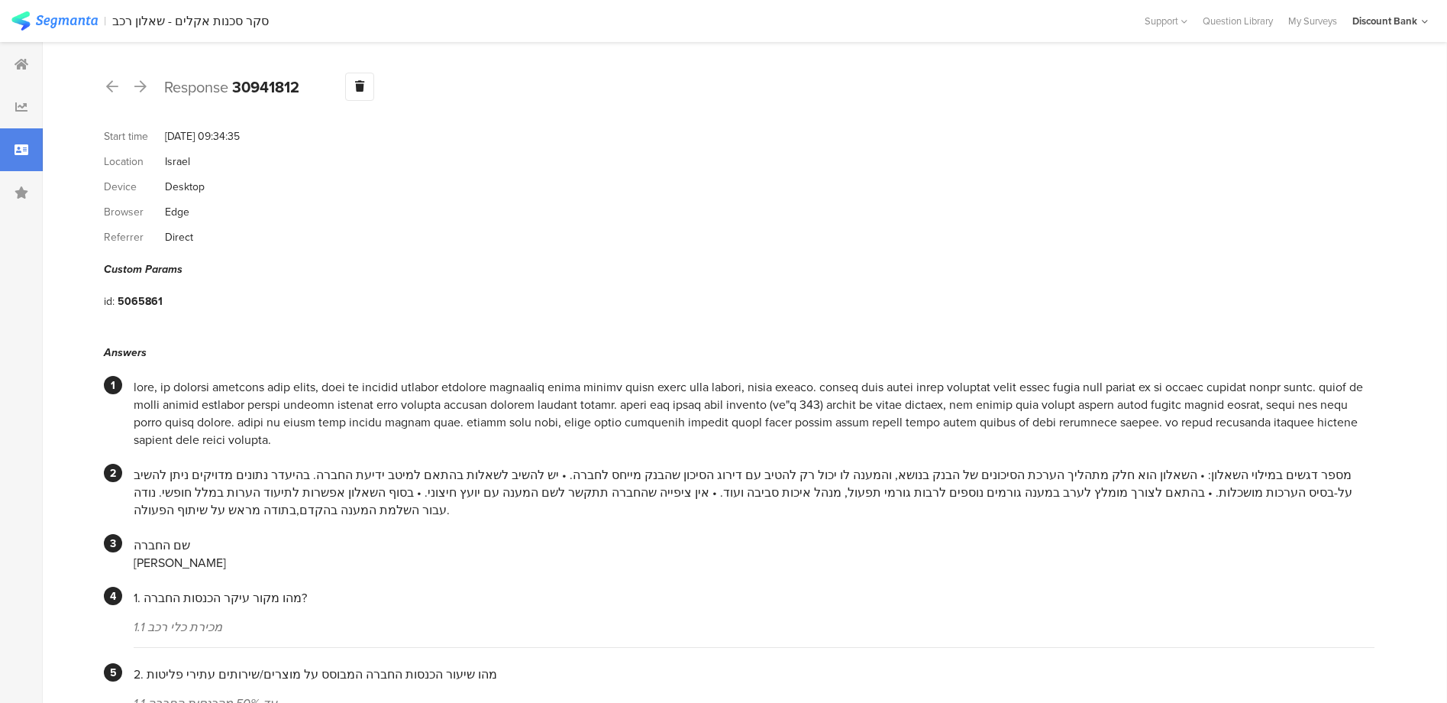
click at [1314, 15] on div "My Surveys" at bounding box center [1313, 21] width 64 height 15
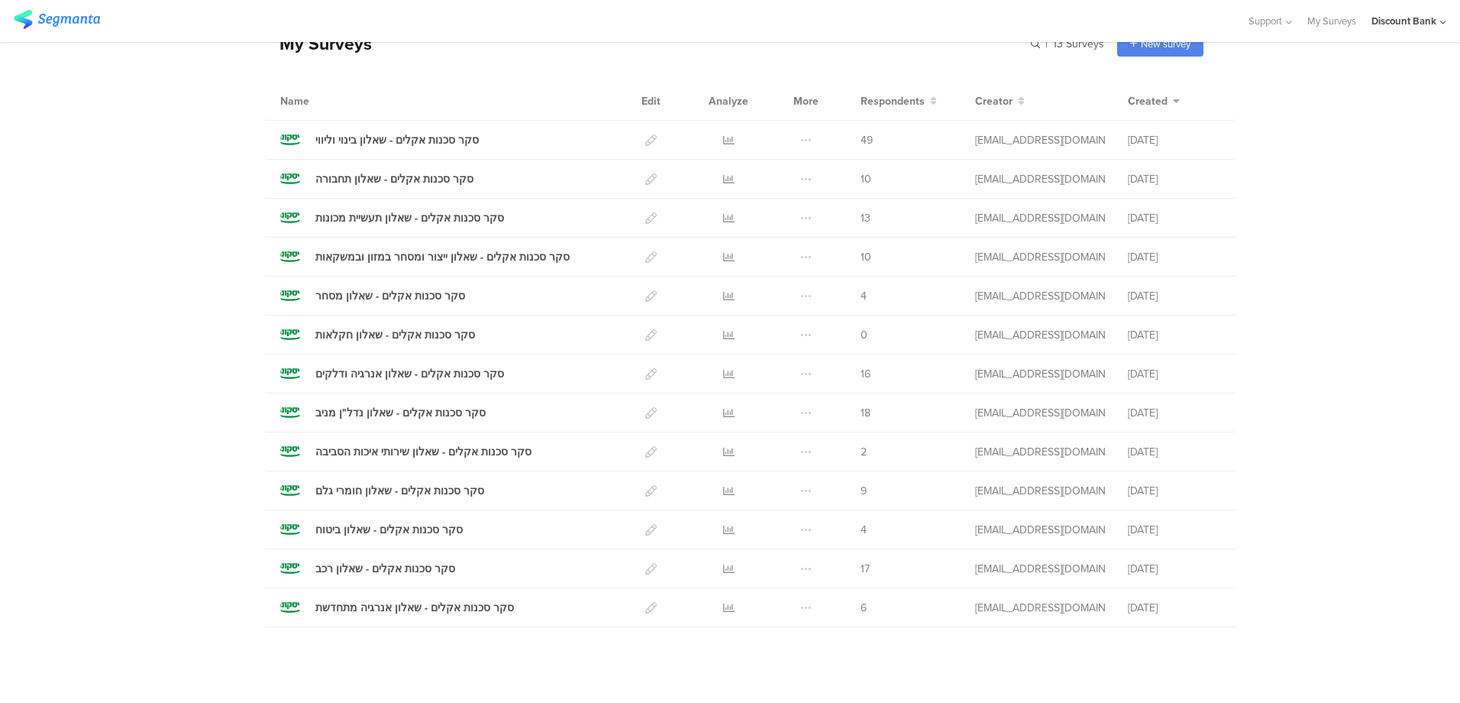
scroll to position [176, 0]
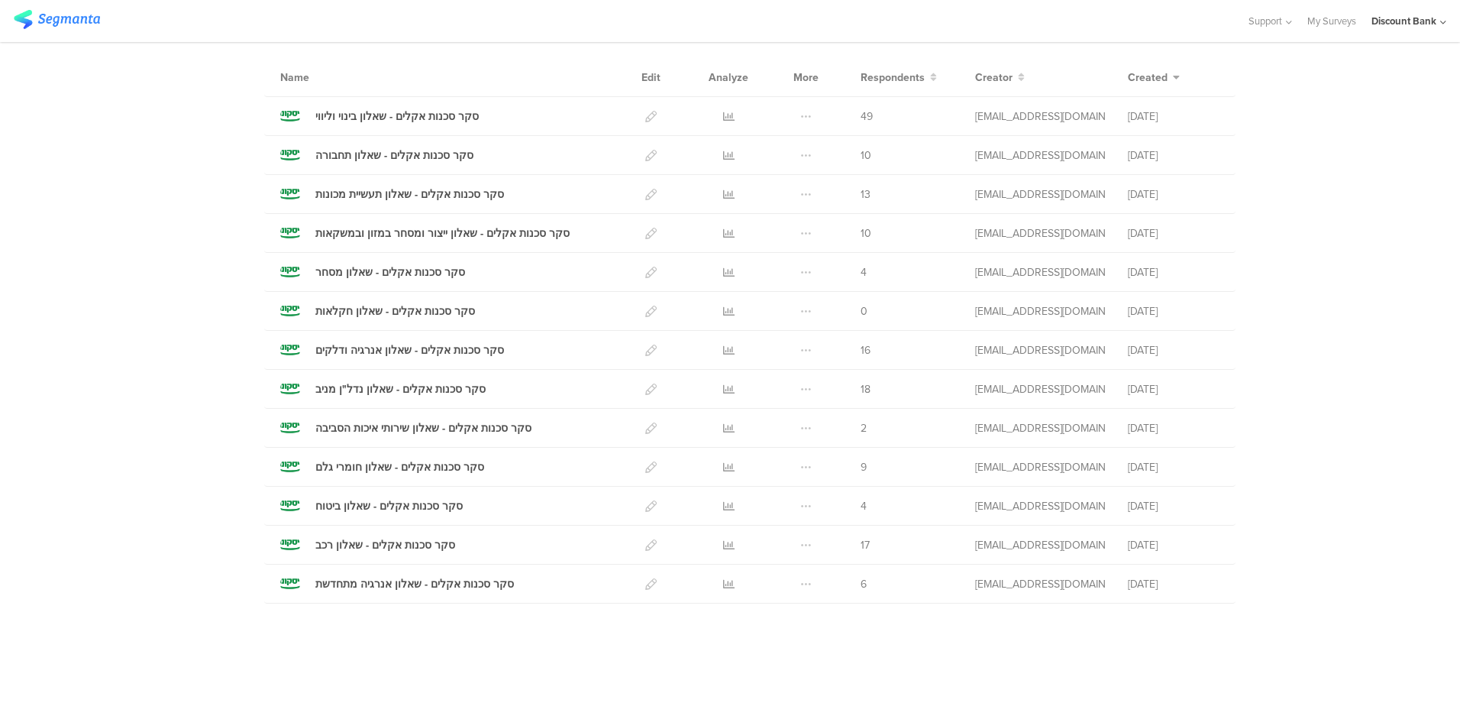
click at [723, 583] on icon at bounding box center [728, 583] width 11 height 11
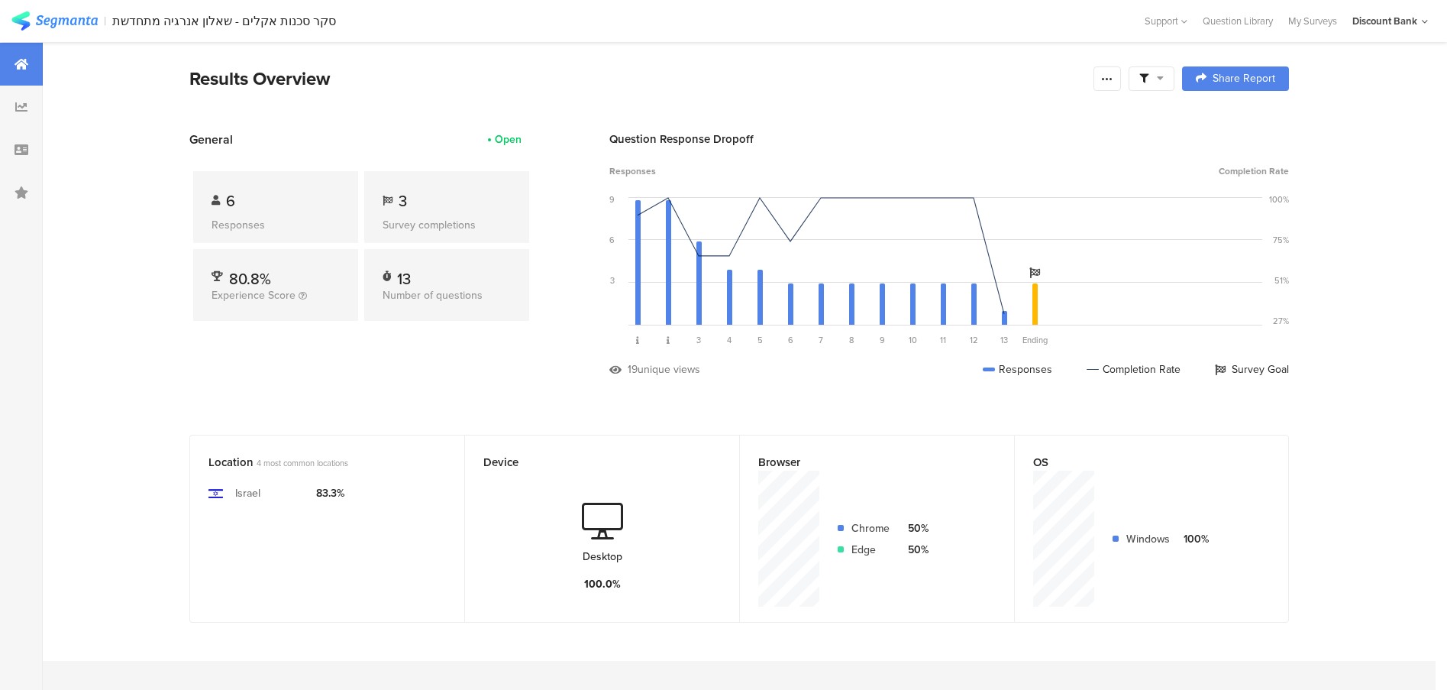
click at [25, 153] on icon at bounding box center [22, 150] width 14 height 12
